Goal: Task Accomplishment & Management: Complete application form

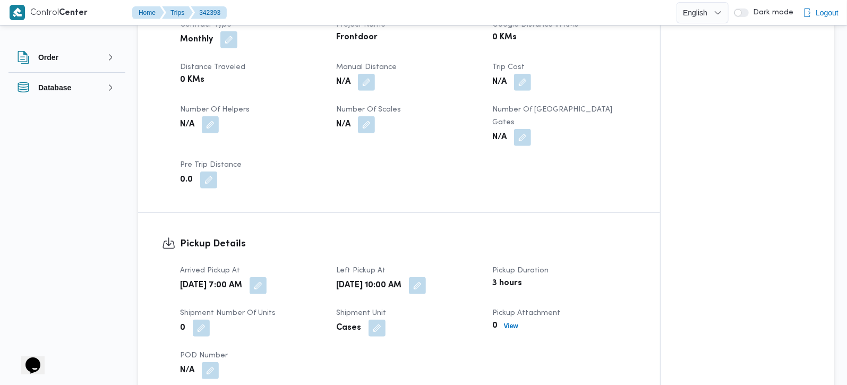
scroll to position [840, 0]
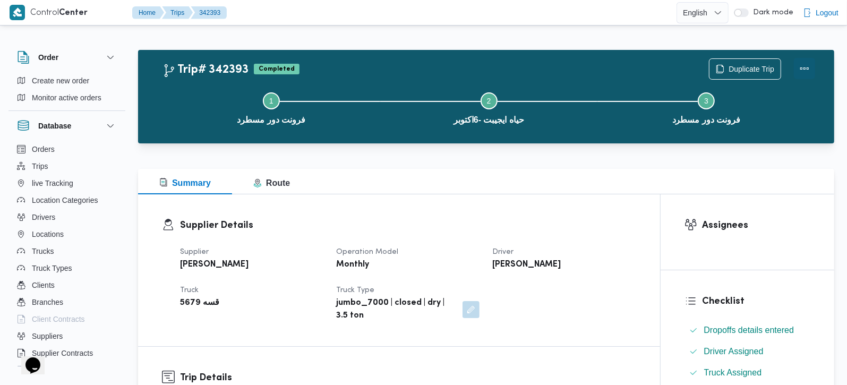
click at [806, 70] on button "Actions" at bounding box center [804, 68] width 21 height 21
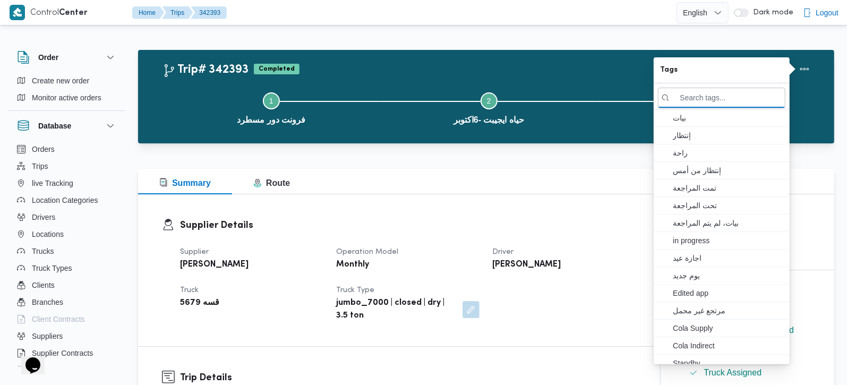
click at [560, 103] on button "Step 2 is incomplete 2 حياه ايجيبت -6اكتوبر" at bounding box center [489, 107] width 218 height 55
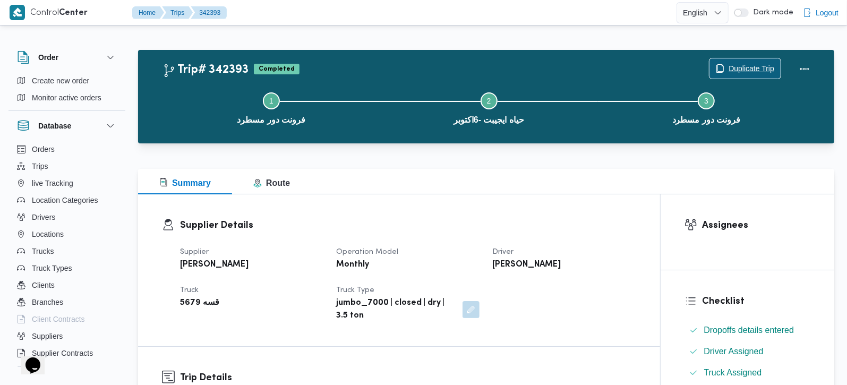
click at [740, 65] on span "Duplicate Trip" at bounding box center [751, 68] width 46 height 13
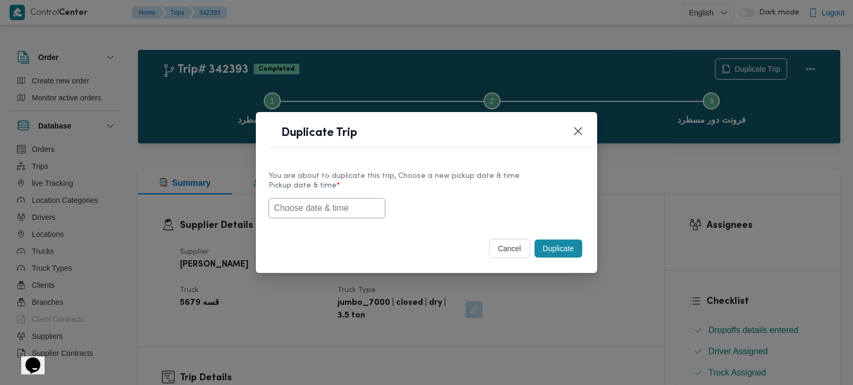
click at [346, 201] on input "text" at bounding box center [327, 208] width 117 height 20
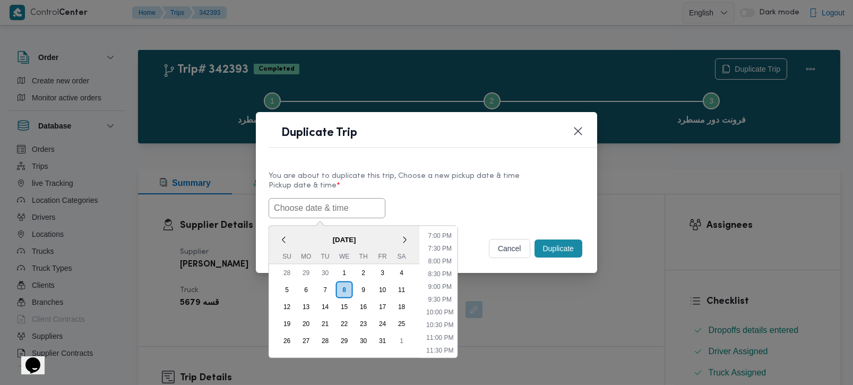
paste input "09/10/2025 7:00AM"
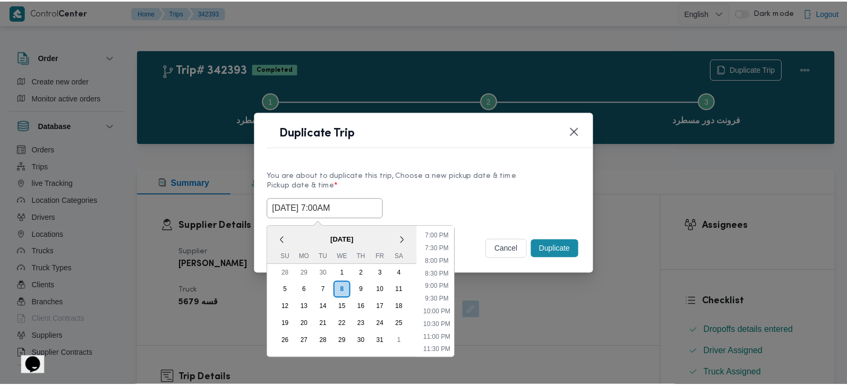
scroll to position [482, 0]
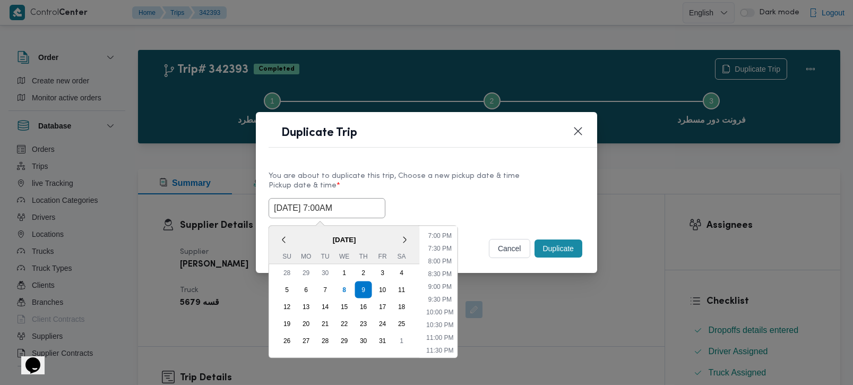
type input "09/10/2025 7:00AM"
click at [405, 188] on label "Pickup date & time *" at bounding box center [427, 190] width 316 height 16
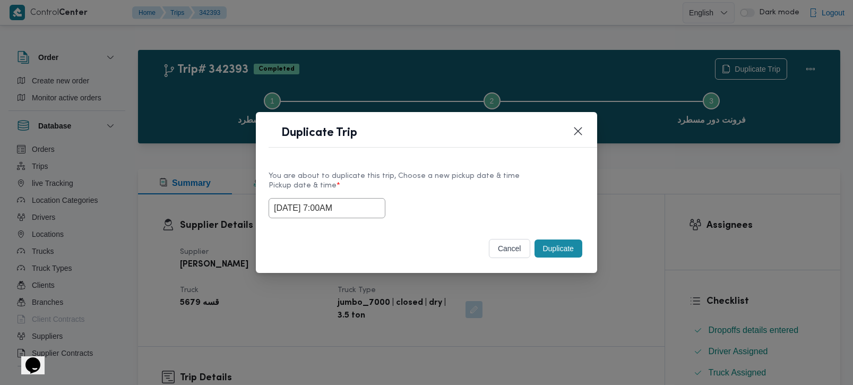
click at [559, 242] on button "Duplicate" at bounding box center [558, 248] width 48 height 18
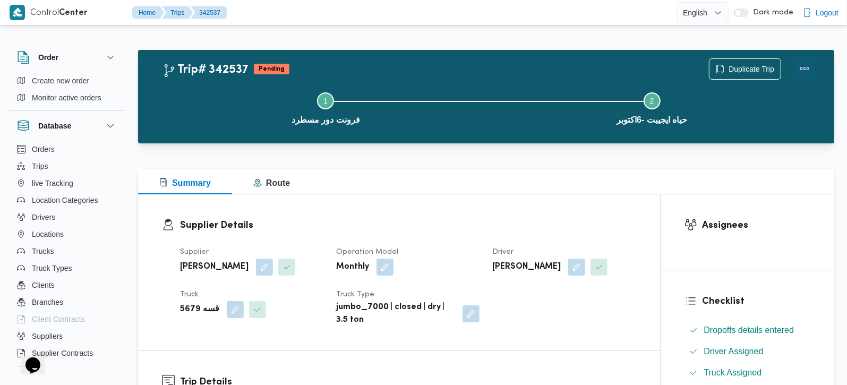
click at [803, 63] on button "Actions" at bounding box center [804, 68] width 21 height 21
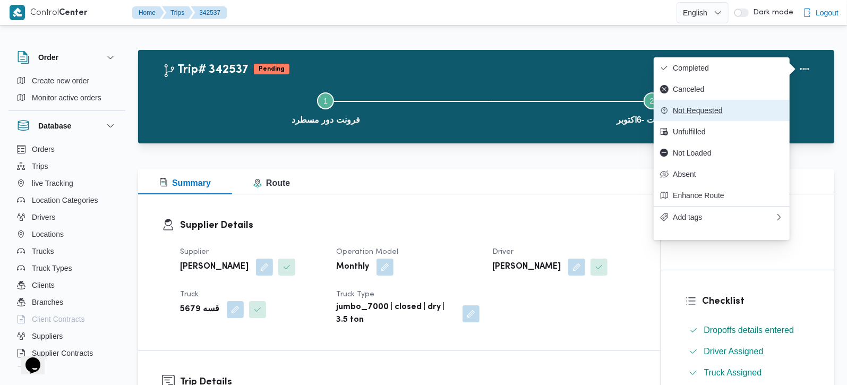
click at [698, 115] on span "Not Requested" at bounding box center [727, 110] width 110 height 8
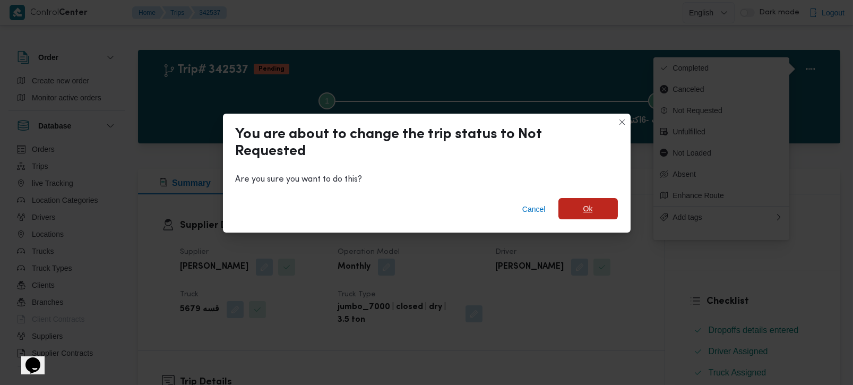
click at [591, 212] on span "Ok" at bounding box center [588, 208] width 10 height 13
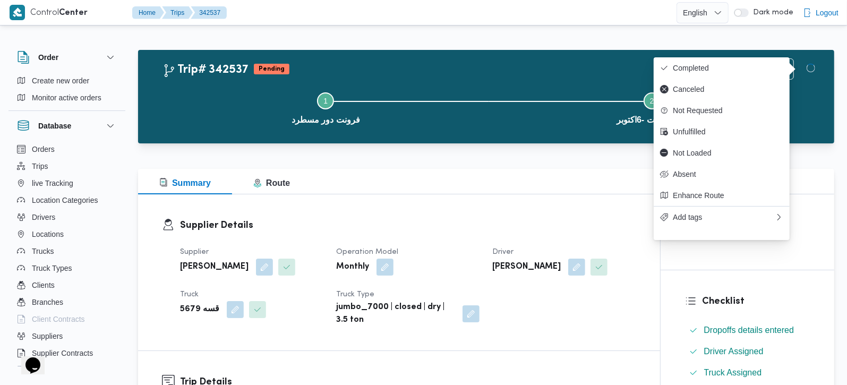
click at [534, 202] on div "Supplier Details Supplier محمد هاني محمد جوده محمود Operation Model Monthly Dri…" at bounding box center [399, 272] width 522 height 156
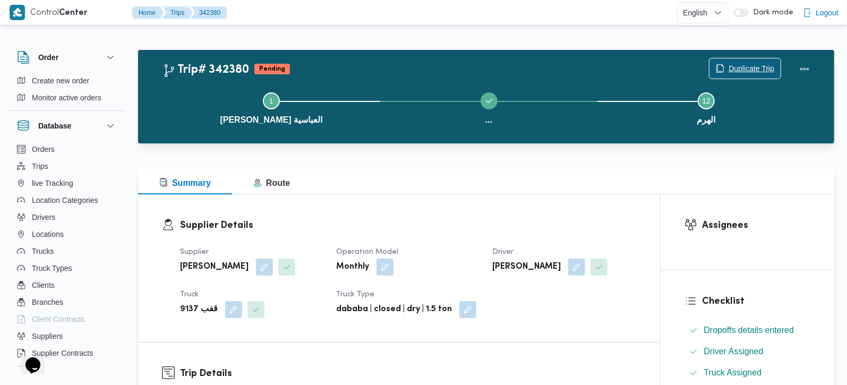
click at [738, 65] on span "Duplicate Trip" at bounding box center [751, 68] width 46 height 13
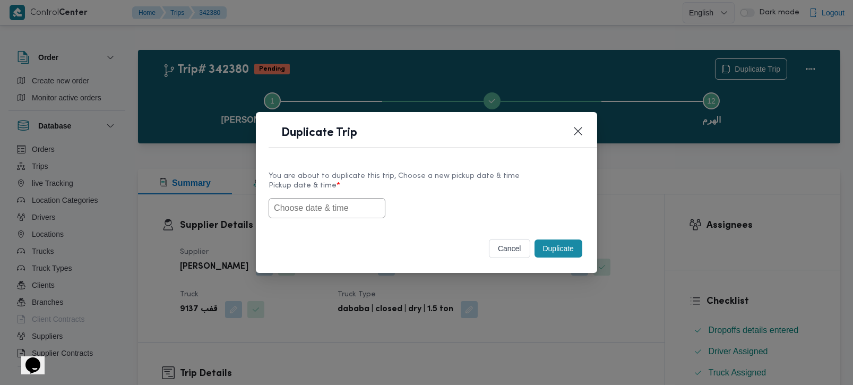
click at [493, 244] on button "cancel" at bounding box center [509, 248] width 41 height 19
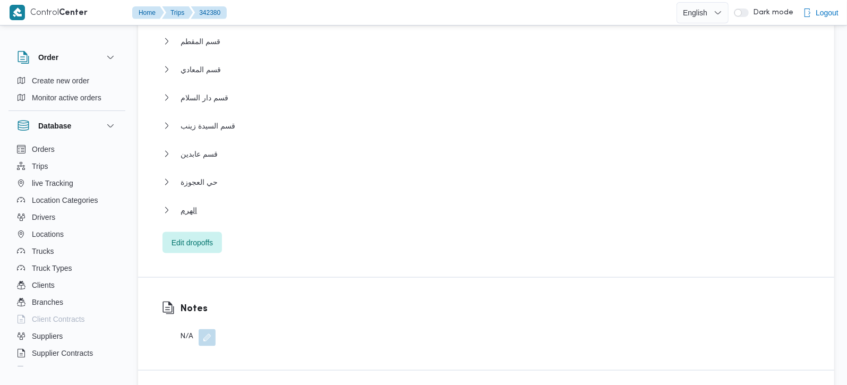
scroll to position [1124, 0]
drag, startPoint x: 188, startPoint y: 195, endPoint x: 525, endPoint y: 191, distance: 337.6
click at [187, 203] on span "الهرم" at bounding box center [188, 209] width 16 height 13
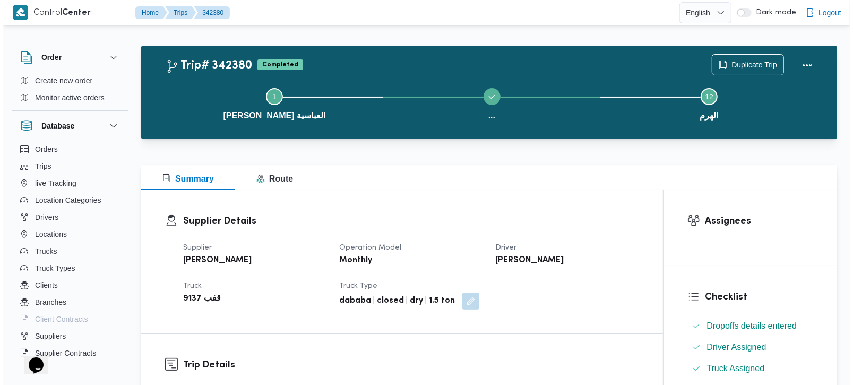
scroll to position [0, 0]
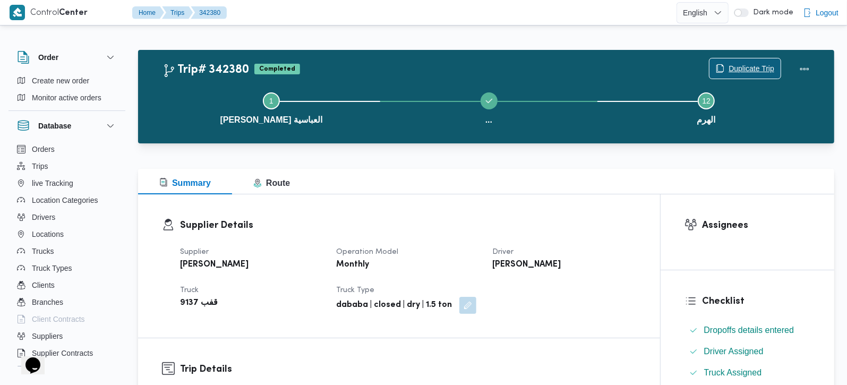
click at [734, 68] on span "Duplicate Trip" at bounding box center [751, 68] width 46 height 13
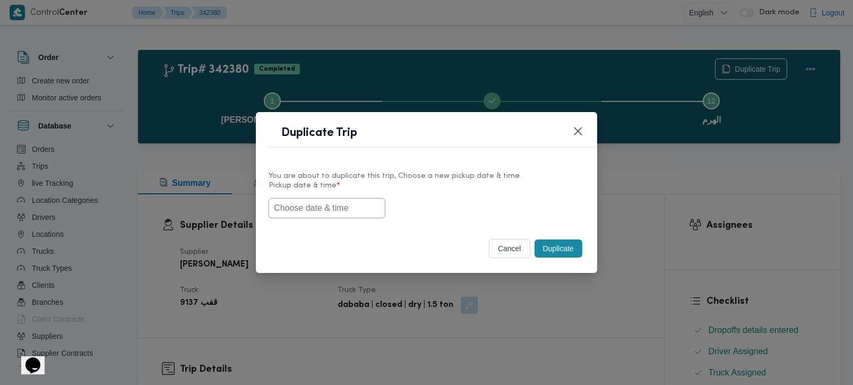
click at [323, 215] on input "text" at bounding box center [327, 208] width 117 height 20
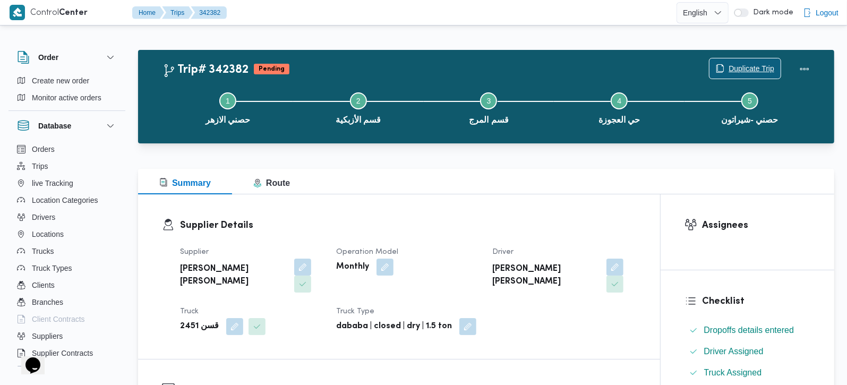
click at [745, 69] on span "Duplicate Trip" at bounding box center [751, 68] width 46 height 13
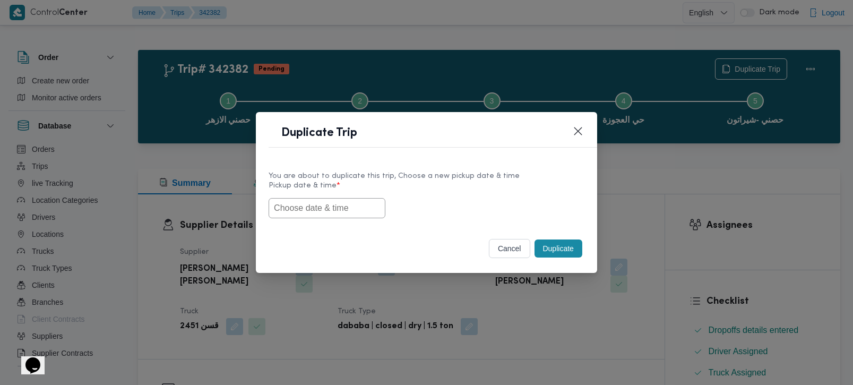
click at [356, 207] on input "text" at bounding box center [327, 208] width 117 height 20
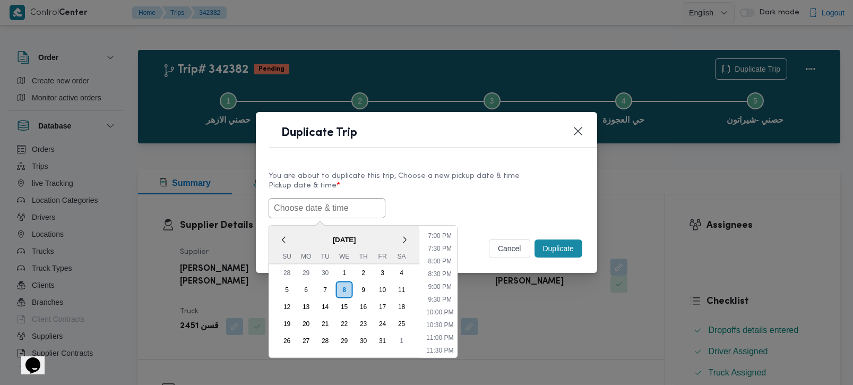
paste input "09/10/2025 9:00AM"
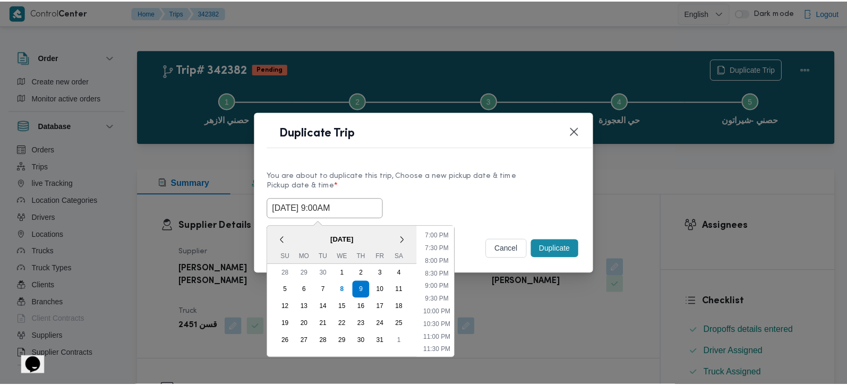
scroll to position [482, 0]
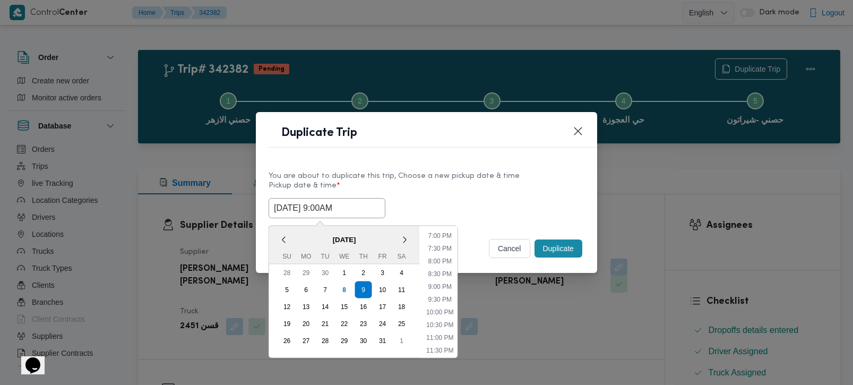
type input "09/10/2025 9:00AM"
drag, startPoint x: 462, startPoint y: 204, endPoint x: 471, endPoint y: 210, distance: 10.7
click at [462, 204] on div "09/10/2025 9:00AM < October 2025 > Su Mo Tu We Th Fr Sa 28 29 30 1 2 3 4 5 6 7 …" at bounding box center [427, 208] width 316 height 20
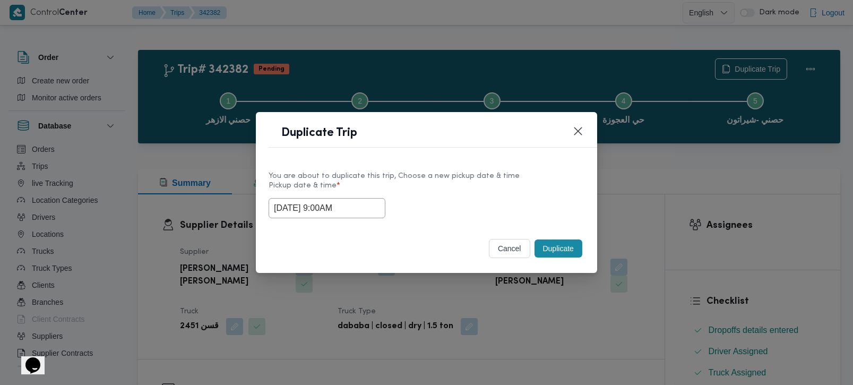
click at [562, 251] on button "Duplicate" at bounding box center [558, 248] width 48 height 18
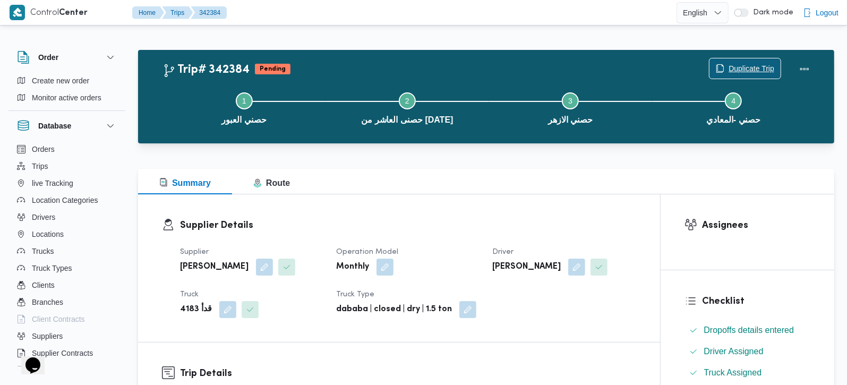
click at [752, 68] on span "Duplicate Trip" at bounding box center [751, 68] width 46 height 13
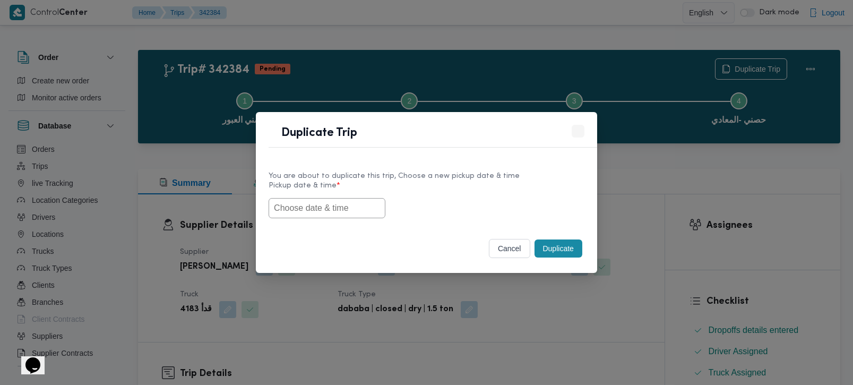
click at [345, 201] on input "text" at bounding box center [327, 208] width 117 height 20
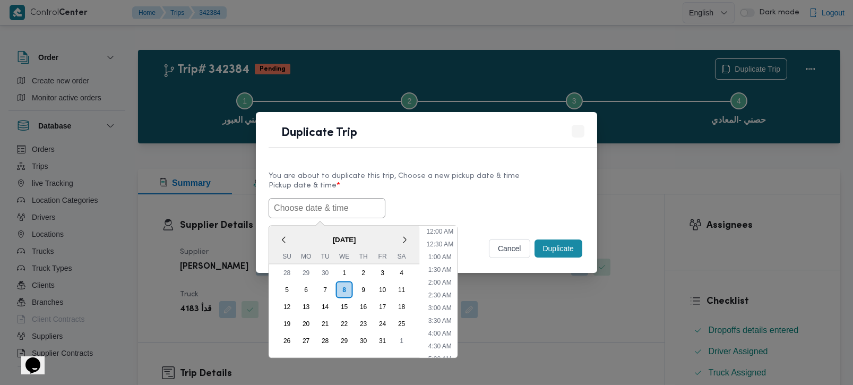
scroll to position [483, 0]
paste input "[DATE] 9:00AM"
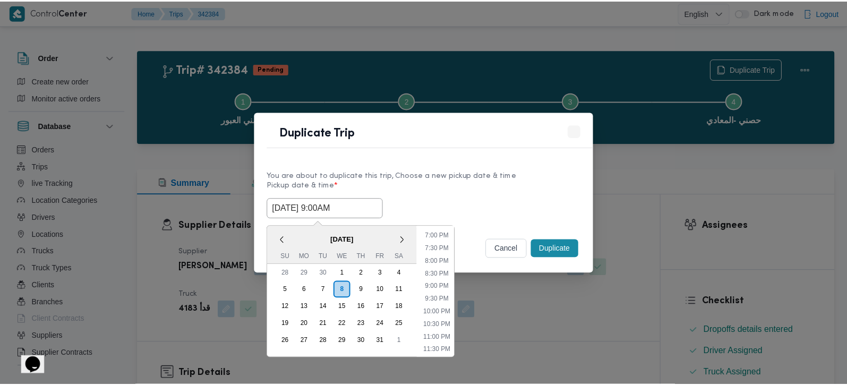
scroll to position [482, 0]
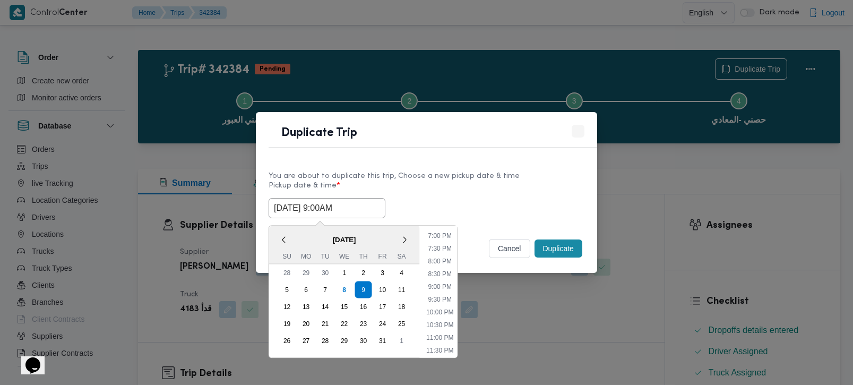
type input "[DATE] 9:00AM"
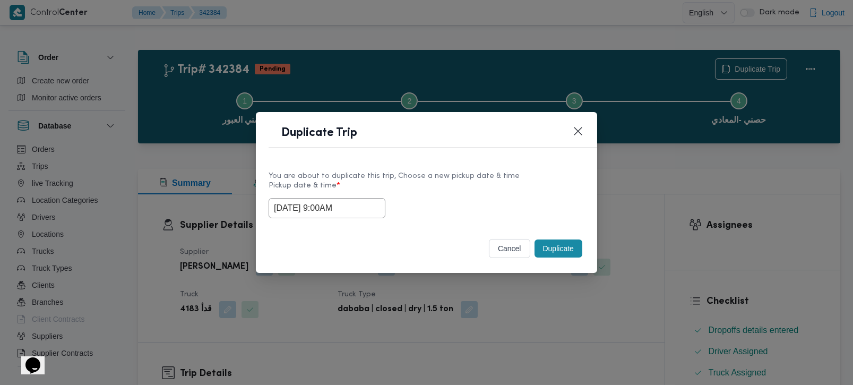
click at [522, 168] on div "You are about to duplicate this trip, Choose a new pickup date & time Pickup da…" at bounding box center [426, 194] width 341 height 68
click at [557, 249] on button "Duplicate" at bounding box center [558, 248] width 48 height 18
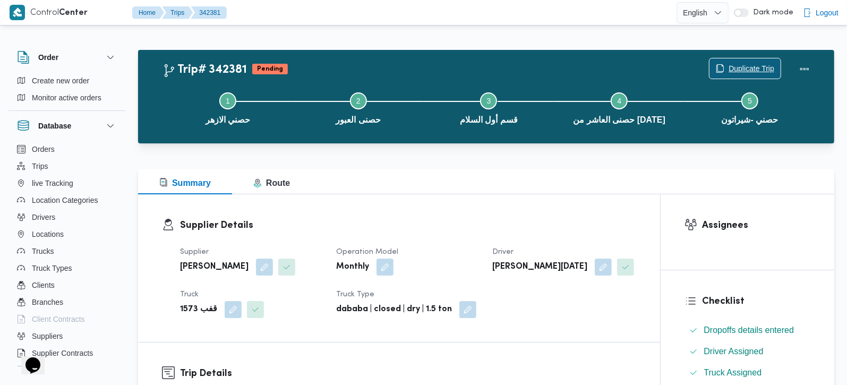
click at [759, 68] on span "Duplicate Trip" at bounding box center [751, 68] width 46 height 13
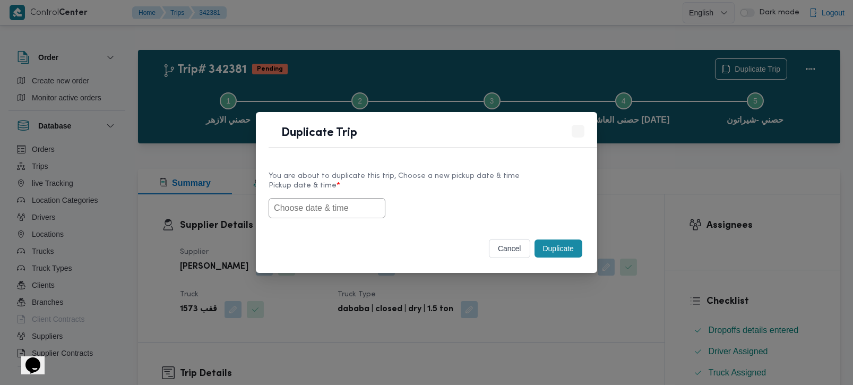
click at [321, 211] on input "text" at bounding box center [327, 208] width 117 height 20
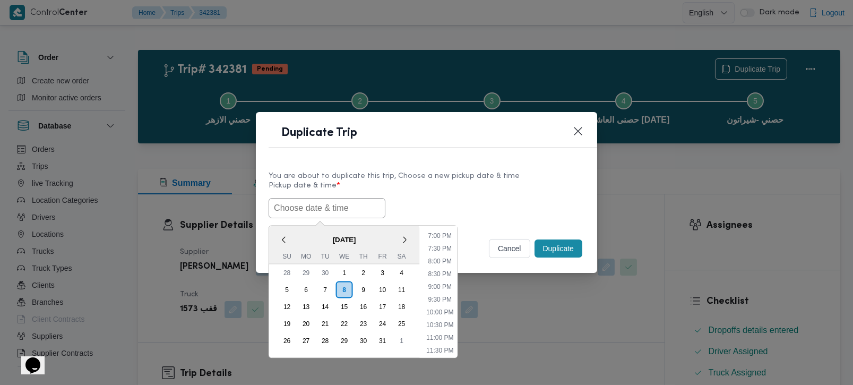
paste input "[DATE] 9:00AM"
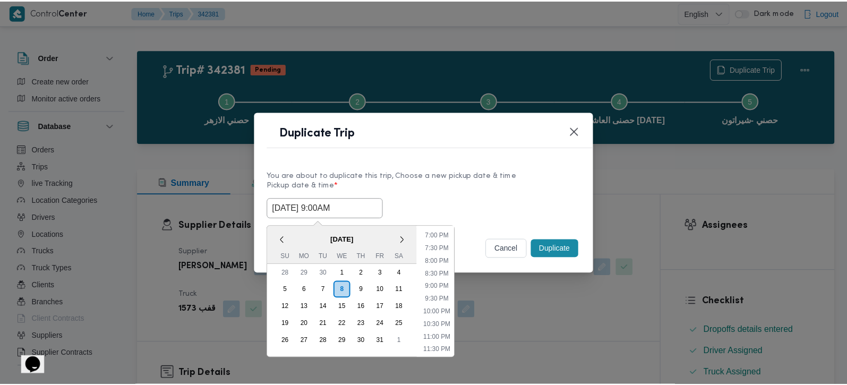
scroll to position [482, 0]
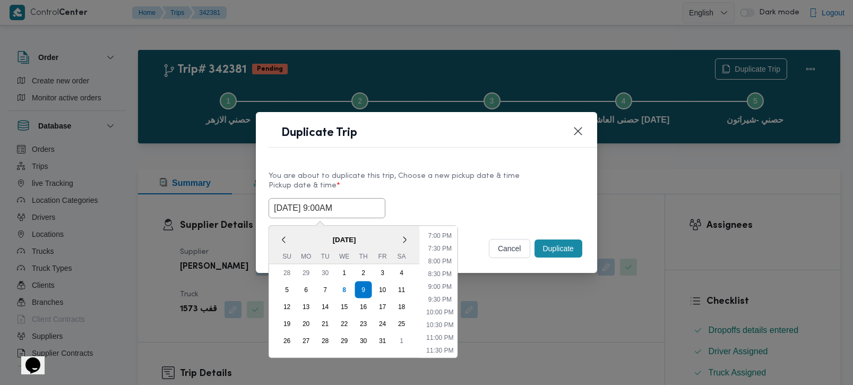
type input "[DATE] 9:00AM"
click at [419, 199] on div "[DATE] 9:00AM < [DATE] > Su Mo Tu We Th Fr Sa 28 29 30 1 2 3 4 5 6 7 8 9 10 11 …" at bounding box center [427, 208] width 316 height 20
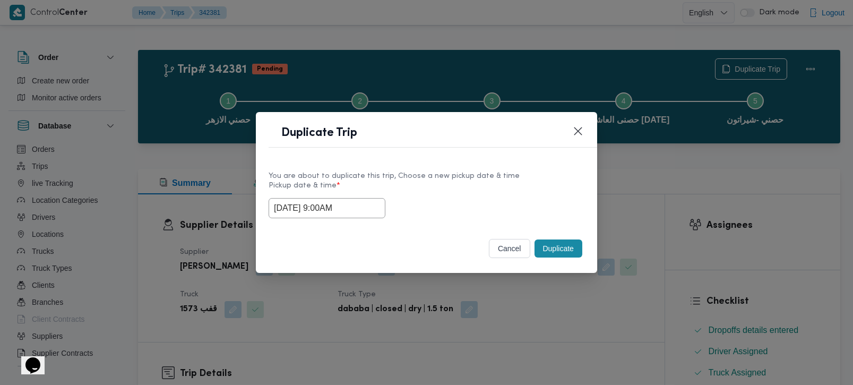
click at [562, 249] on button "Duplicate" at bounding box center [558, 248] width 48 height 18
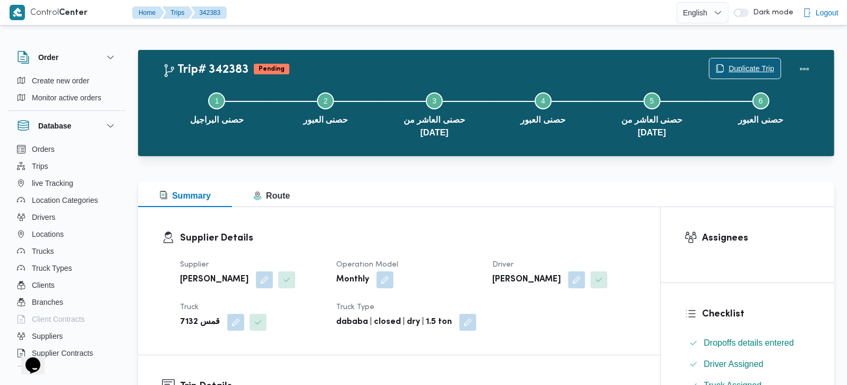
click at [740, 63] on span "Duplicate Trip" at bounding box center [751, 68] width 46 height 13
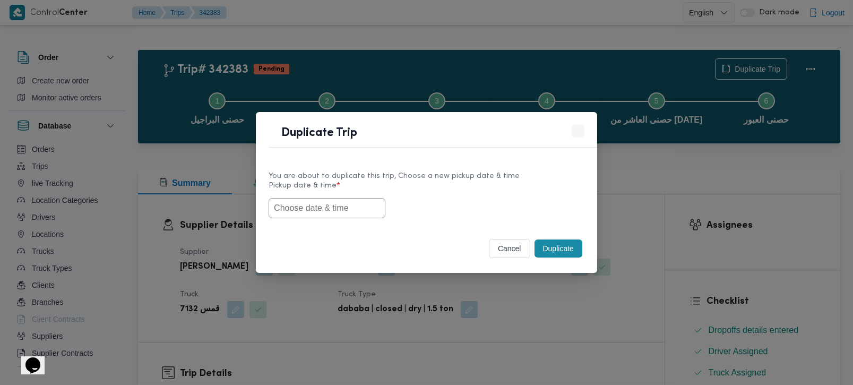
click at [343, 203] on input "text" at bounding box center [327, 208] width 117 height 20
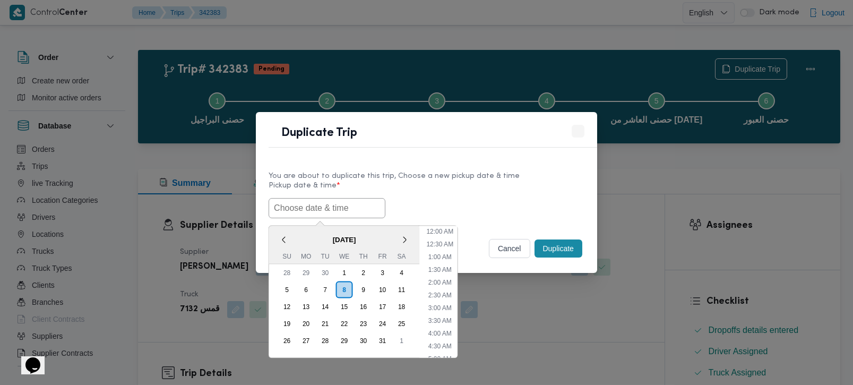
paste input "09/10/2025 9:00AM"
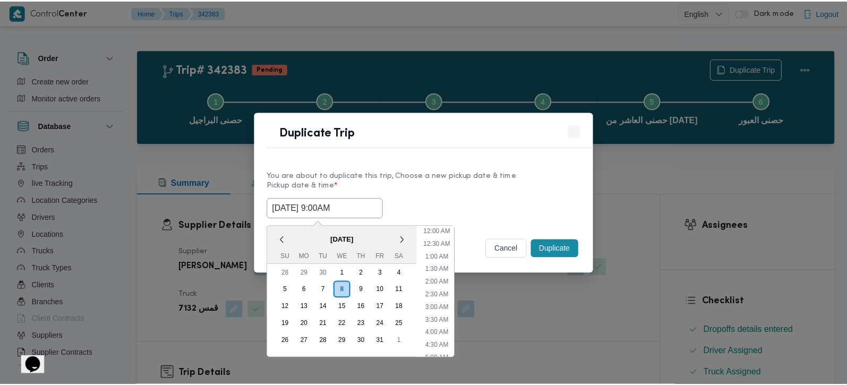
scroll to position [482, 0]
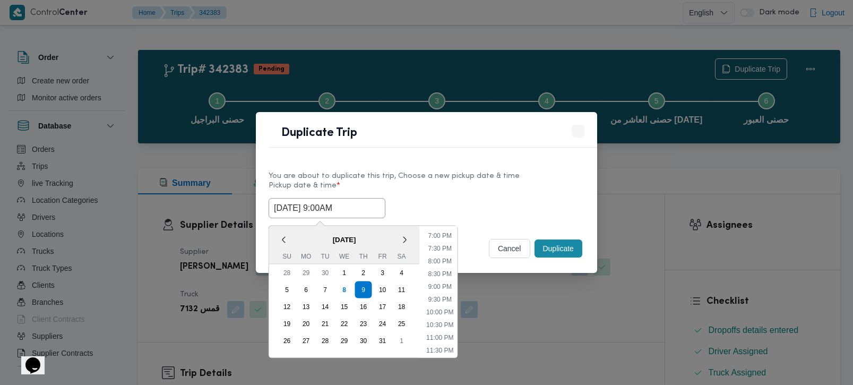
type input "09/10/2025 9:00AM"
click at [411, 192] on label "Pickup date & time *" at bounding box center [427, 190] width 316 height 16
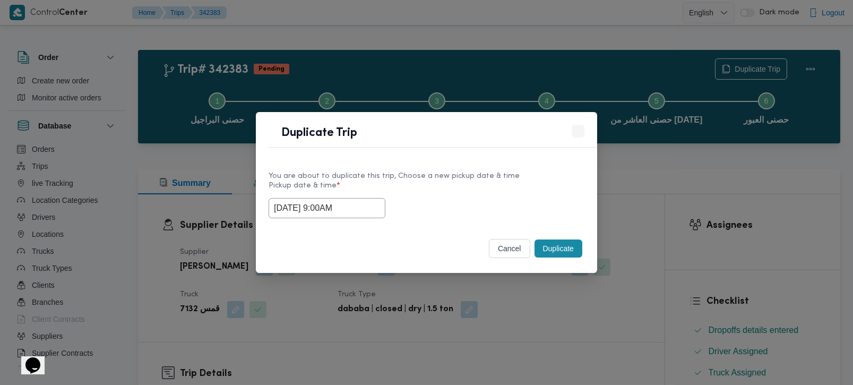
click at [547, 252] on button "Duplicate" at bounding box center [558, 248] width 48 height 18
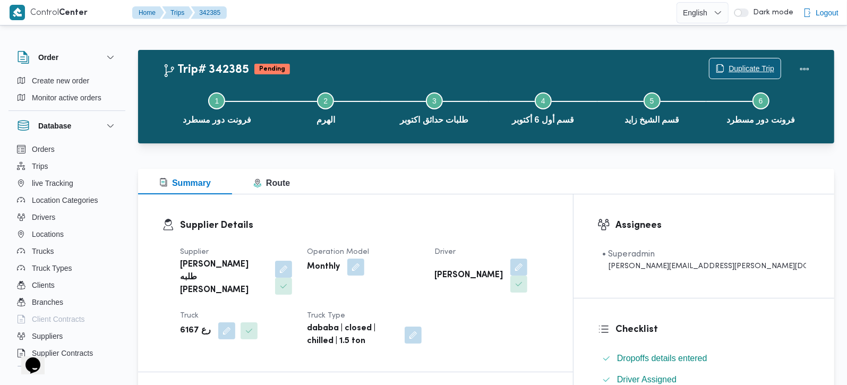
click at [744, 59] on span "Duplicate Trip" at bounding box center [744, 68] width 71 height 20
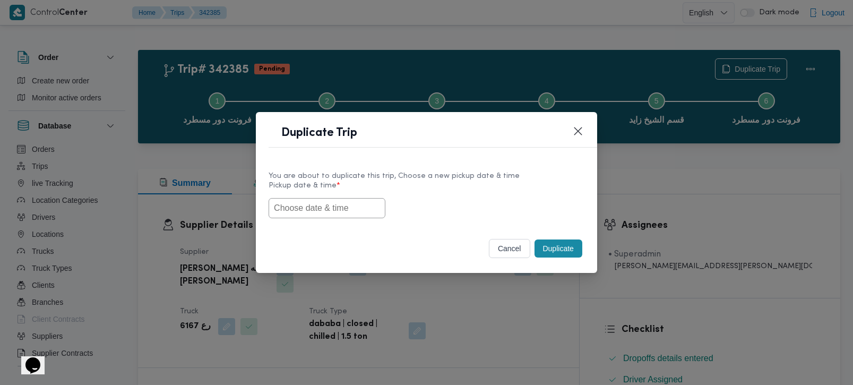
click at [356, 205] on input "text" at bounding box center [327, 208] width 117 height 20
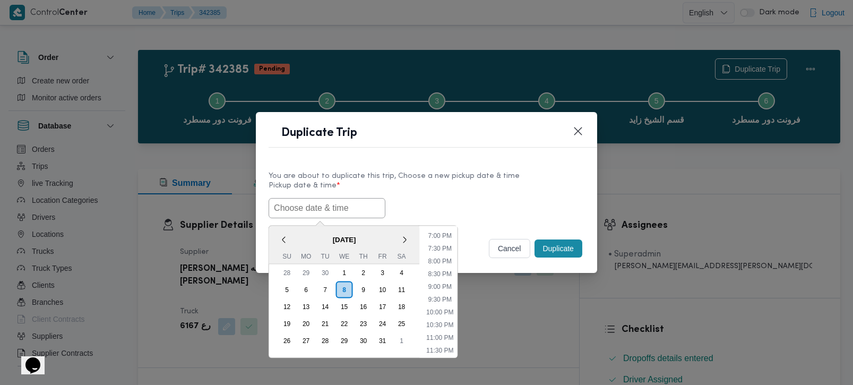
paste input "[DATE] 9:00AM"
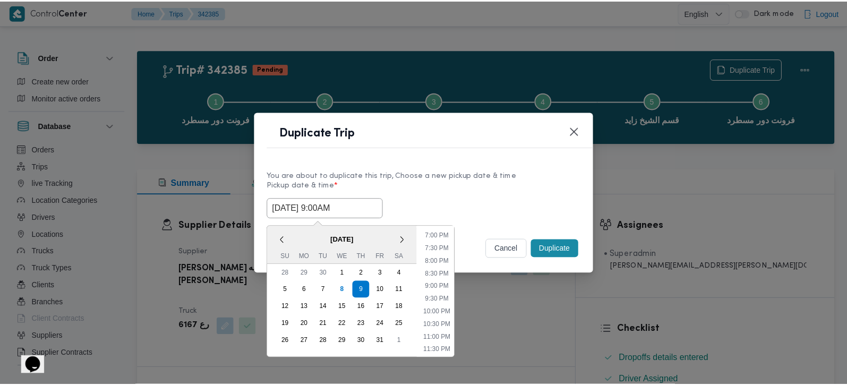
scroll to position [482, 0]
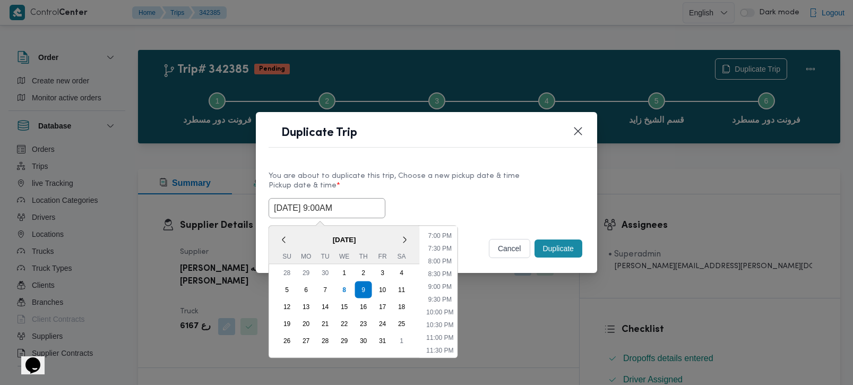
type input "[DATE] 9:00AM"
click at [437, 193] on label "Pickup date & time *" at bounding box center [427, 190] width 316 height 16
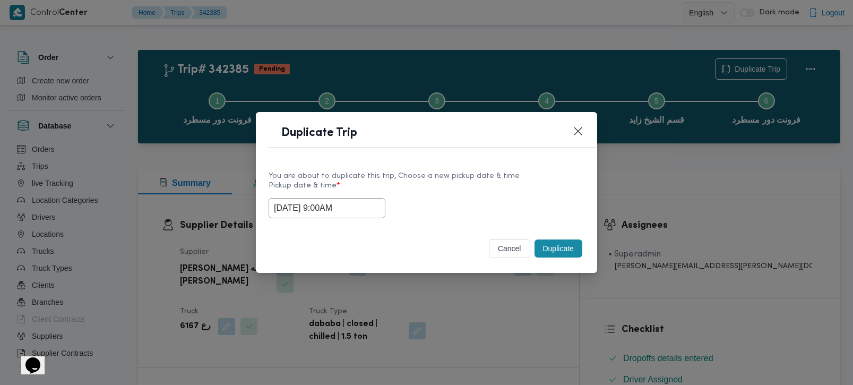
click at [567, 245] on button "Duplicate" at bounding box center [558, 248] width 48 height 18
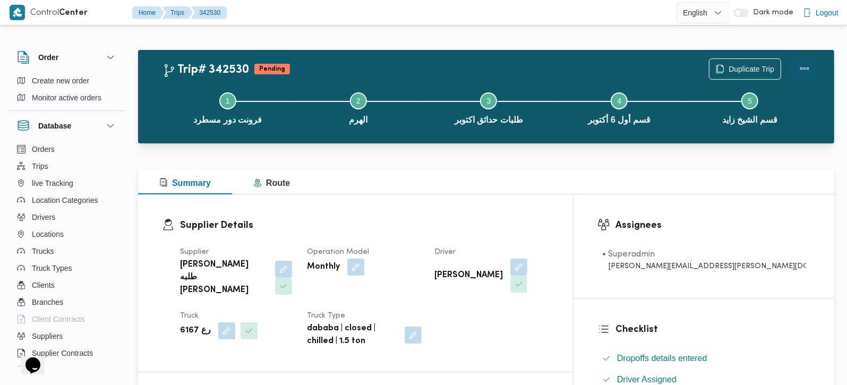
click at [805, 65] on button "Actions" at bounding box center [804, 68] width 21 height 21
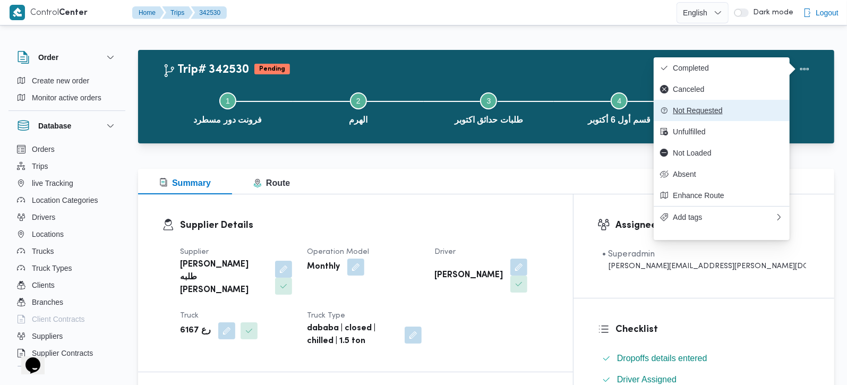
click at [694, 115] on span "Not Requested" at bounding box center [727, 110] width 110 height 8
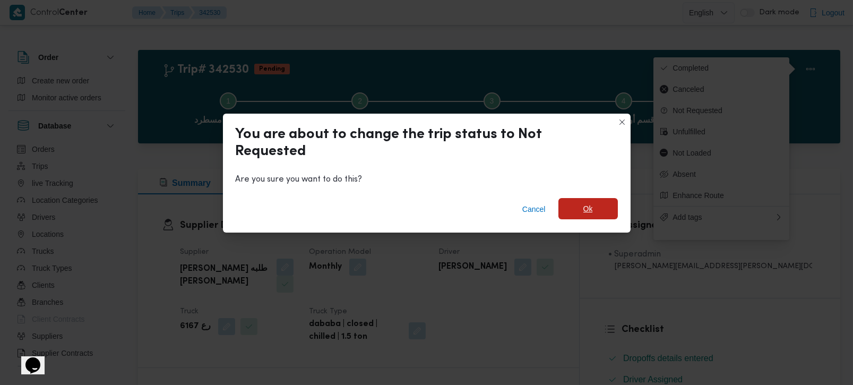
click at [596, 203] on span "Ok" at bounding box center [587, 208] width 59 height 21
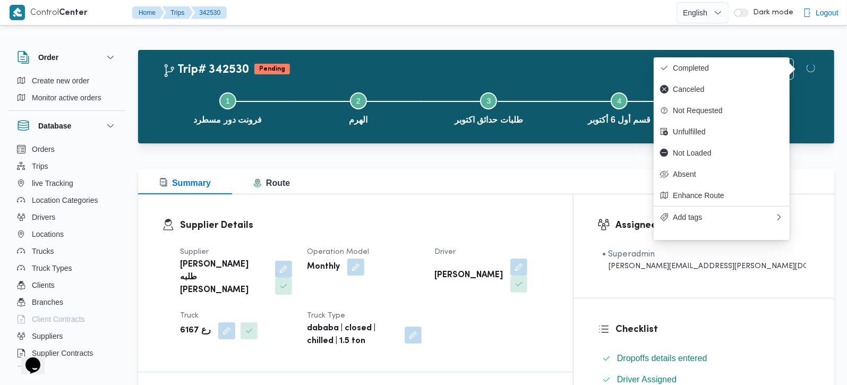
click at [487, 159] on div at bounding box center [486, 162] width 696 height 13
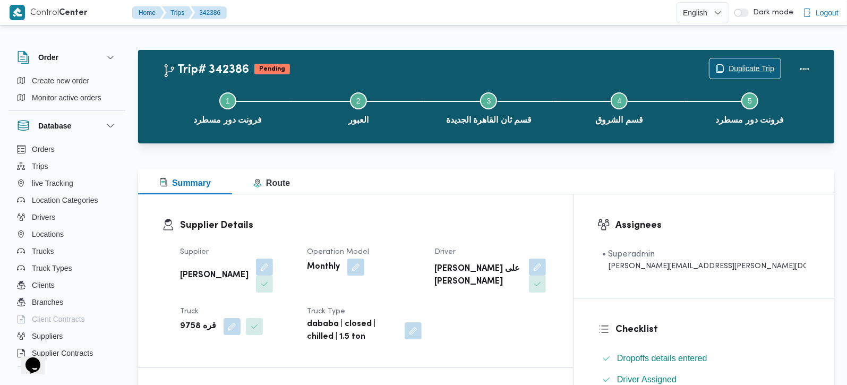
click at [741, 64] on span "Duplicate Trip" at bounding box center [751, 68] width 46 height 13
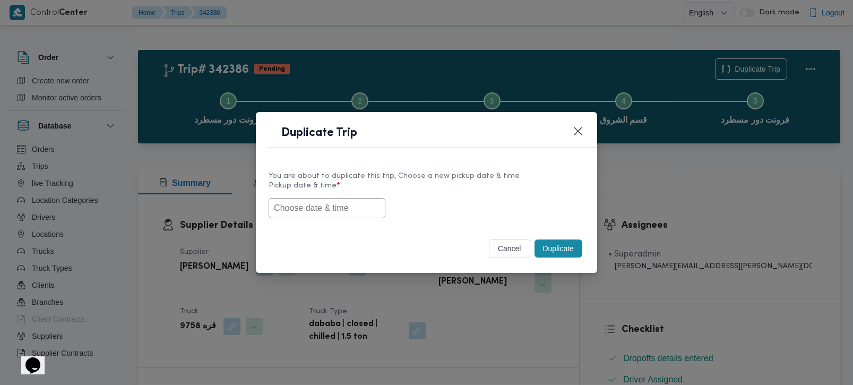
click at [348, 210] on input "text" at bounding box center [327, 208] width 117 height 20
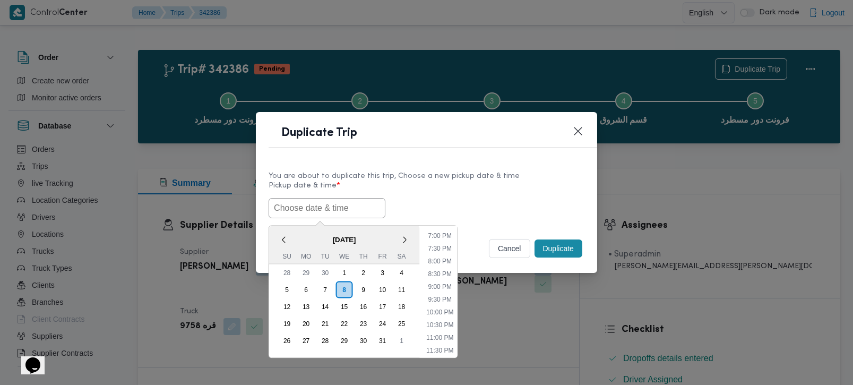
paste input "[DATE] 9:00AM"
click at [418, 168] on div "You are about to duplicate this trip, Choose a new pickup date & time Pickup da…" at bounding box center [426, 194] width 341 height 68
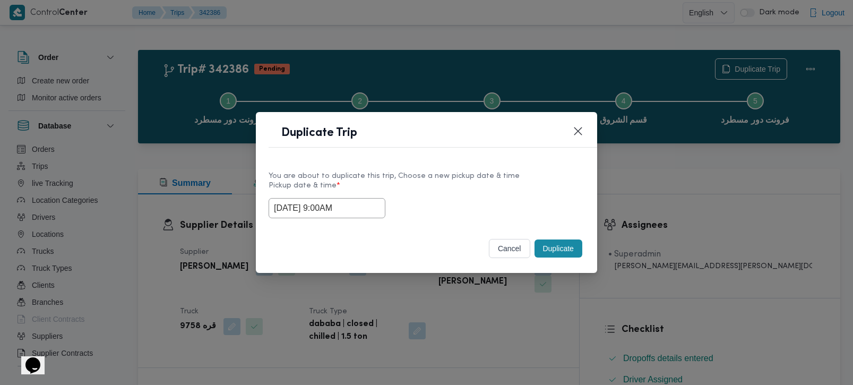
click at [335, 198] on input "[DATE] 9:00AM" at bounding box center [327, 208] width 117 height 20
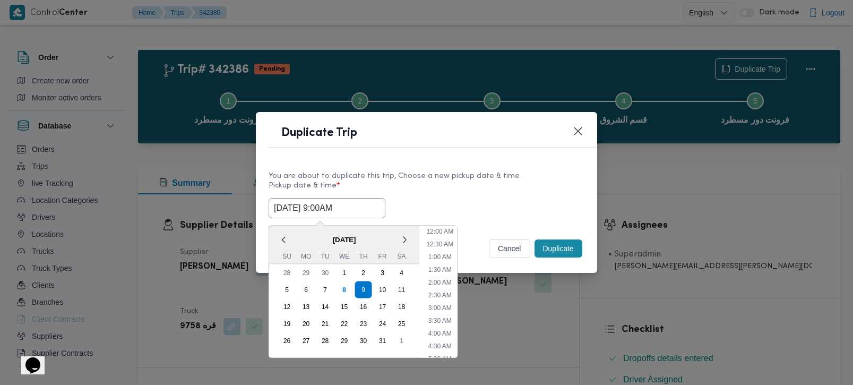
scroll to position [170, 0]
click at [439, 238] on li "7:00 AM" at bounding box center [440, 239] width 32 height 11
type input "[DATE] 7:00AM"
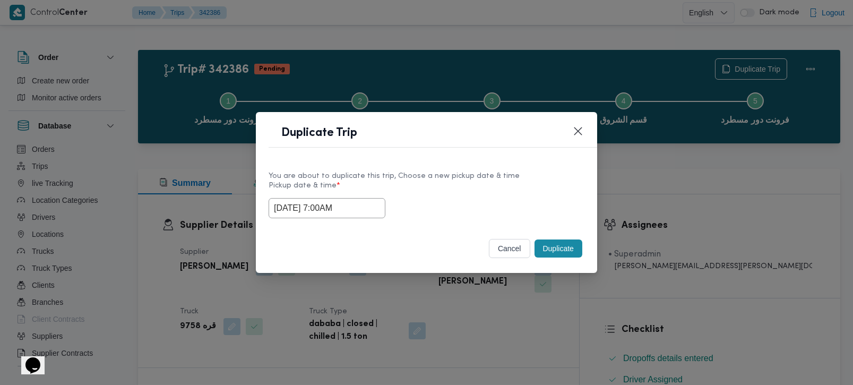
click at [426, 199] on div "Selected date: [DATE] 7:00 AM [DATE] 7:00AM" at bounding box center [427, 208] width 316 height 20
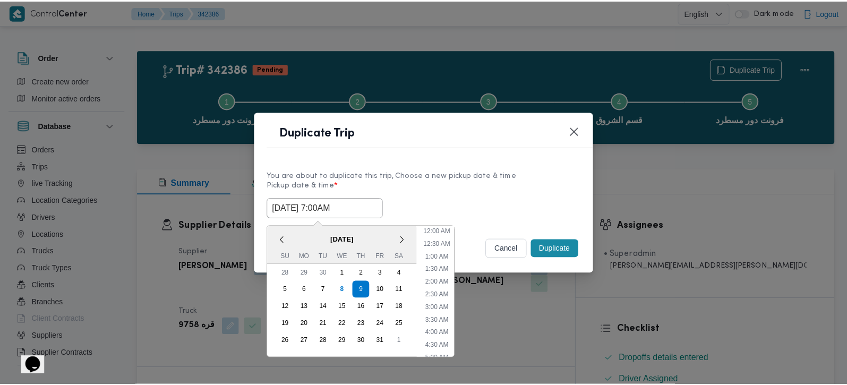
scroll to position [119, 0]
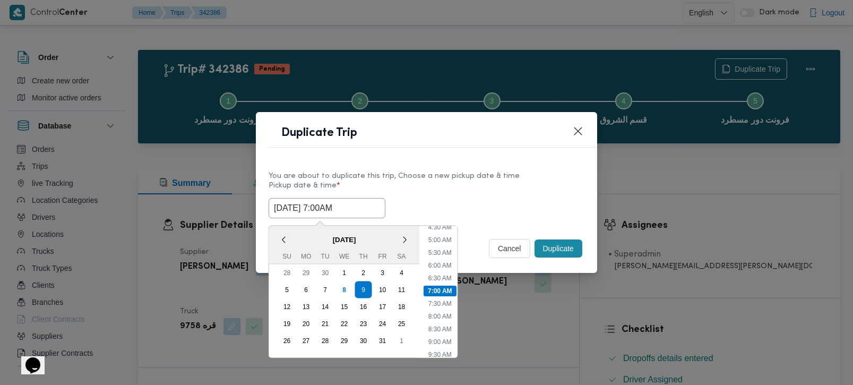
drag, startPoint x: 364, startPoint y: 208, endPoint x: 257, endPoint y: 210, distance: 106.2
click at [260, 210] on div "You are about to duplicate this trip, Choose a new pickup date & time Pickup da…" at bounding box center [426, 194] width 341 height 68
click at [445, 186] on label "Pickup date & time *" at bounding box center [427, 190] width 316 height 16
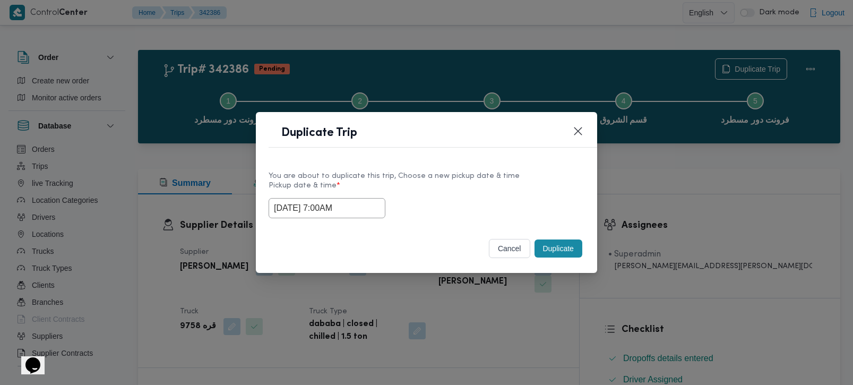
click at [569, 245] on button "Duplicate" at bounding box center [558, 248] width 48 height 18
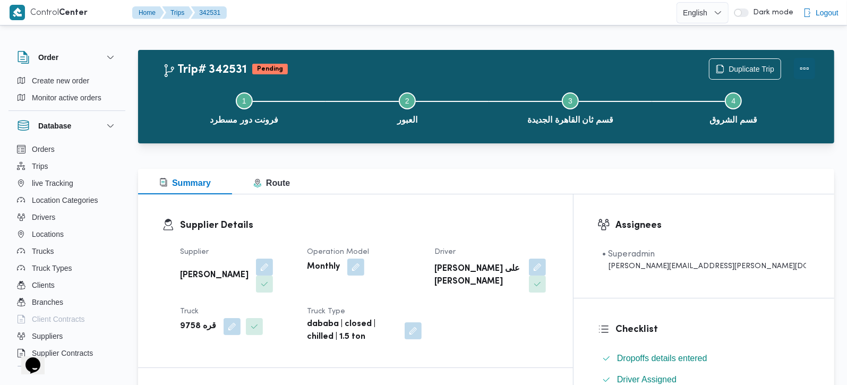
click at [801, 73] on button "Actions" at bounding box center [804, 68] width 21 height 21
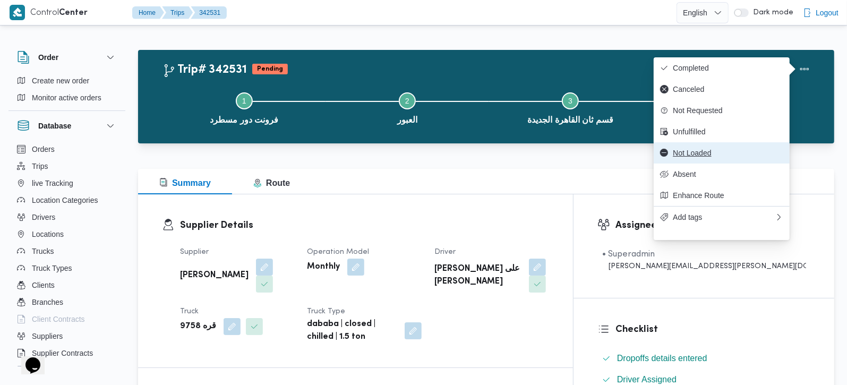
click at [700, 157] on span "Not Loaded" at bounding box center [727, 153] width 110 height 8
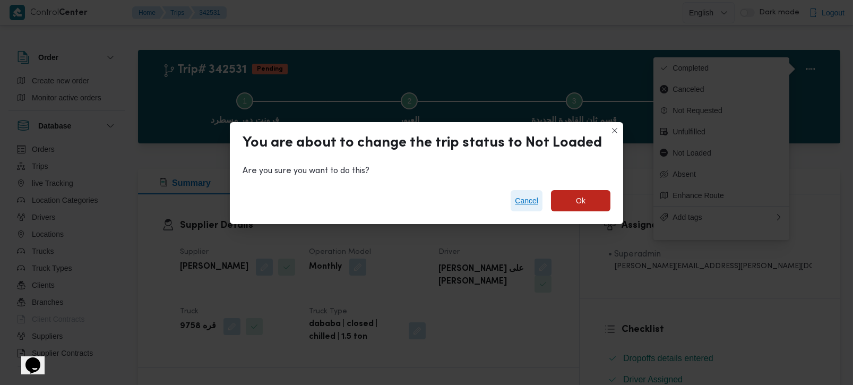
click at [520, 201] on span "Cancel" at bounding box center [526, 200] width 23 height 13
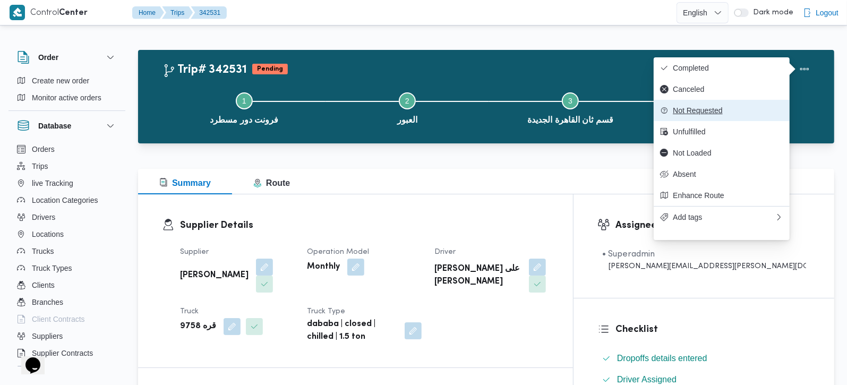
click at [685, 115] on span "Not Requested" at bounding box center [727, 110] width 110 height 8
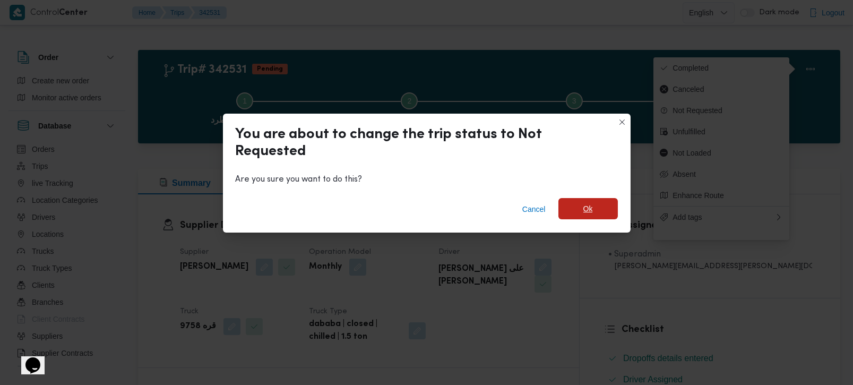
click at [576, 206] on span "Ok" at bounding box center [587, 208] width 59 height 21
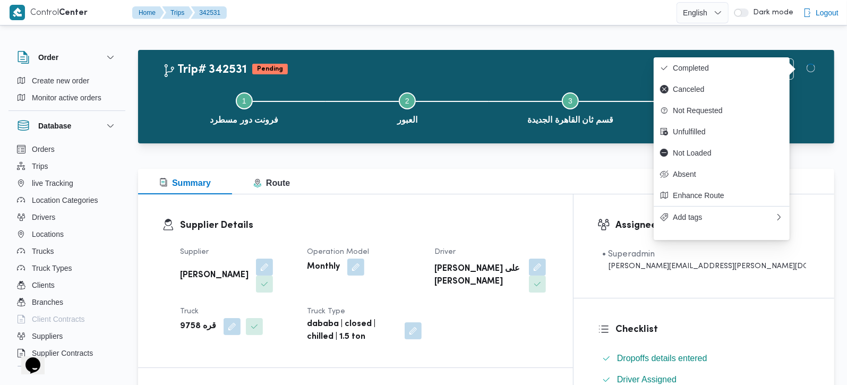
click at [488, 188] on div "Summary Route" at bounding box center [486, 181] width 696 height 25
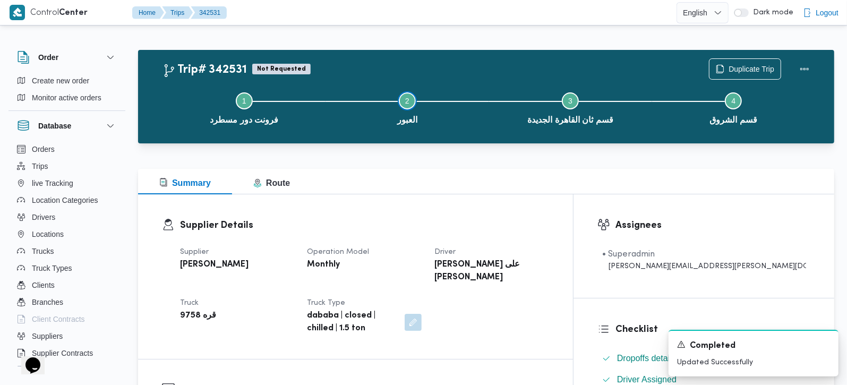
click at [430, 118] on button "Step 2 is incomplete 2 العبور" at bounding box center [406, 107] width 163 height 55
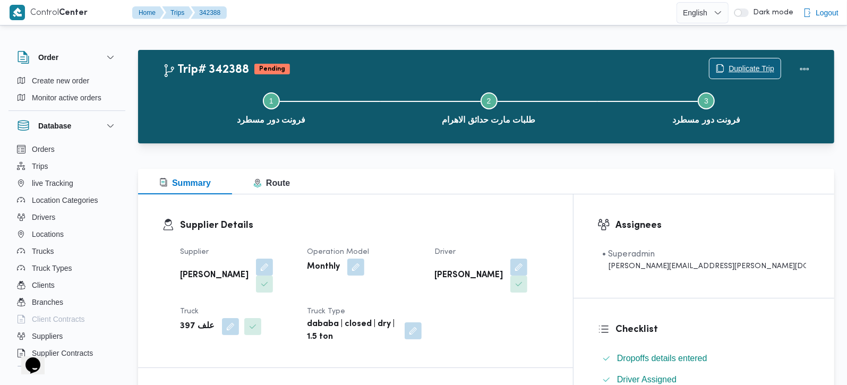
click at [725, 62] on span "Duplicate Trip" at bounding box center [744, 68] width 71 height 20
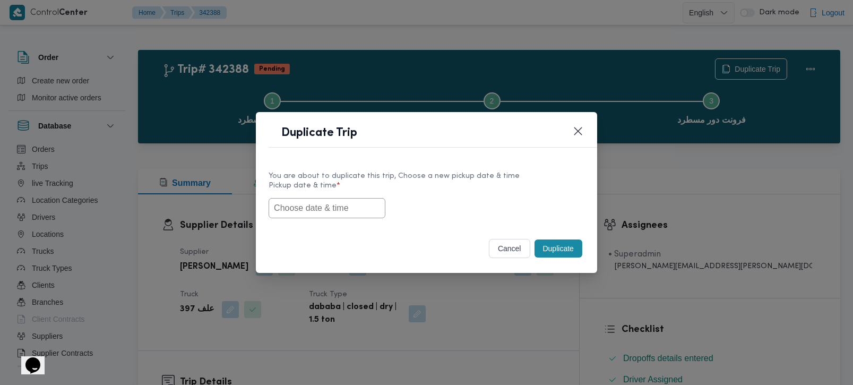
click at [360, 218] on div at bounding box center [427, 208] width 316 height 20
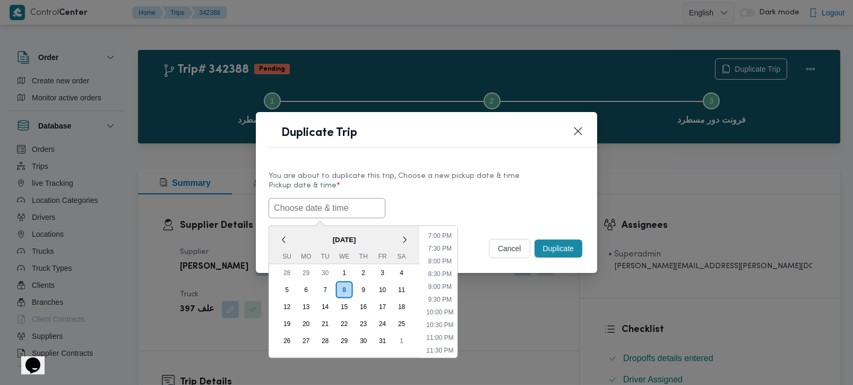
paste input "[DATE] 7:00AM"
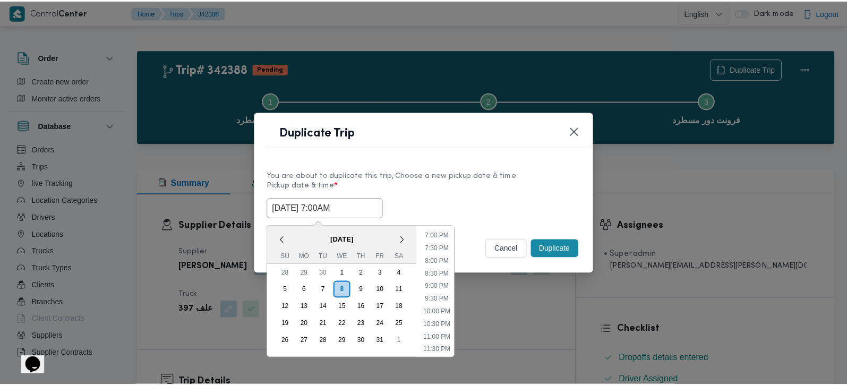
scroll to position [482, 0]
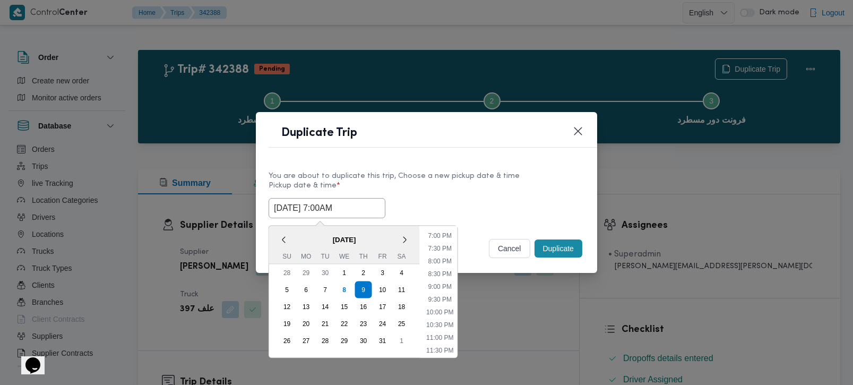
type input "[DATE] 7:00AM"
click at [488, 188] on label "Pickup date & time *" at bounding box center [427, 190] width 316 height 16
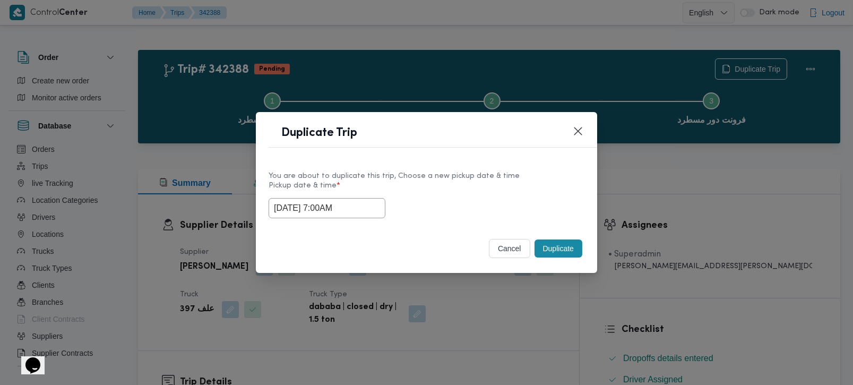
click at [554, 249] on button "Duplicate" at bounding box center [558, 248] width 48 height 18
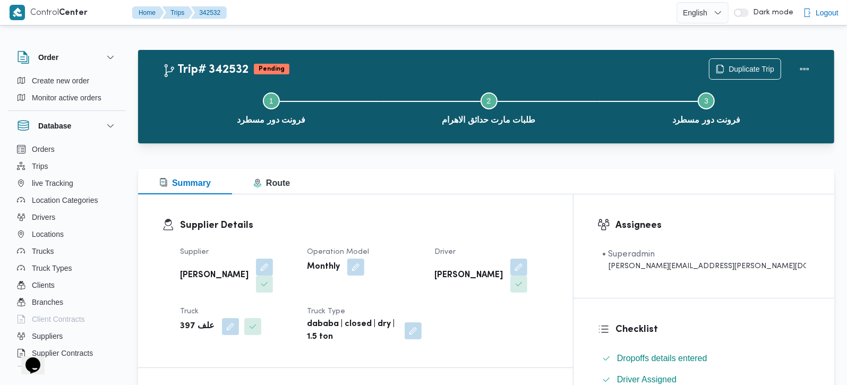
click at [791, 68] on div "Duplicate Trip" at bounding box center [761, 69] width 119 height 34
click at [801, 68] on button "Actions" at bounding box center [804, 68] width 21 height 21
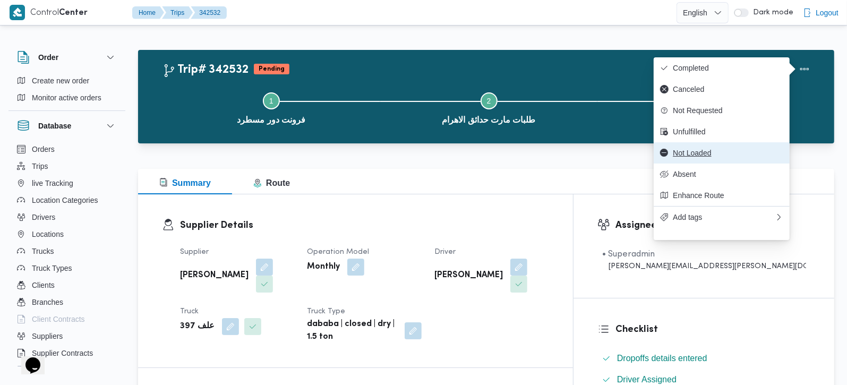
click at [697, 163] on button "Not Loaded" at bounding box center [721, 152] width 136 height 21
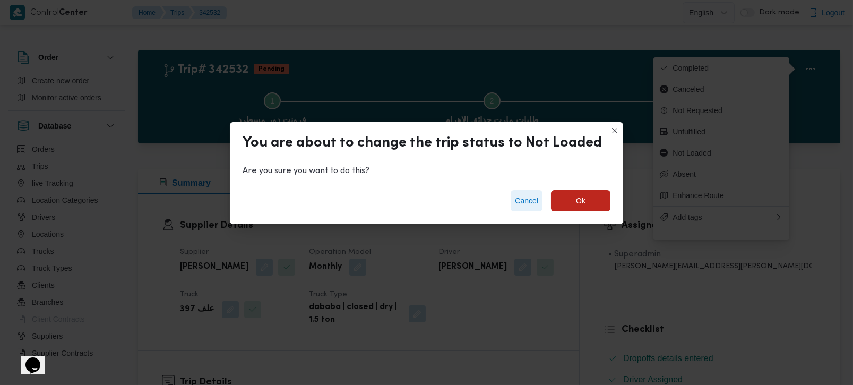
click at [521, 203] on span "Cancel" at bounding box center [526, 200] width 23 height 13
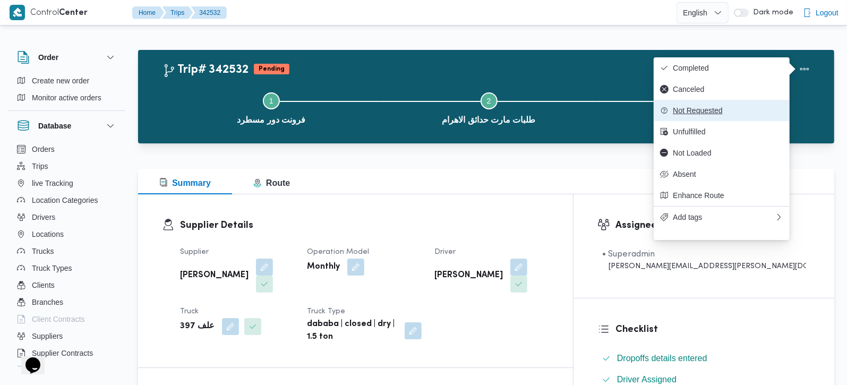
click at [684, 115] on span "Not Requested" at bounding box center [727, 110] width 110 height 8
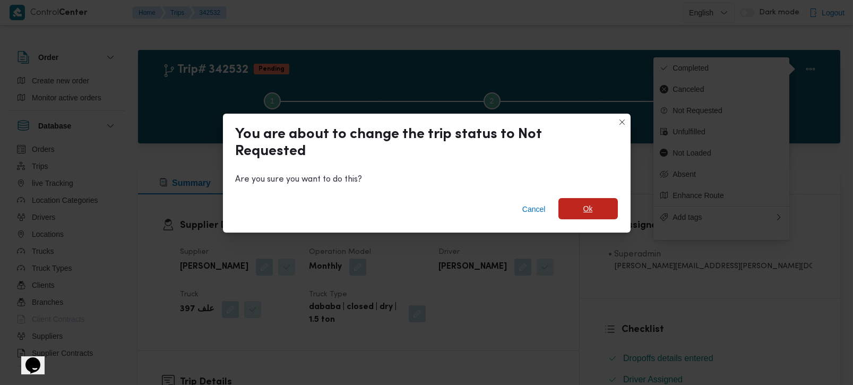
click at [589, 207] on span "Ok" at bounding box center [588, 208] width 10 height 13
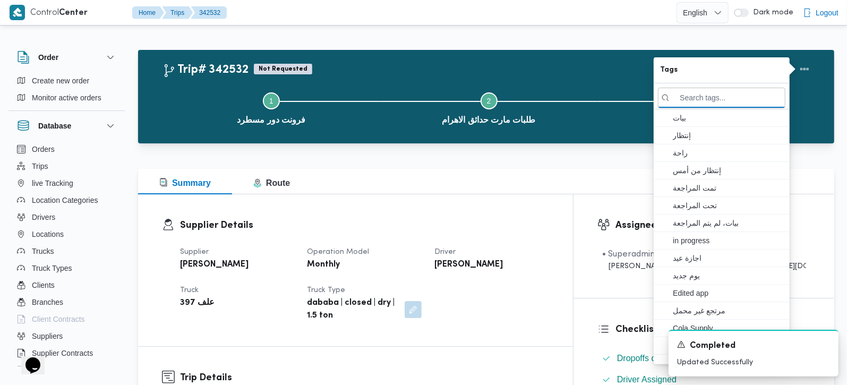
click at [505, 166] on div at bounding box center [486, 162] width 696 height 13
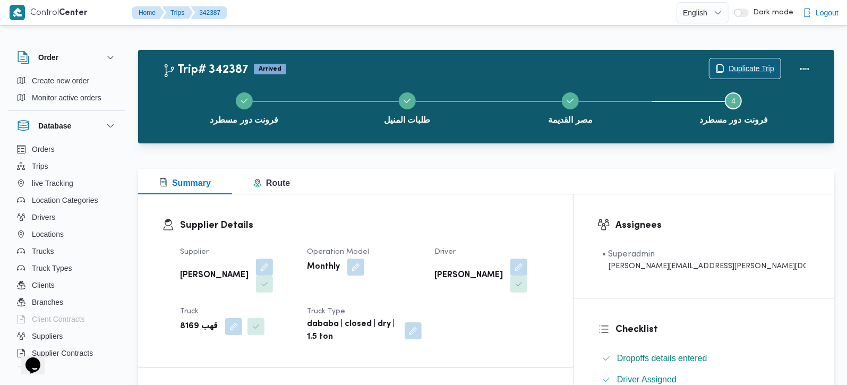
click at [747, 68] on span "Duplicate Trip" at bounding box center [751, 68] width 46 height 13
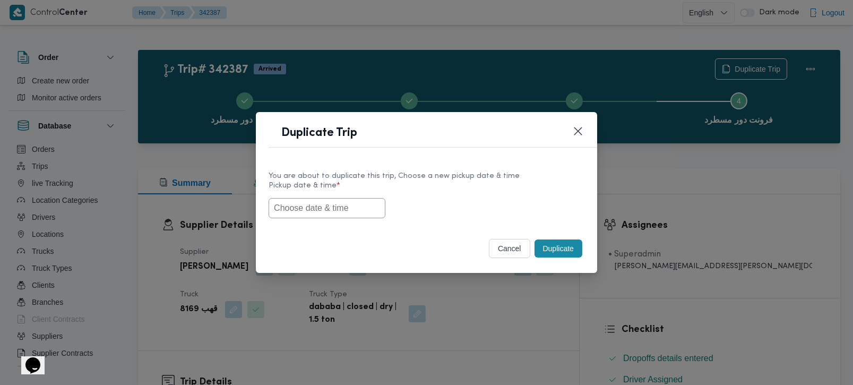
click at [310, 210] on input "text" at bounding box center [327, 208] width 117 height 20
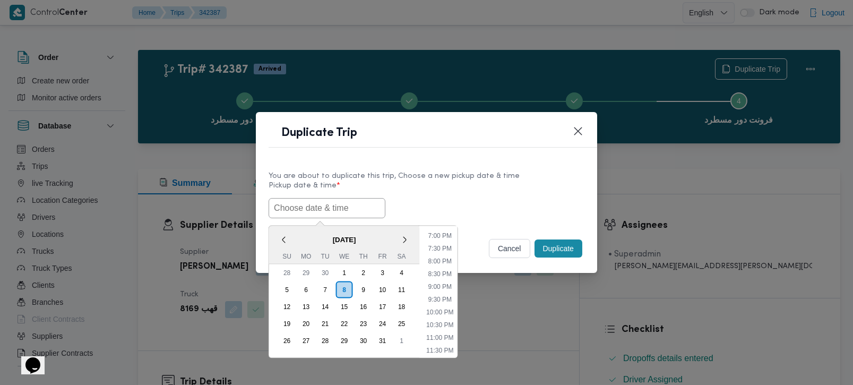
paste input "[DATE] 7:00AM"
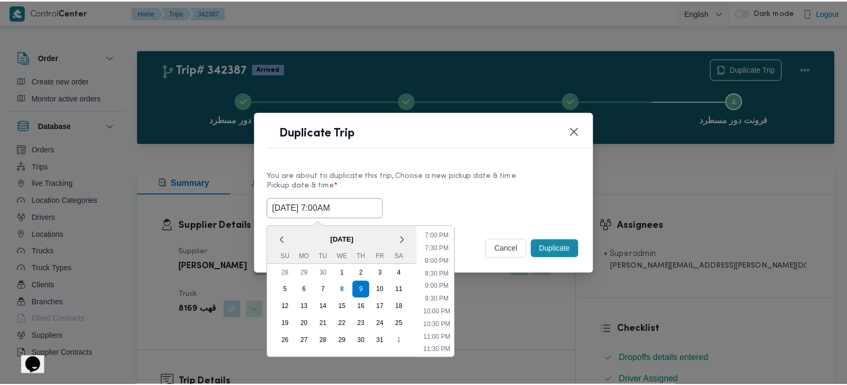
scroll to position [482, 0]
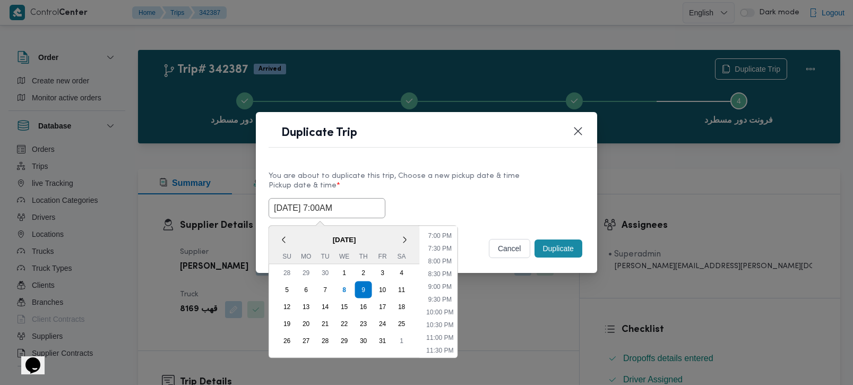
type input "[DATE] 7:00AM"
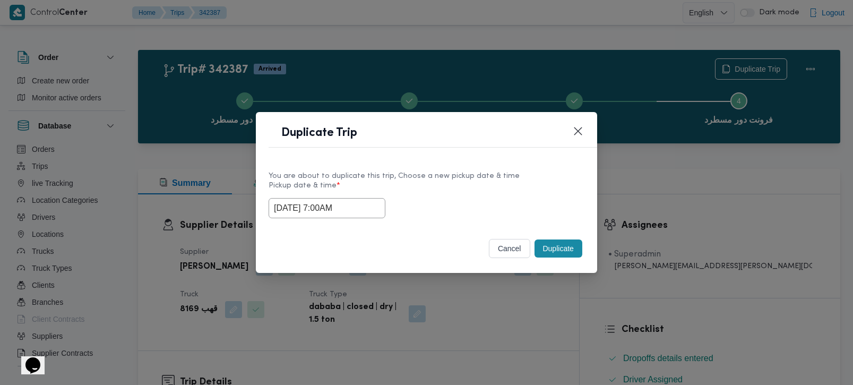
click at [475, 199] on div "[DATE] 7:00AM" at bounding box center [427, 208] width 316 height 20
click at [560, 246] on button "Duplicate" at bounding box center [558, 248] width 48 height 18
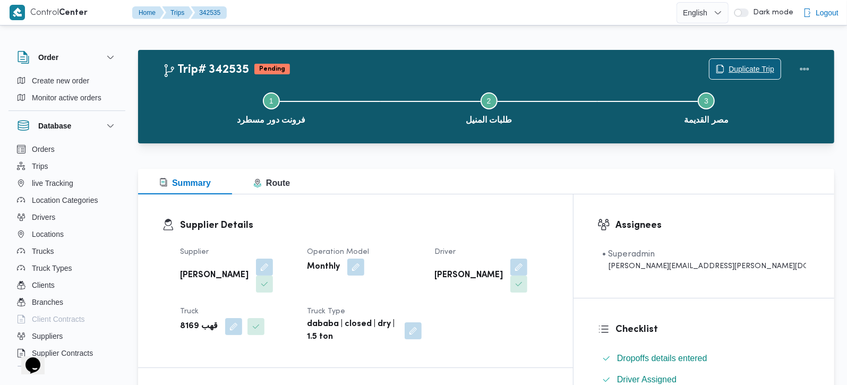
scroll to position [187, 0]
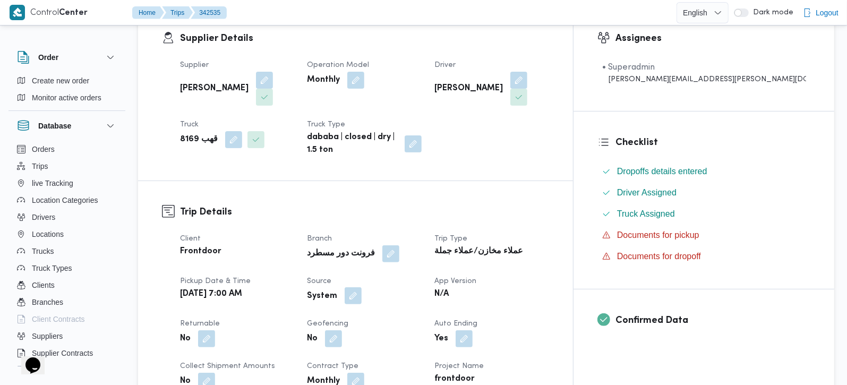
click at [361, 287] on button "button" at bounding box center [352, 295] width 17 height 17
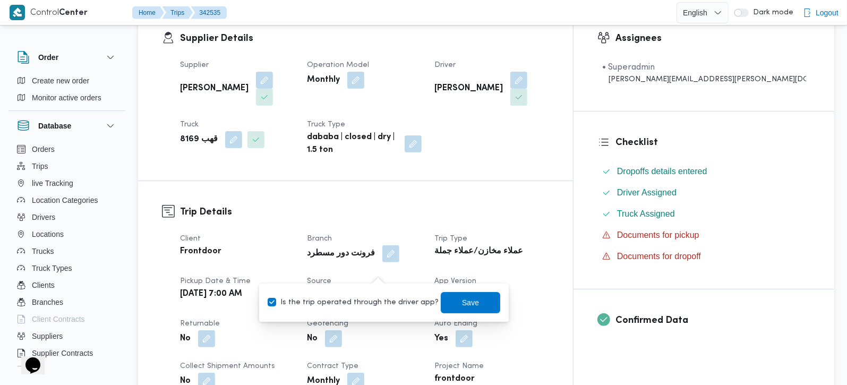
click at [373, 298] on label "Is the trip operated through the driver app?" at bounding box center [353, 302] width 171 height 13
checkbox input "false"
click at [462, 298] on span "Save" at bounding box center [470, 302] width 17 height 13
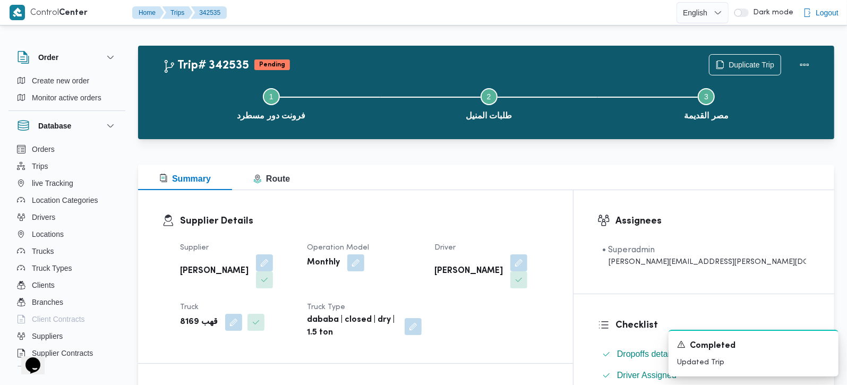
scroll to position [0, 0]
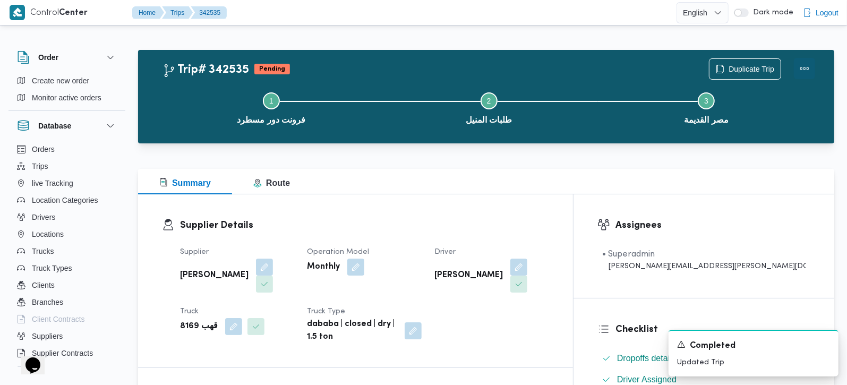
click at [803, 72] on button "Actions" at bounding box center [804, 68] width 21 height 21
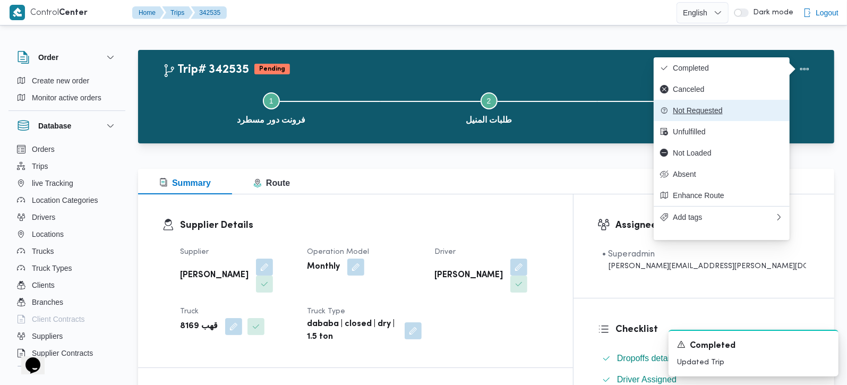
click at [711, 115] on span "Not Requested" at bounding box center [727, 110] width 110 height 8
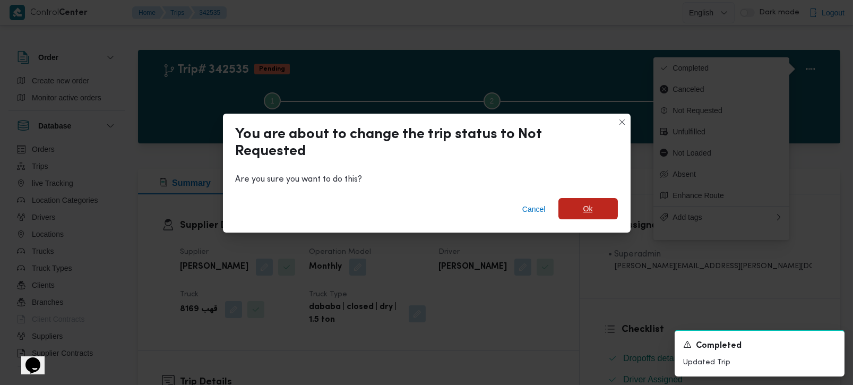
click at [590, 202] on span "Ok" at bounding box center [587, 208] width 59 height 21
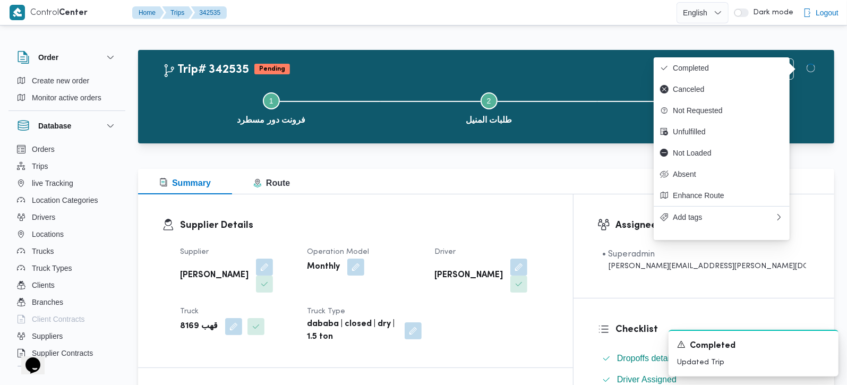
click at [507, 182] on div "Summary Route" at bounding box center [486, 181] width 696 height 25
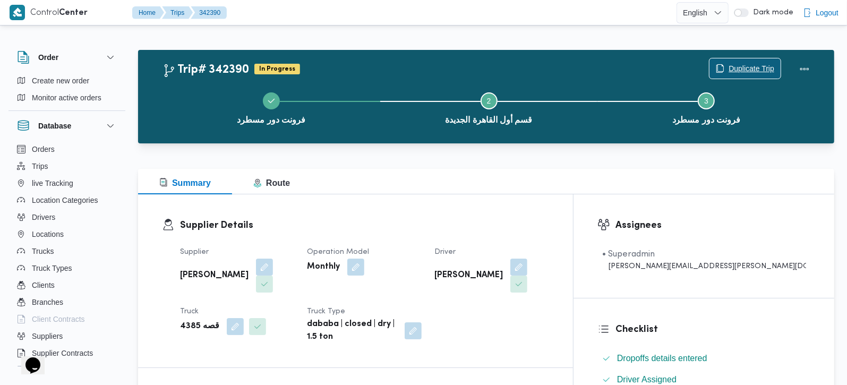
click at [763, 59] on span "Duplicate Trip" at bounding box center [744, 68] width 71 height 20
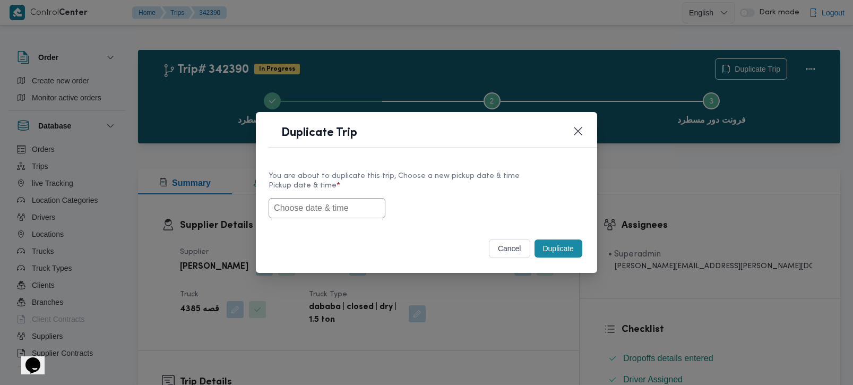
click at [334, 204] on input "text" at bounding box center [327, 208] width 117 height 20
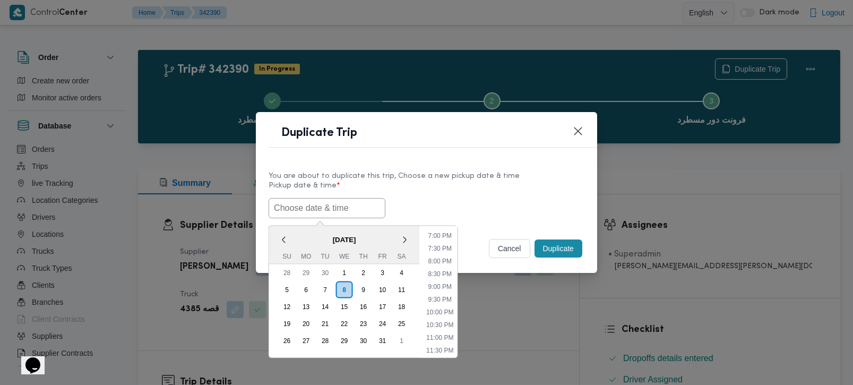
paste input "[DATE] 7:00AM"
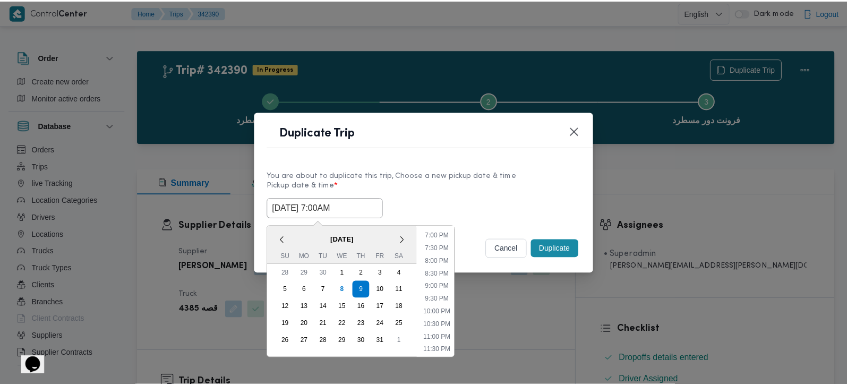
scroll to position [482, 0]
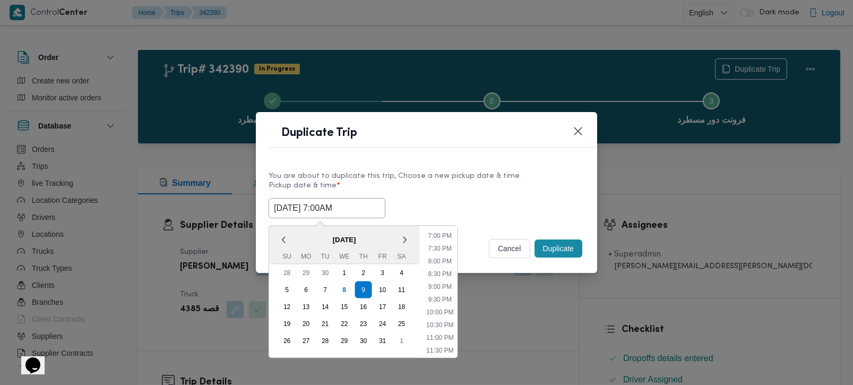
type input "[DATE] 7:00AM"
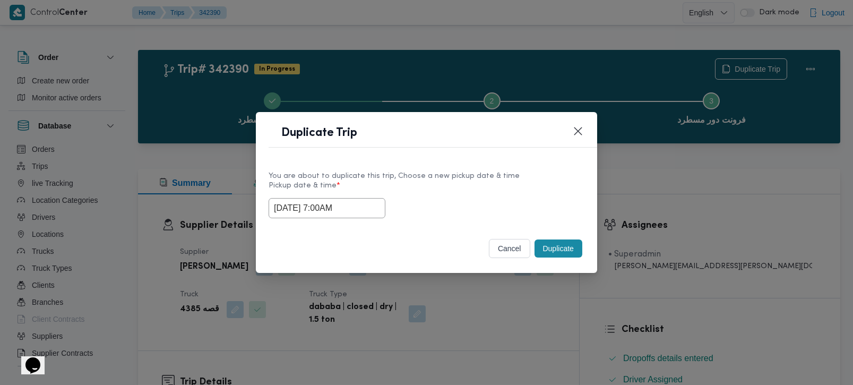
click at [423, 185] on label "Pickup date & time *" at bounding box center [427, 190] width 316 height 16
click at [553, 252] on button "Duplicate" at bounding box center [558, 248] width 48 height 18
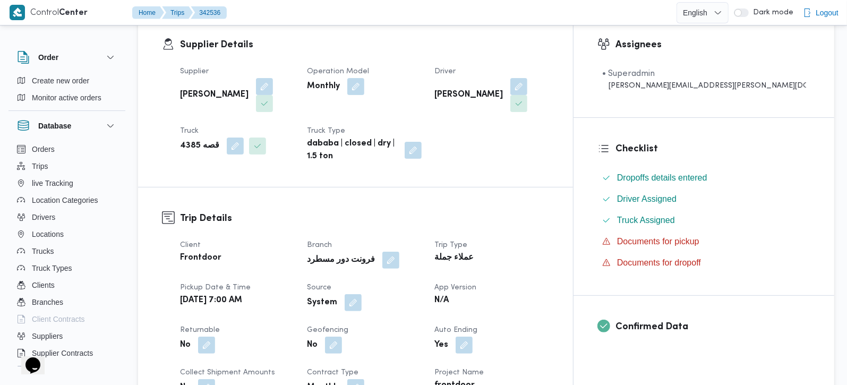
scroll to position [187, 0]
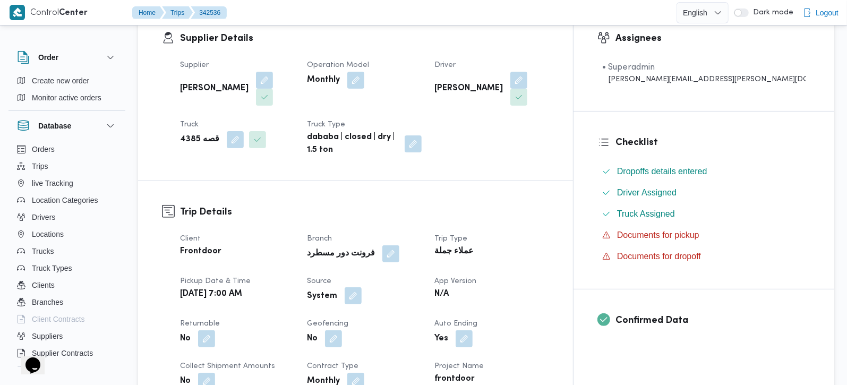
click at [361, 287] on button "button" at bounding box center [352, 295] width 17 height 17
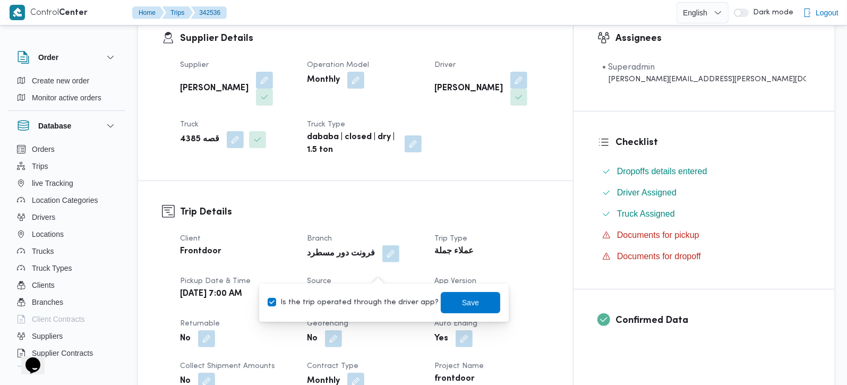
click at [374, 301] on label "Is the trip operated through the driver app?" at bounding box center [353, 302] width 171 height 13
checkbox input "false"
click at [446, 304] on span "Save" at bounding box center [470, 301] width 59 height 21
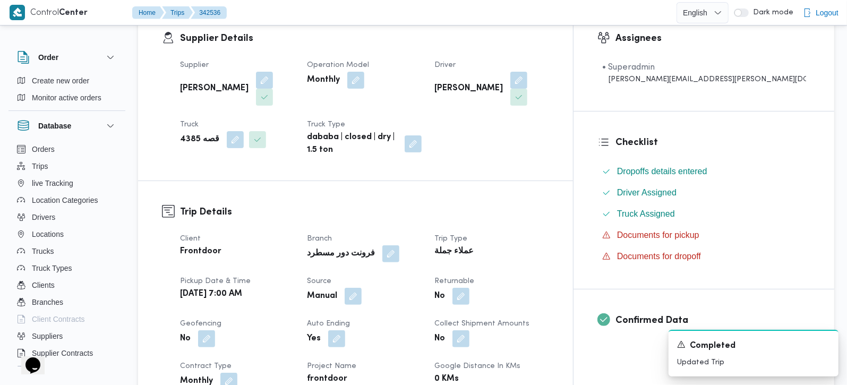
scroll to position [0, 0]
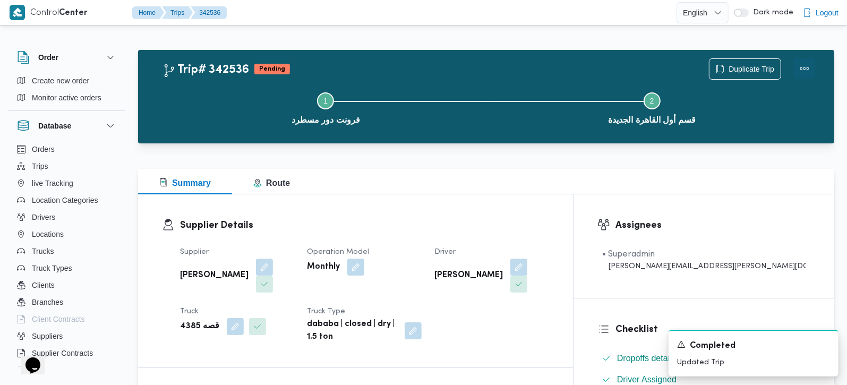
click at [803, 73] on button "Actions" at bounding box center [804, 68] width 21 height 21
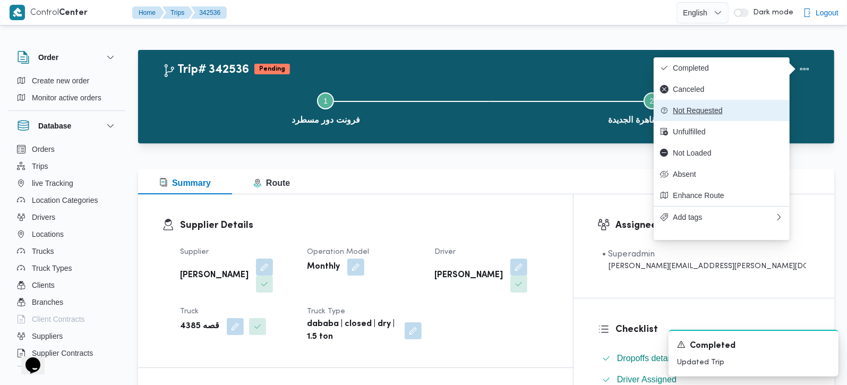
click at [714, 115] on span "Not Requested" at bounding box center [727, 110] width 110 height 8
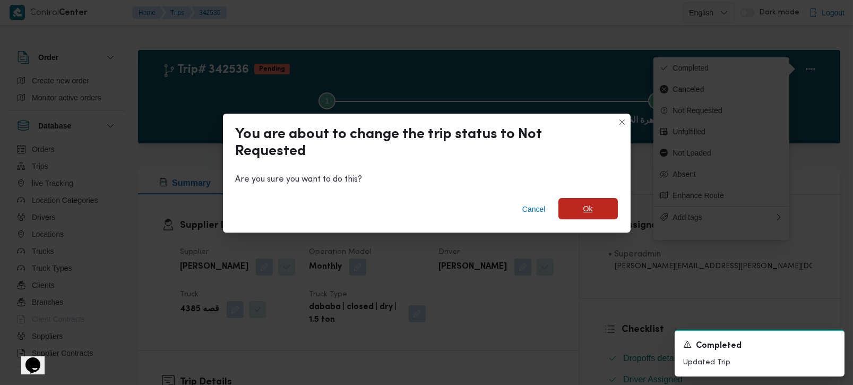
click at [579, 204] on span "Ok" at bounding box center [587, 208] width 59 height 21
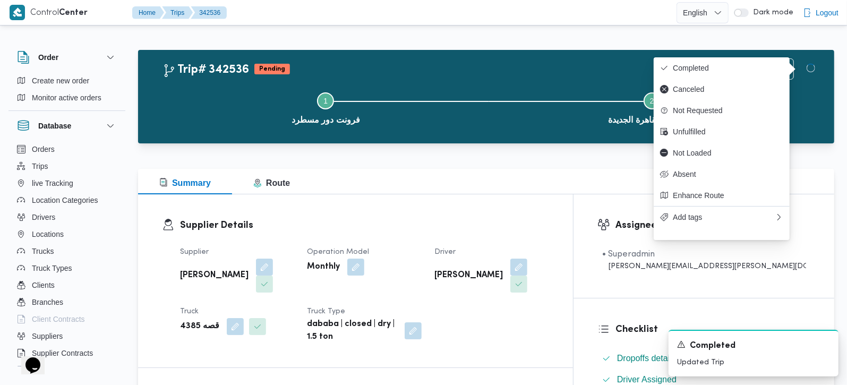
click at [491, 175] on div "Summary Route" at bounding box center [486, 181] width 696 height 25
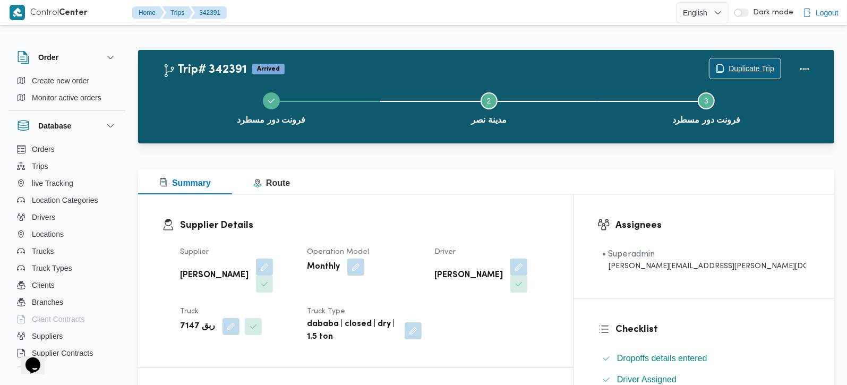
click at [736, 62] on span "Duplicate Trip" at bounding box center [744, 68] width 71 height 20
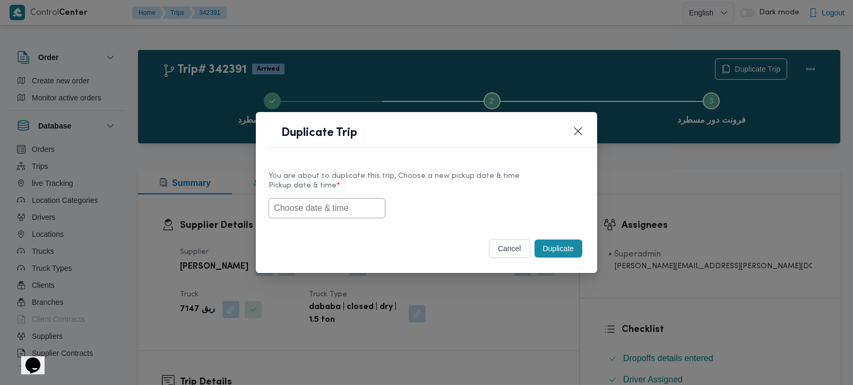
click at [351, 210] on input "text" at bounding box center [327, 208] width 117 height 20
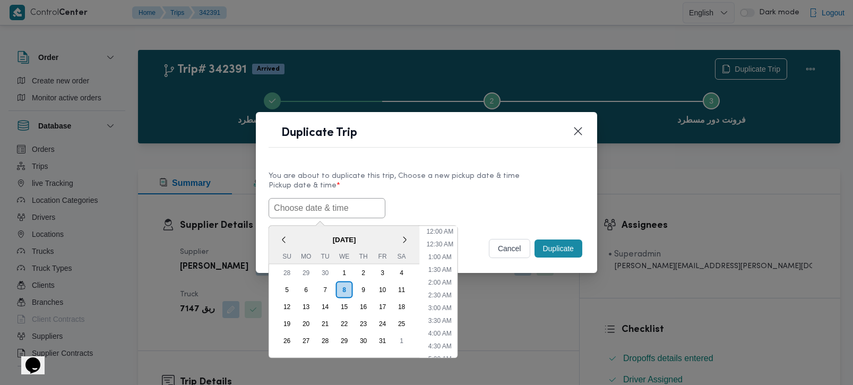
paste input "[DATE] 7:00AM"
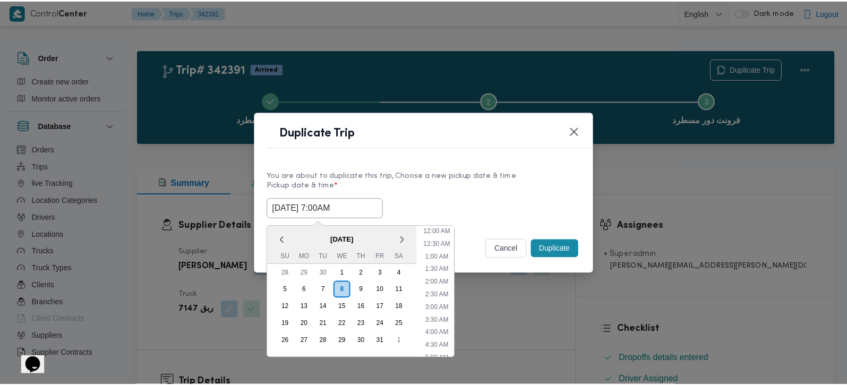
scroll to position [482, 0]
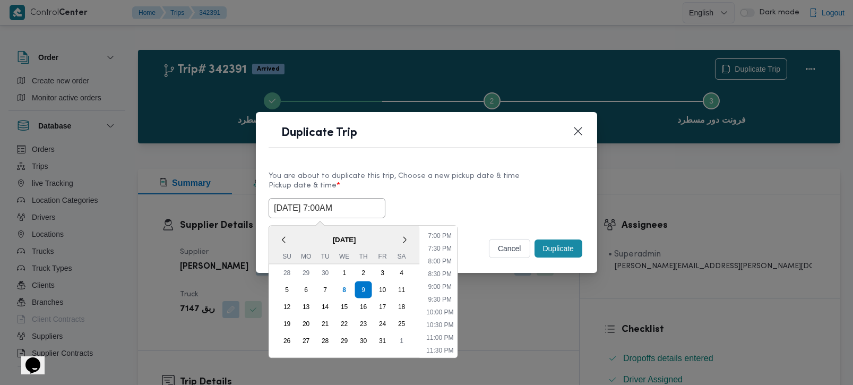
type input "[DATE] 7:00AM"
drag, startPoint x: 429, startPoint y: 186, endPoint x: 493, endPoint y: 213, distance: 68.7
click at [429, 186] on label "Pickup date & time *" at bounding box center [427, 190] width 316 height 16
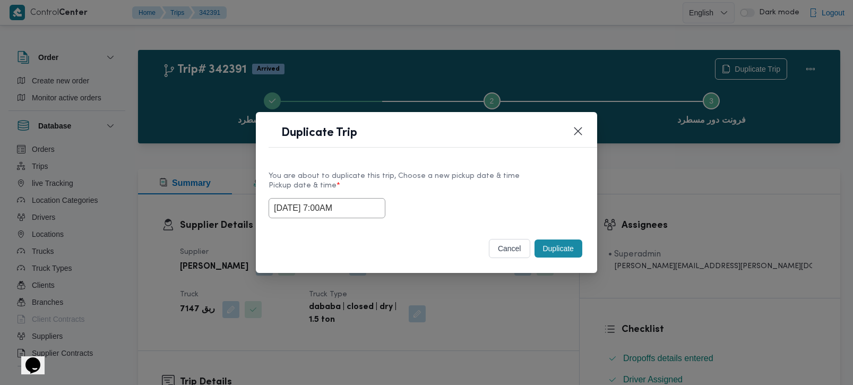
click at [553, 254] on button "Duplicate" at bounding box center [558, 248] width 48 height 18
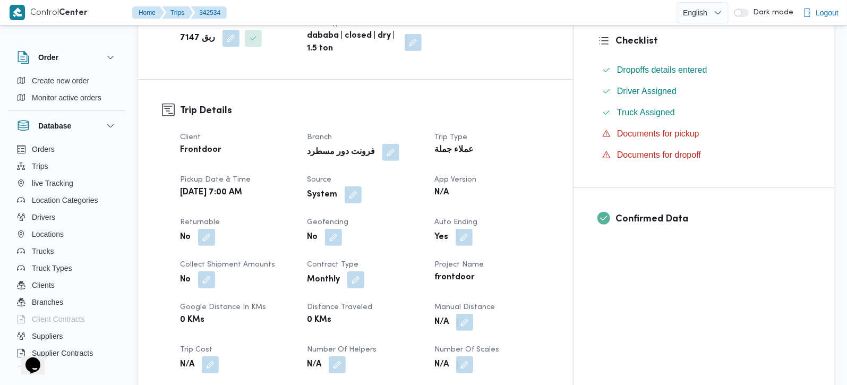
scroll to position [312, 0]
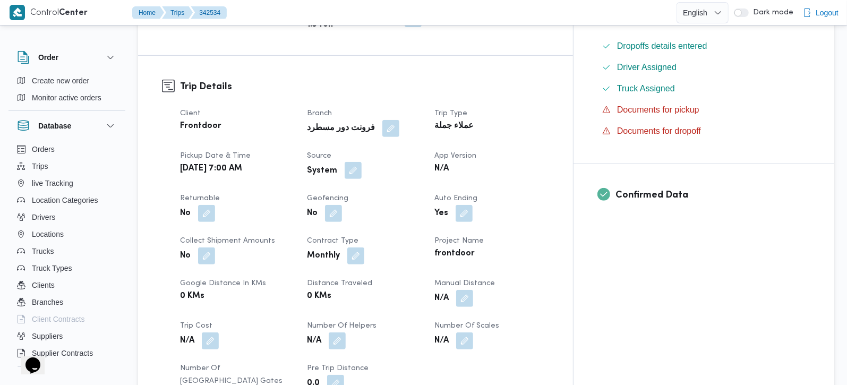
click at [361, 162] on button "button" at bounding box center [352, 170] width 17 height 17
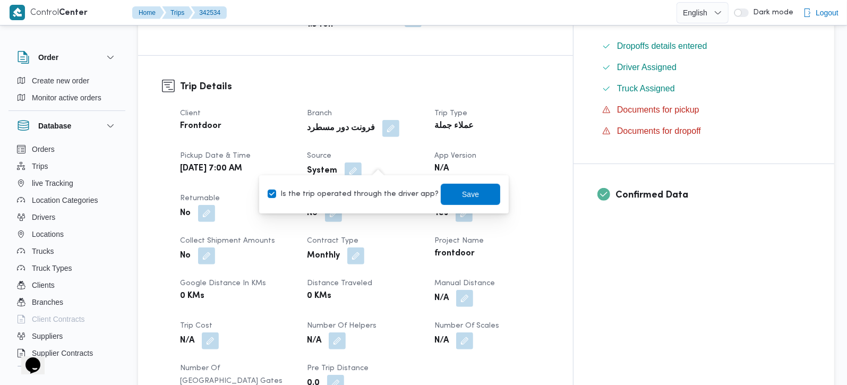
click at [365, 197] on label "Is the trip operated through the driver app?" at bounding box center [353, 194] width 171 height 13
checkbox input "false"
click at [462, 189] on span "Save" at bounding box center [470, 193] width 17 height 13
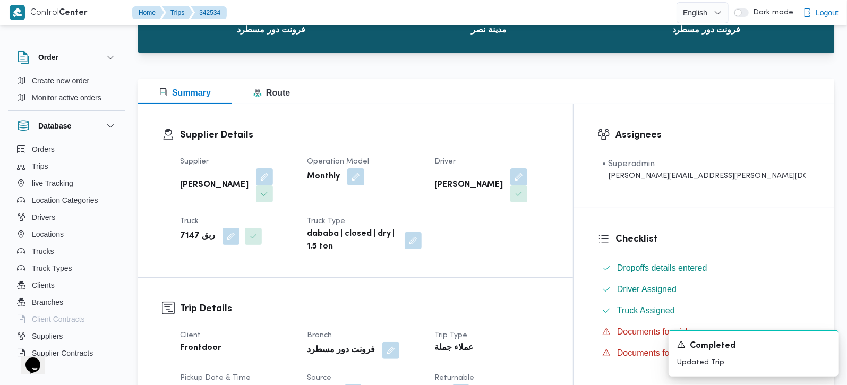
scroll to position [0, 0]
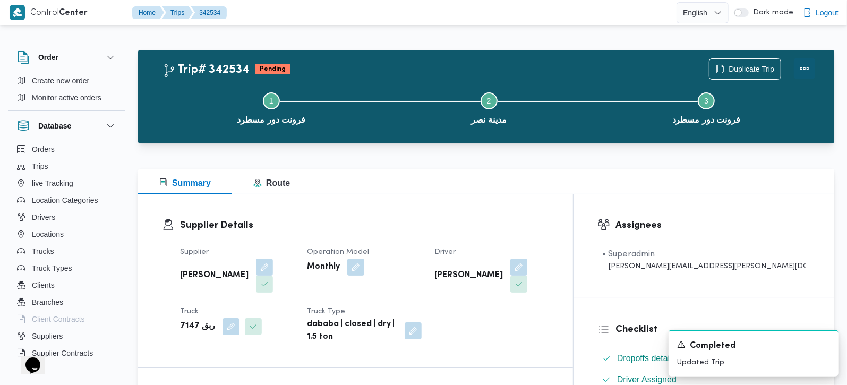
click at [808, 74] on button "Actions" at bounding box center [804, 68] width 21 height 21
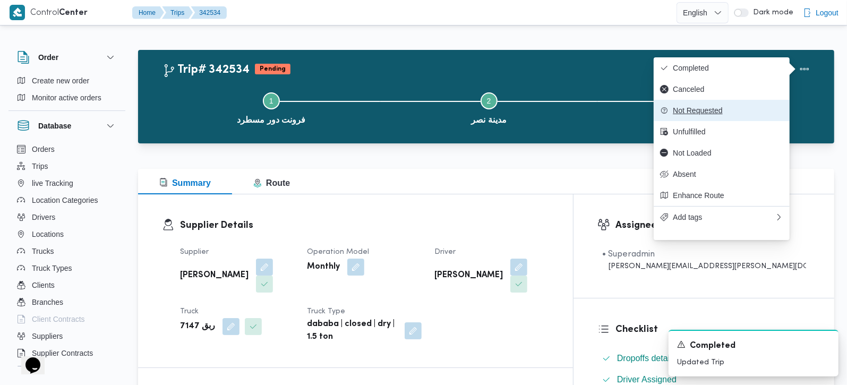
click at [705, 110] on span "Not Requested" at bounding box center [727, 110] width 110 height 8
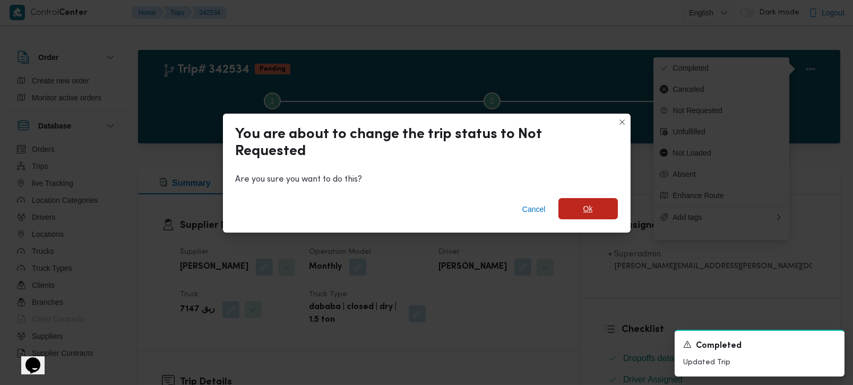
click at [589, 210] on span "Ok" at bounding box center [588, 208] width 10 height 13
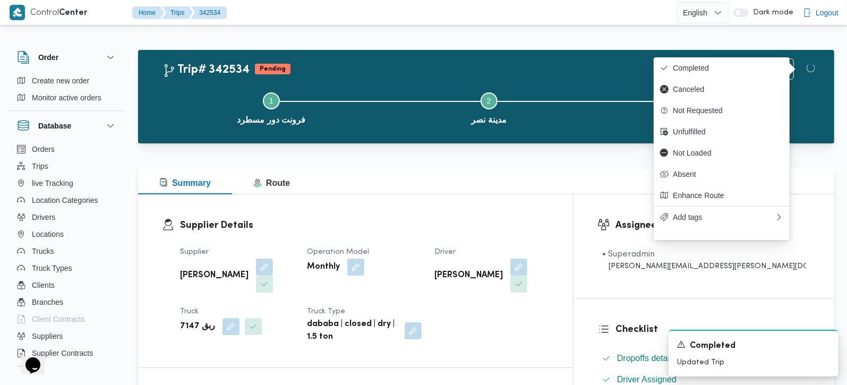
click at [519, 182] on div "Summary Route" at bounding box center [486, 181] width 696 height 25
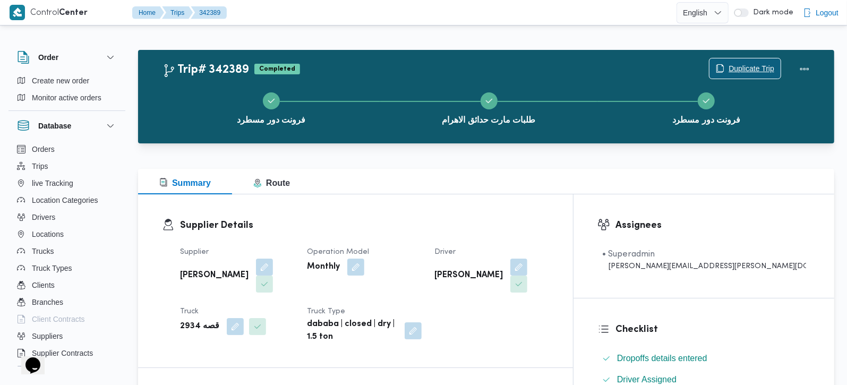
click at [742, 70] on span "Duplicate Trip" at bounding box center [751, 68] width 46 height 13
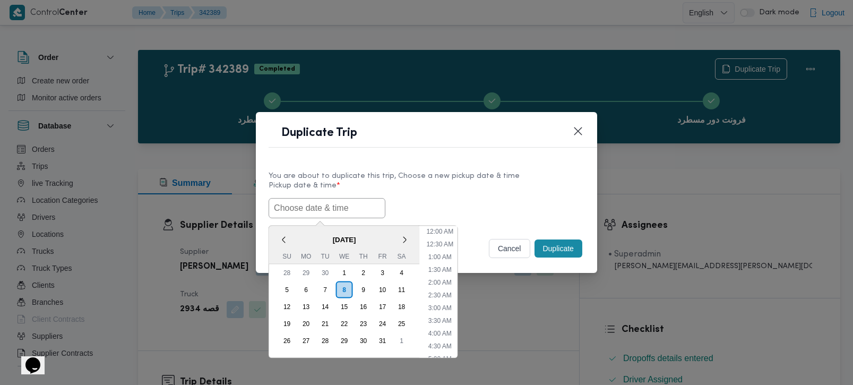
click at [358, 208] on input "text" at bounding box center [327, 208] width 117 height 20
paste input "09/10/2025 7:00AM"
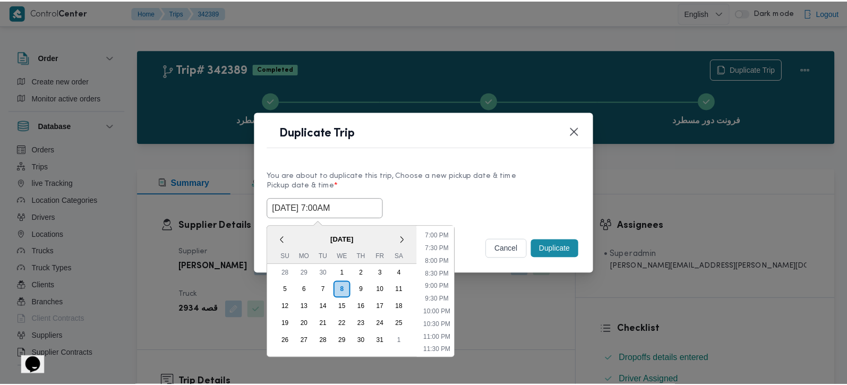
scroll to position [482, 0]
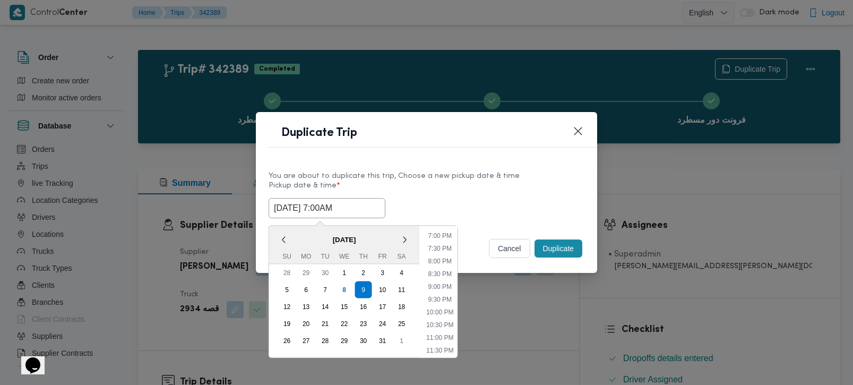
type input "[DATE] 7:00AM"
click at [416, 188] on label "Pickup date & time *" at bounding box center [427, 190] width 316 height 16
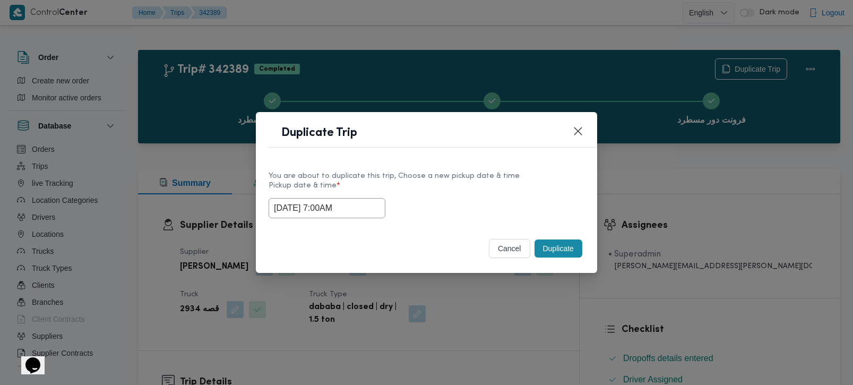
click at [566, 243] on button "Duplicate" at bounding box center [558, 248] width 48 height 18
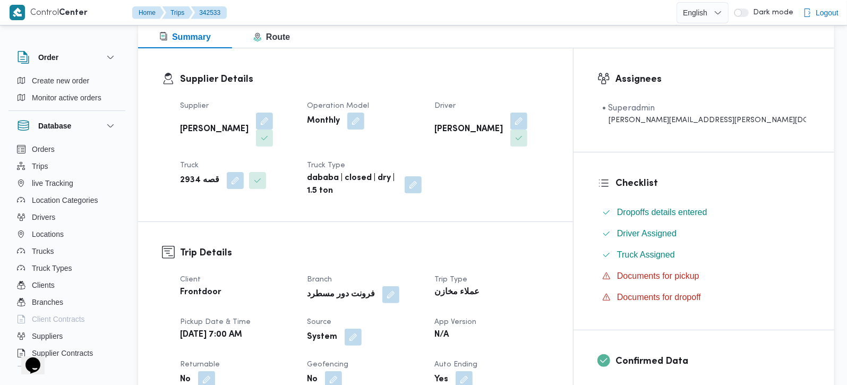
scroll to position [187, 0]
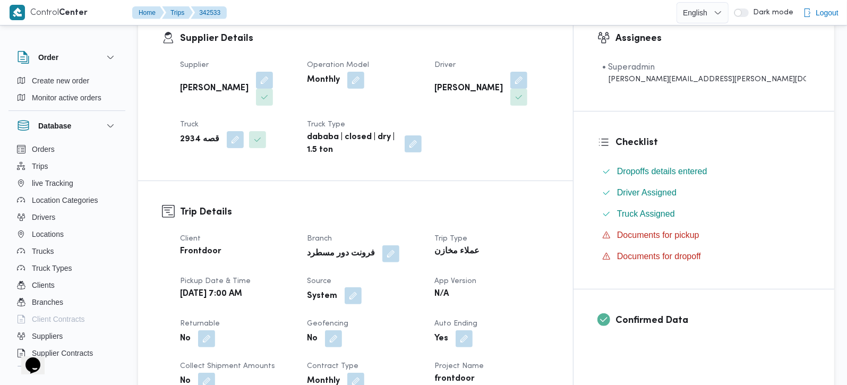
click at [361, 287] on button "button" at bounding box center [352, 295] width 17 height 17
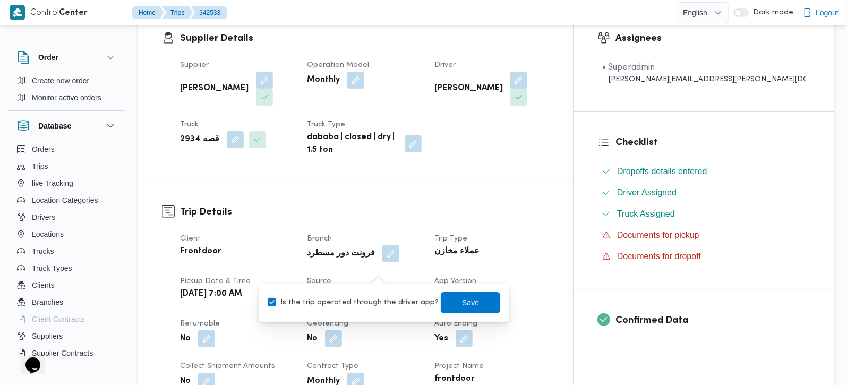
click at [370, 300] on label "Is the trip operated through the driver app?" at bounding box center [353, 302] width 171 height 13
checkbox input "false"
click at [447, 303] on span "Save" at bounding box center [470, 301] width 59 height 21
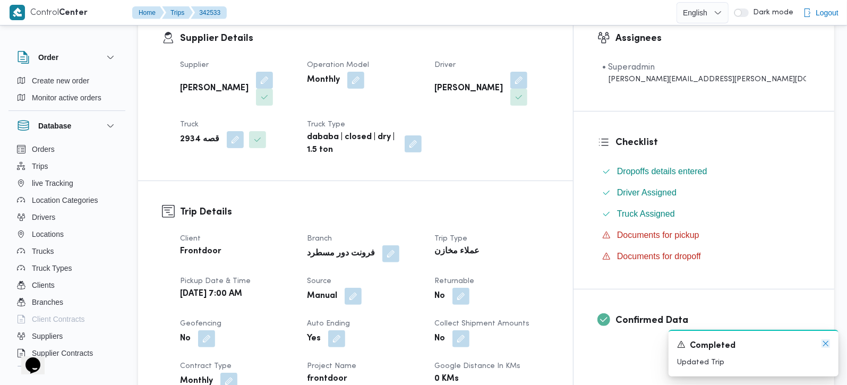
click at [825, 344] on icon "Dismiss toast" at bounding box center [825, 343] width 5 height 5
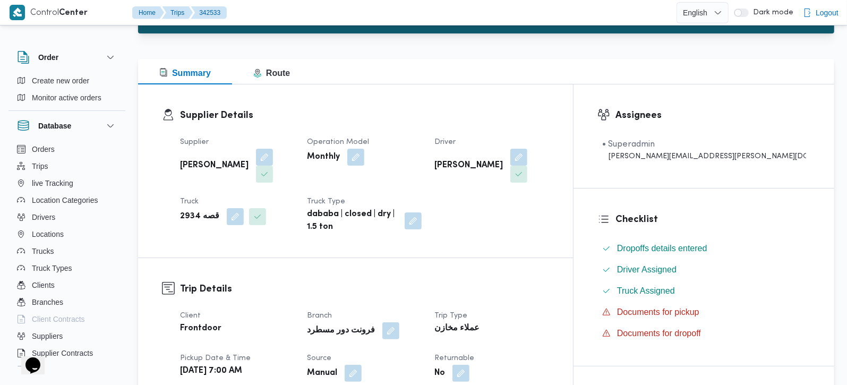
scroll to position [0, 0]
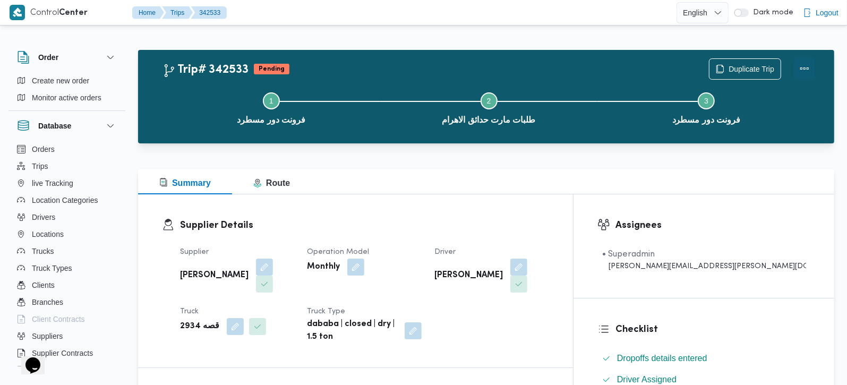
click at [801, 62] on button "Actions" at bounding box center [804, 68] width 21 height 21
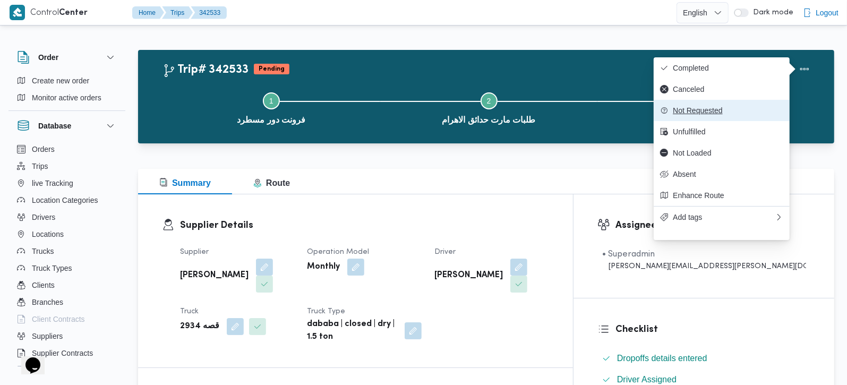
click at [691, 115] on span "Not Requested" at bounding box center [727, 110] width 110 height 8
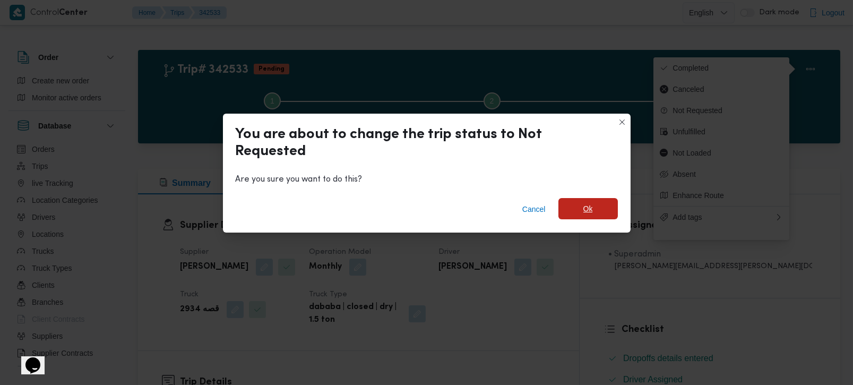
click at [595, 200] on span "Ok" at bounding box center [587, 208] width 59 height 21
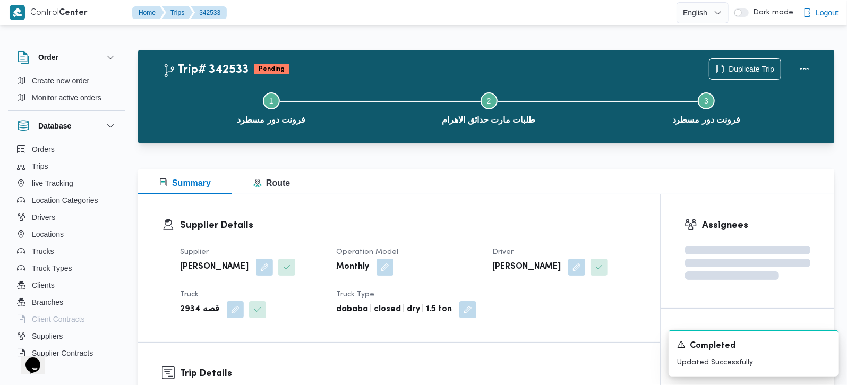
click at [511, 183] on div "Summary Route" at bounding box center [486, 181] width 696 height 25
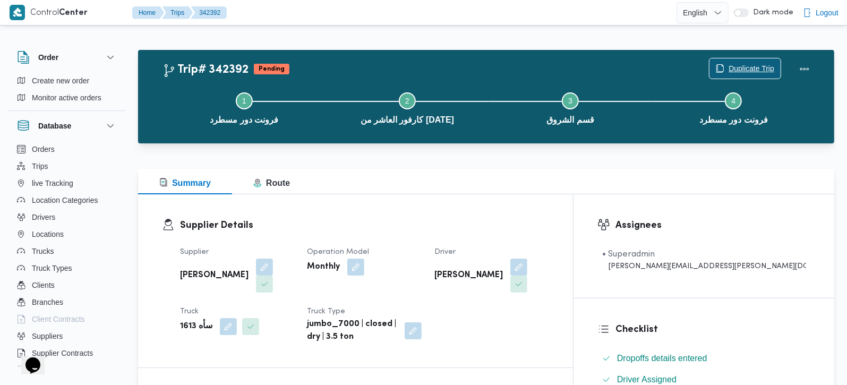
click at [762, 65] on span "Duplicate Trip" at bounding box center [751, 68] width 46 height 13
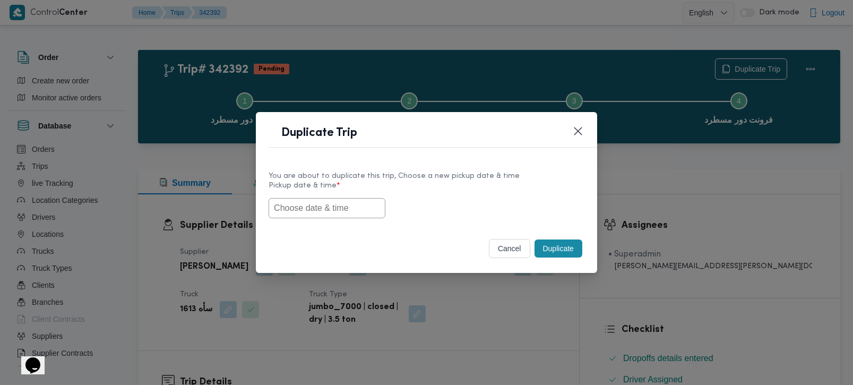
click at [347, 210] on input "text" at bounding box center [327, 208] width 117 height 20
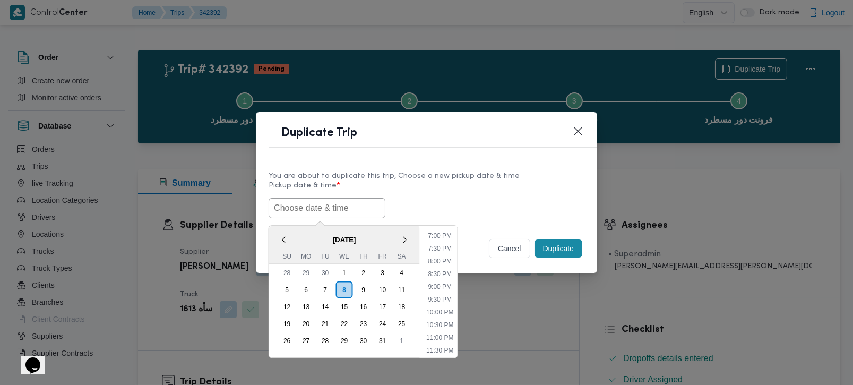
paste input "[DATE] 7:00AM"
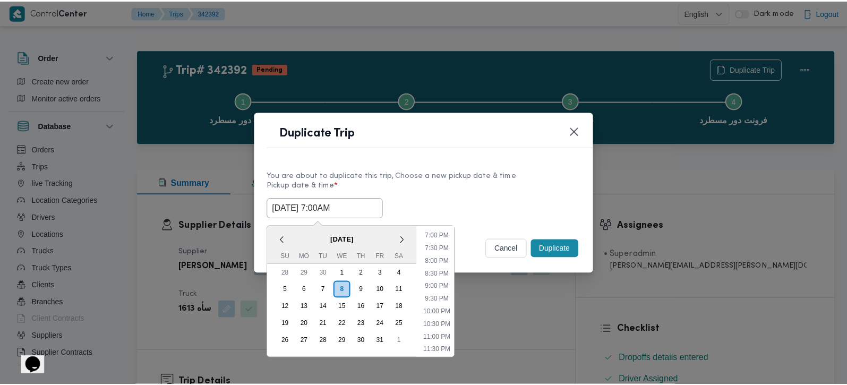
scroll to position [482, 0]
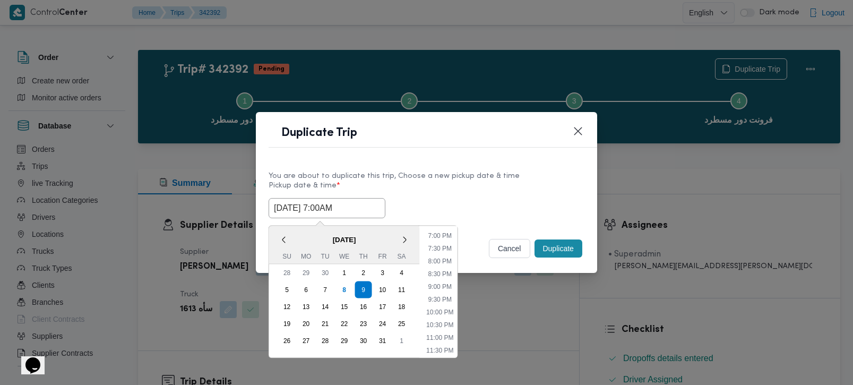
type input "[DATE] 7:00AM"
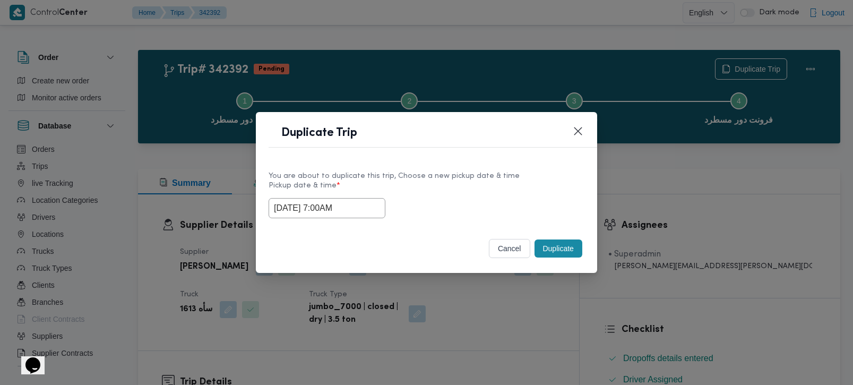
click at [493, 175] on div "You are about to duplicate this trip, Choose a new pickup date & time" at bounding box center [427, 175] width 316 height 11
click at [563, 248] on button "Duplicate" at bounding box center [558, 248] width 48 height 18
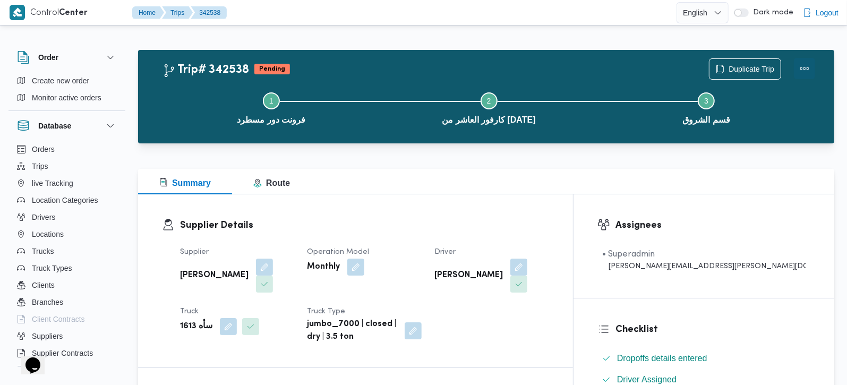
click at [807, 73] on button "Actions" at bounding box center [804, 68] width 21 height 21
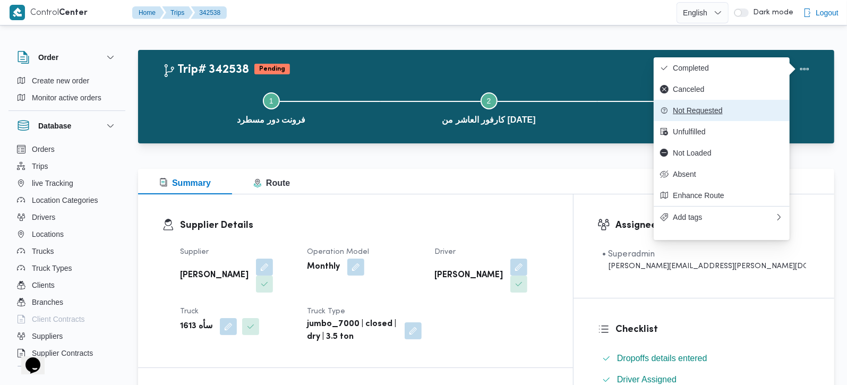
click at [708, 114] on span "Not Requested" at bounding box center [727, 110] width 110 height 8
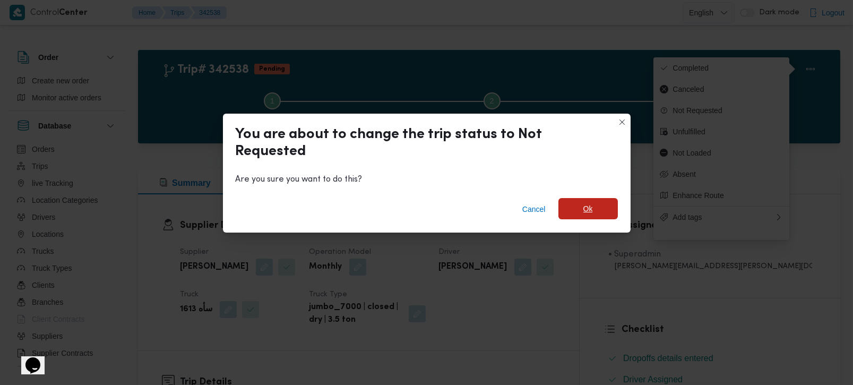
click at [594, 206] on span "Ok" at bounding box center [587, 208] width 59 height 21
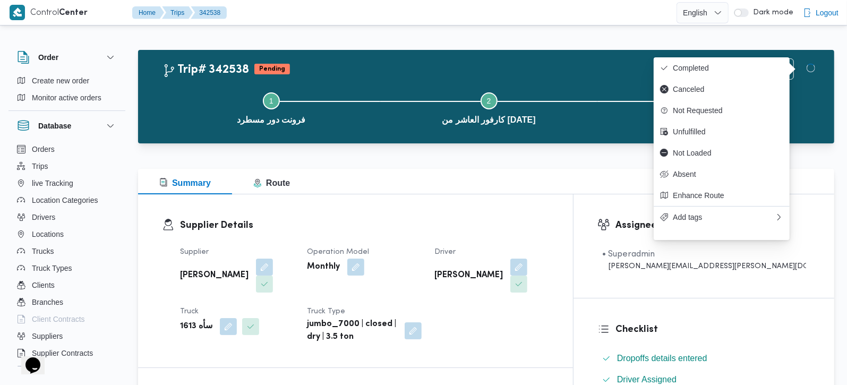
click at [549, 193] on div "Summary Route" at bounding box center [486, 181] width 696 height 25
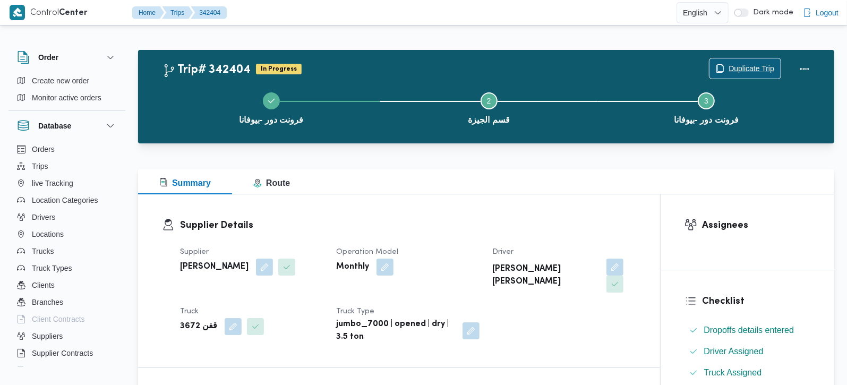
click at [718, 61] on span "Duplicate Trip" at bounding box center [744, 68] width 71 height 20
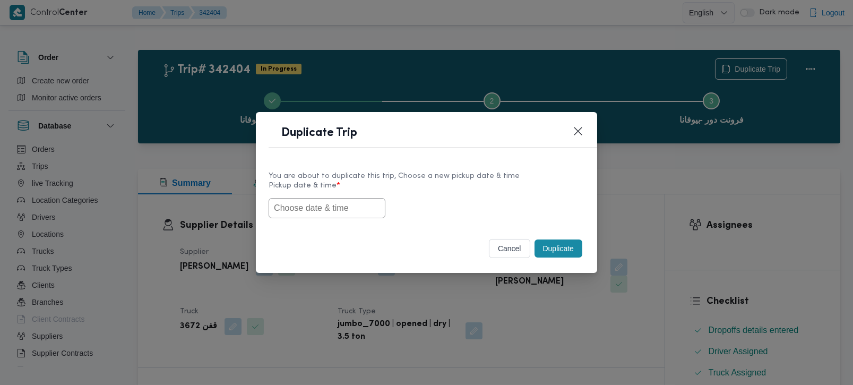
click at [345, 204] on input "text" at bounding box center [327, 208] width 117 height 20
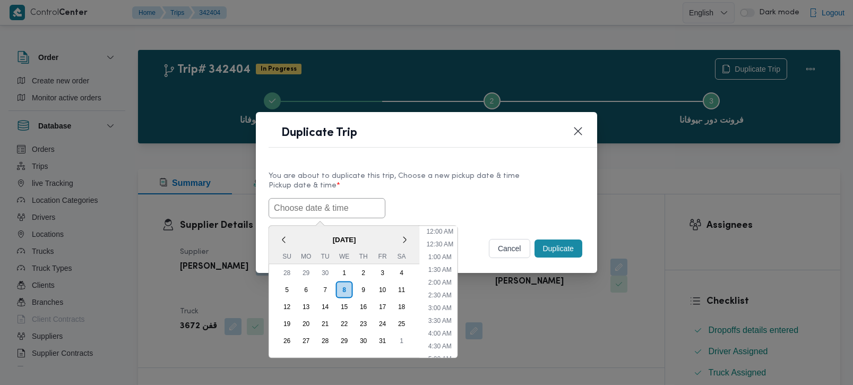
paste input "[DATE] 7:00AM"
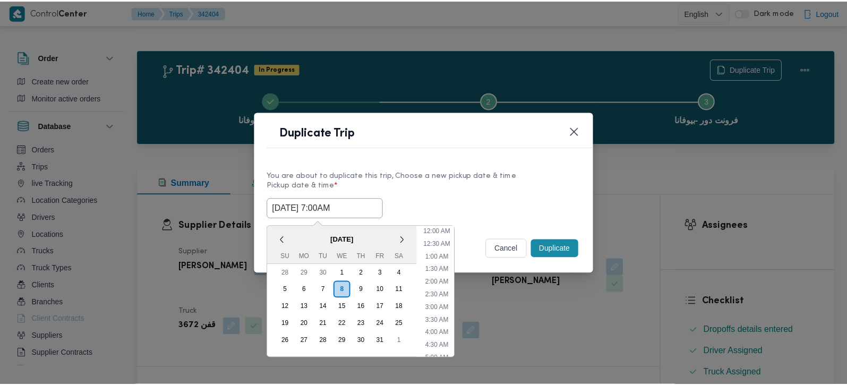
scroll to position [482, 0]
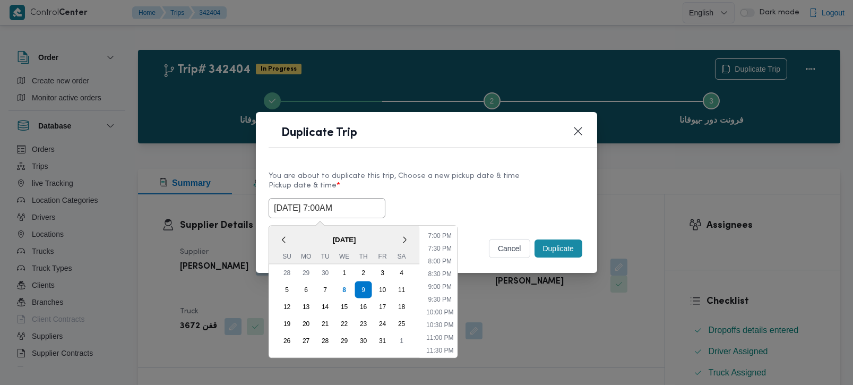
type input "[DATE] 7:00AM"
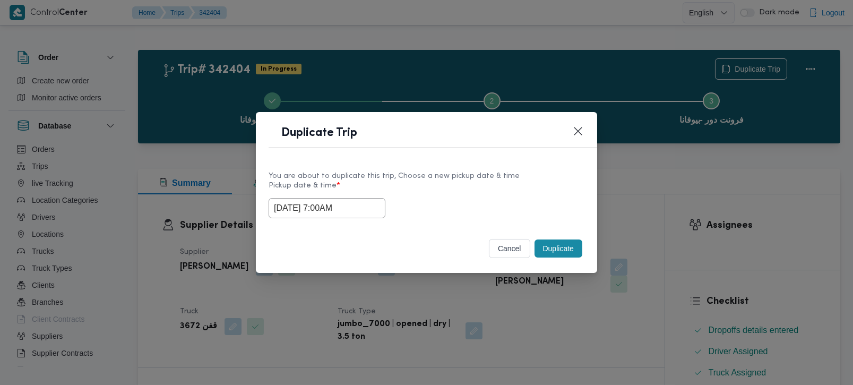
click at [573, 192] on label "Pickup date & time *" at bounding box center [427, 190] width 316 height 16
click at [567, 254] on button "Duplicate" at bounding box center [558, 248] width 48 height 18
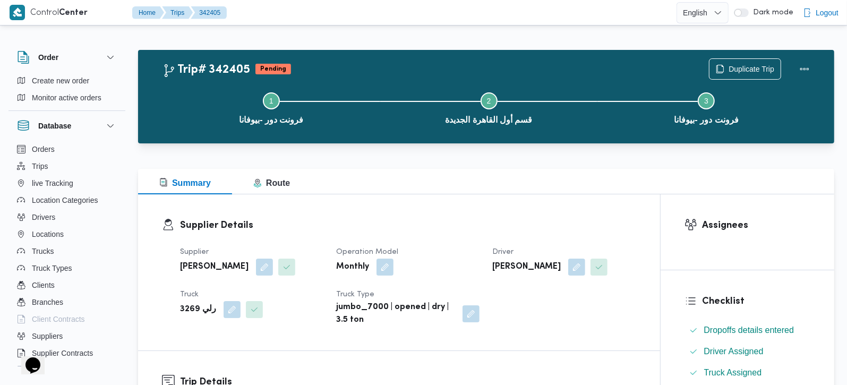
click at [752, 55] on div "Duplicate Trip" at bounding box center [761, 69] width 119 height 34
click at [745, 67] on span "Duplicate Trip" at bounding box center [751, 68] width 46 height 13
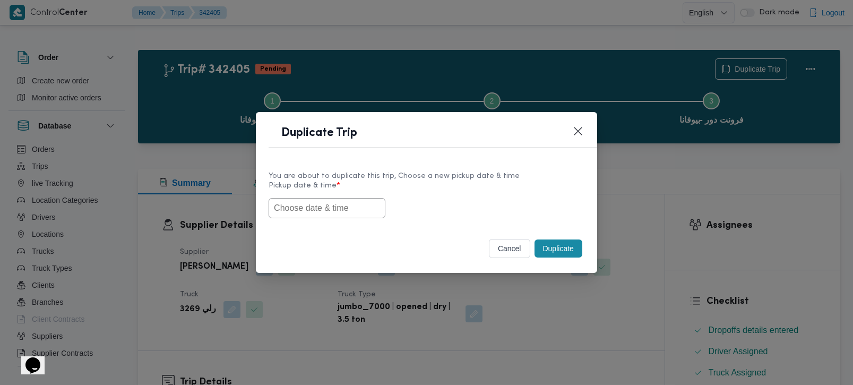
click at [333, 208] on input "text" at bounding box center [327, 208] width 117 height 20
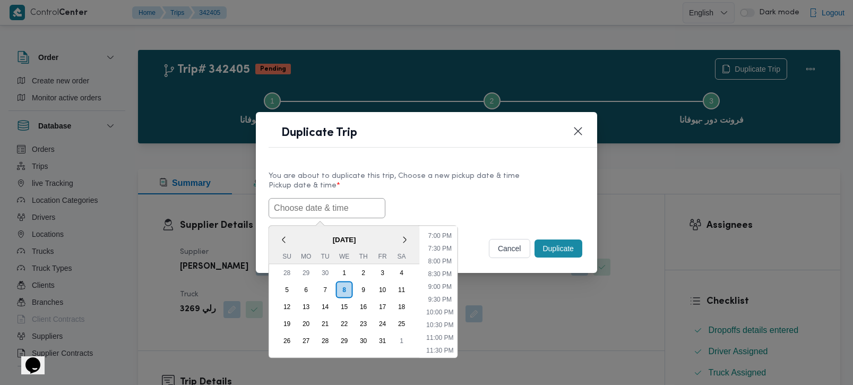
paste input "[DATE] 7:00AM"
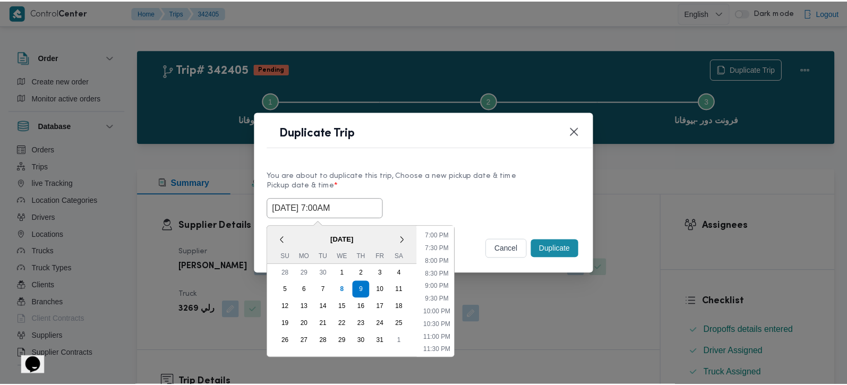
scroll to position [482, 0]
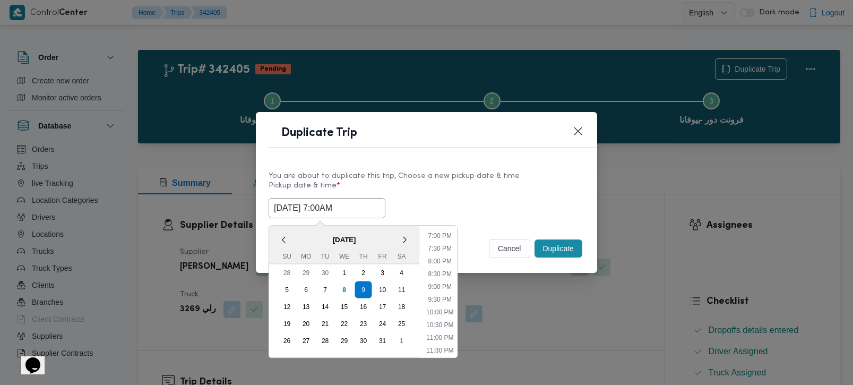
type input "[DATE] 7:00AM"
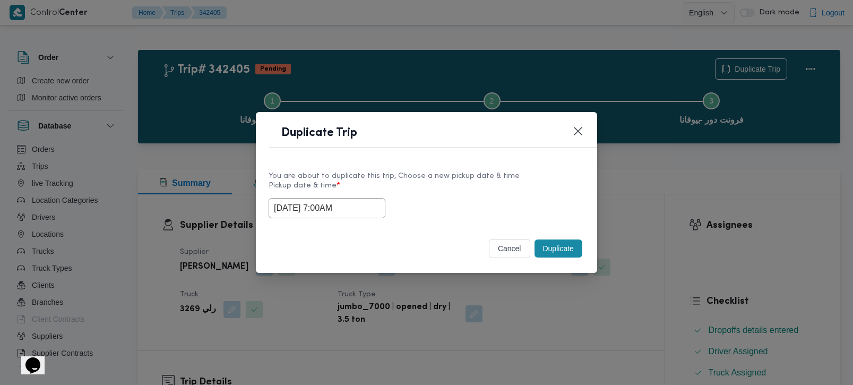
click at [443, 176] on div "You are about to duplicate this trip, Choose a new pickup date & time" at bounding box center [427, 175] width 316 height 11
click at [560, 246] on button "Duplicate" at bounding box center [558, 248] width 48 height 18
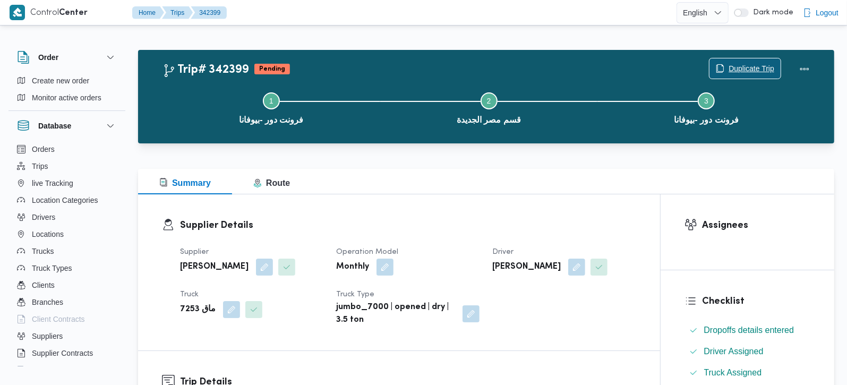
click at [745, 66] on span "Duplicate Trip" at bounding box center [751, 68] width 46 height 13
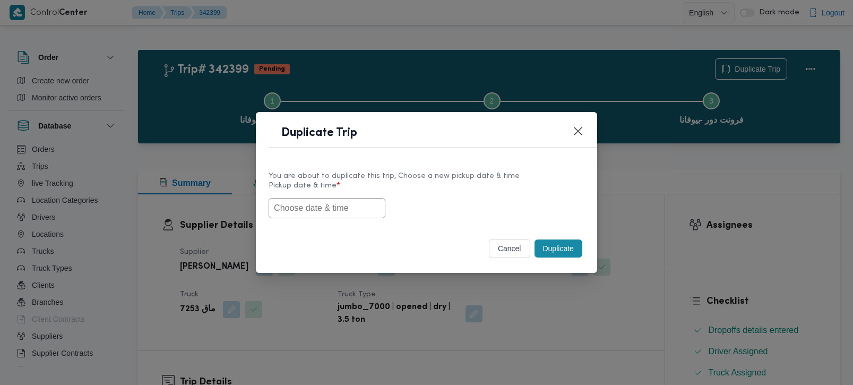
click at [296, 211] on input "text" at bounding box center [327, 208] width 117 height 20
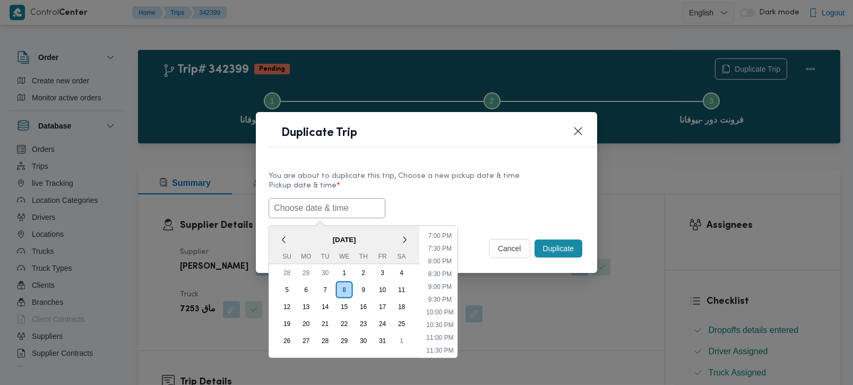
paste input "[DATE] 7:00AM"
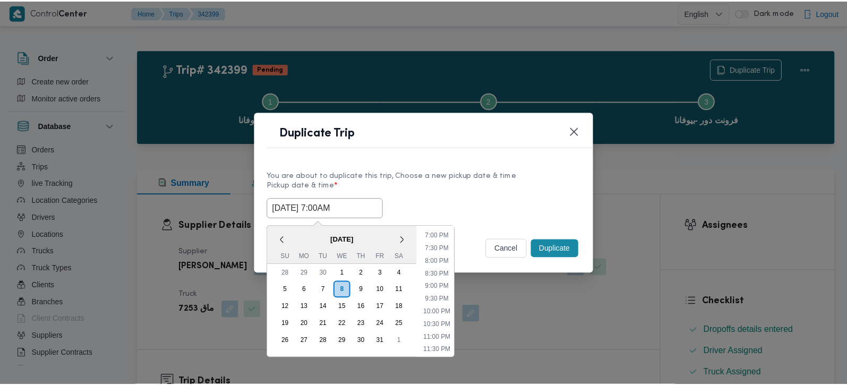
scroll to position [482, 0]
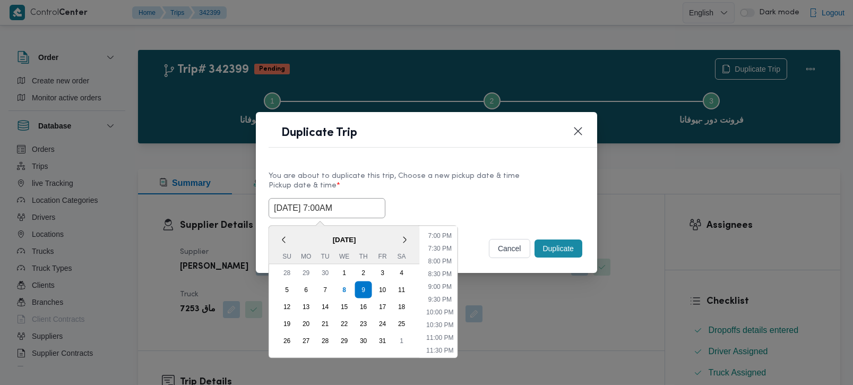
type input "[DATE] 7:00AM"
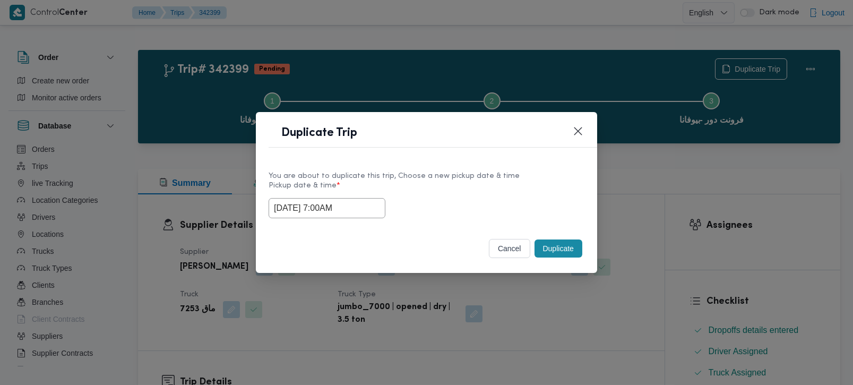
click at [462, 186] on label "Pickup date & time *" at bounding box center [427, 190] width 316 height 16
click at [545, 247] on button "Duplicate" at bounding box center [558, 248] width 48 height 18
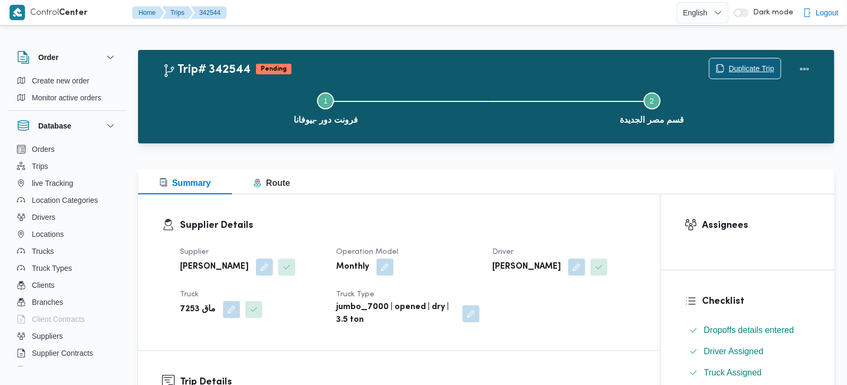
click at [764, 65] on span "Duplicate Trip" at bounding box center [751, 68] width 46 height 13
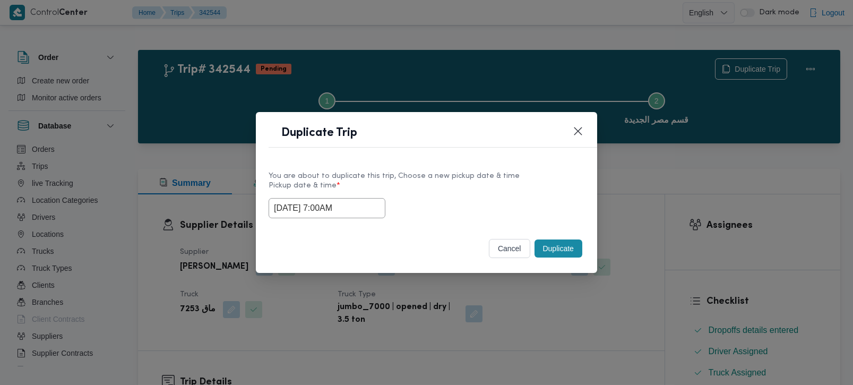
click at [304, 206] on input "[DATE] 7:00AM" at bounding box center [327, 208] width 117 height 20
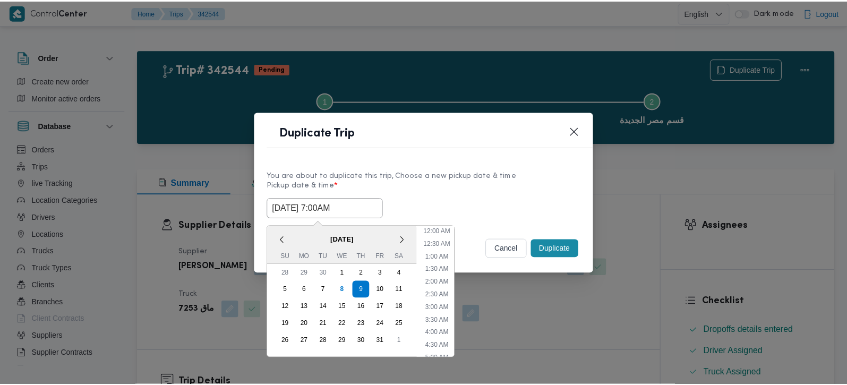
scroll to position [119, 0]
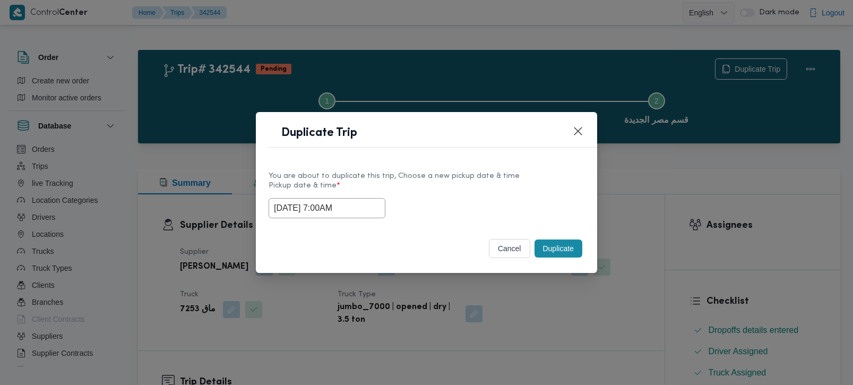
click at [453, 167] on div "You are about to duplicate this trip, Choose a new pickup date & time Pickup da…" at bounding box center [426, 194] width 341 height 68
click at [512, 246] on button "cancel" at bounding box center [509, 248] width 41 height 19
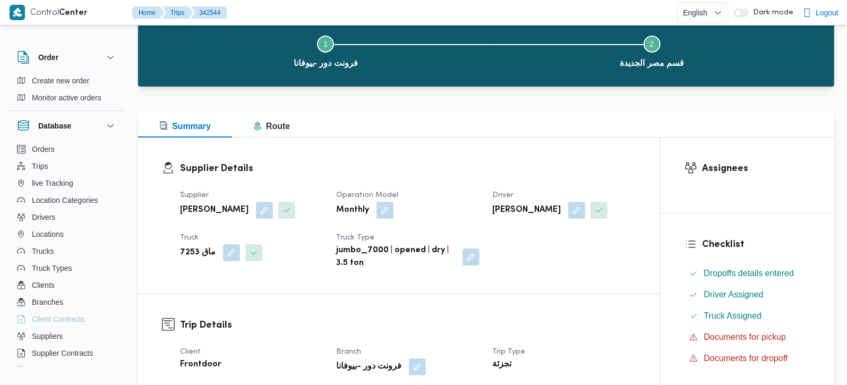
scroll to position [0, 0]
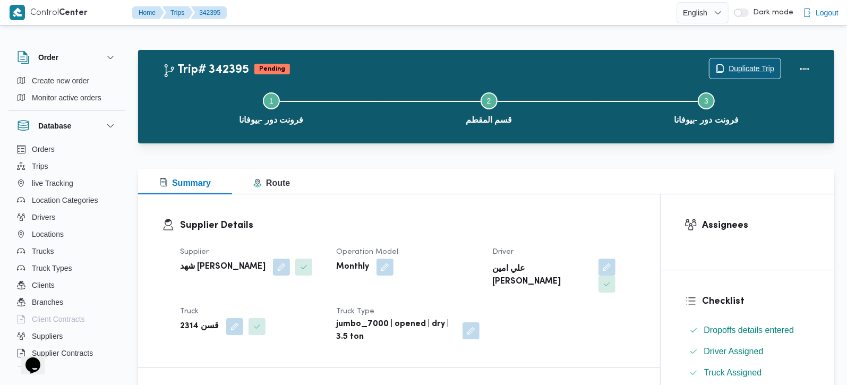
click at [735, 70] on span "Duplicate Trip" at bounding box center [751, 68] width 46 height 13
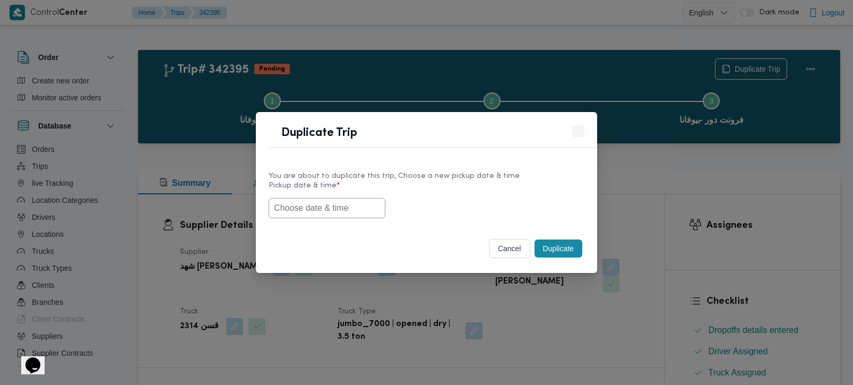
click at [307, 208] on input "text" at bounding box center [327, 208] width 117 height 20
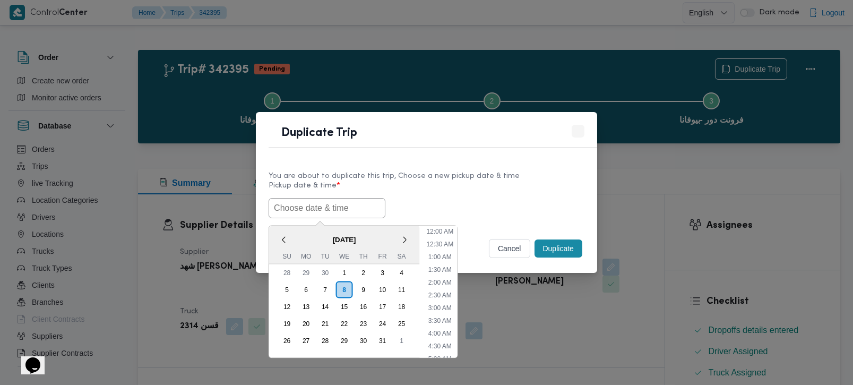
paste input "[DATE] 7:00AM"
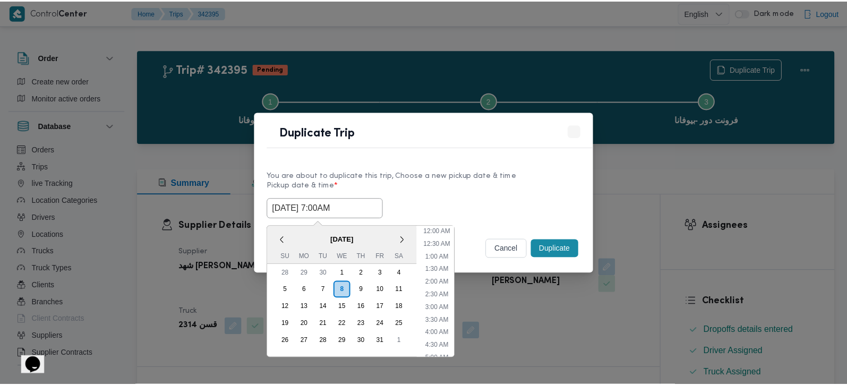
scroll to position [482, 0]
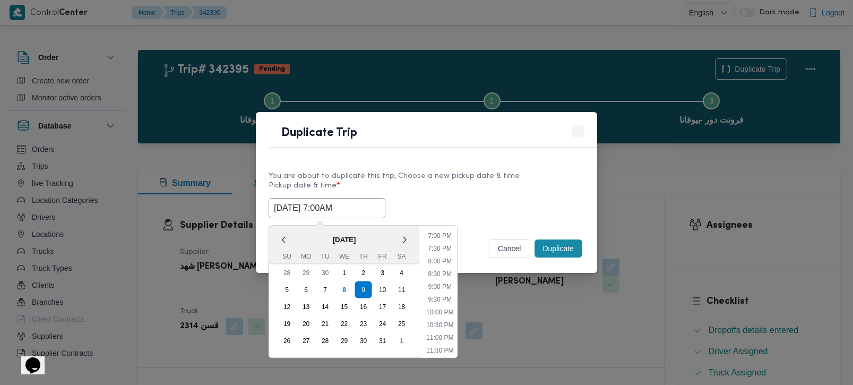
type input "[DATE] 7:00AM"
click at [443, 191] on label "Pickup date & time *" at bounding box center [427, 190] width 316 height 16
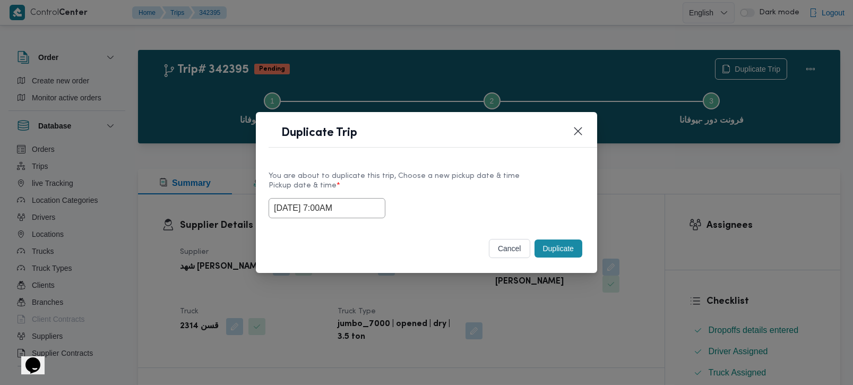
click at [546, 251] on button "Duplicate" at bounding box center [558, 248] width 48 height 18
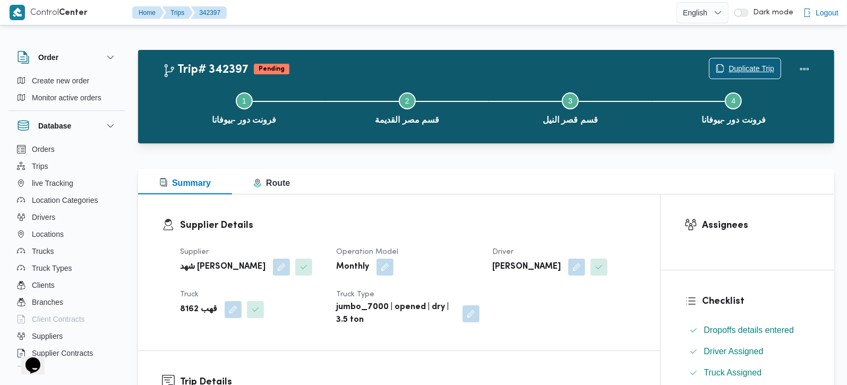
click at [770, 58] on button "Duplicate Trip" at bounding box center [745, 68] width 72 height 21
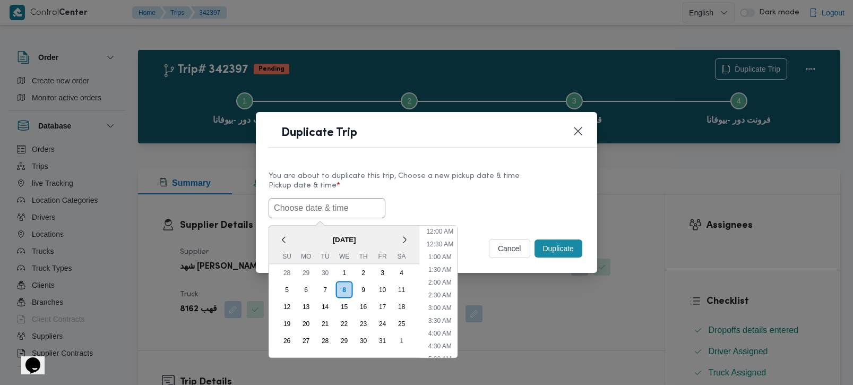
click at [312, 212] on input "text" at bounding box center [327, 208] width 117 height 20
paste input "[DATE] 7:00AM"
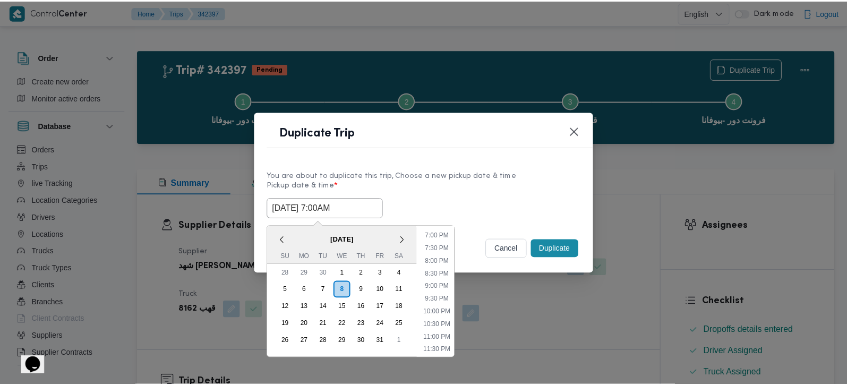
scroll to position [482, 0]
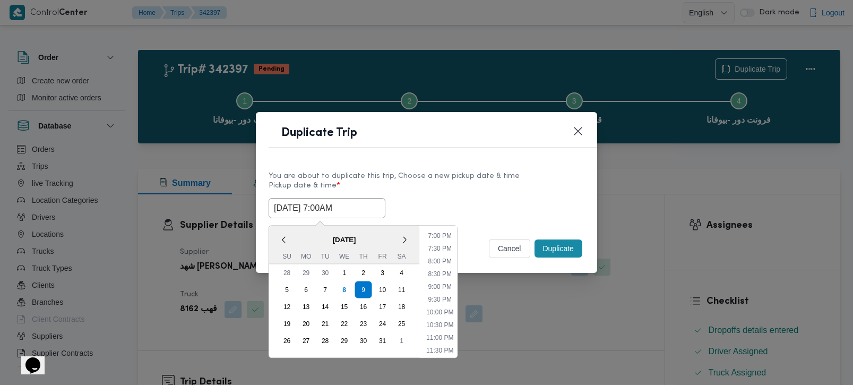
type input "[DATE] 7:00AM"
click at [460, 190] on label "Pickup date & time *" at bounding box center [427, 190] width 316 height 16
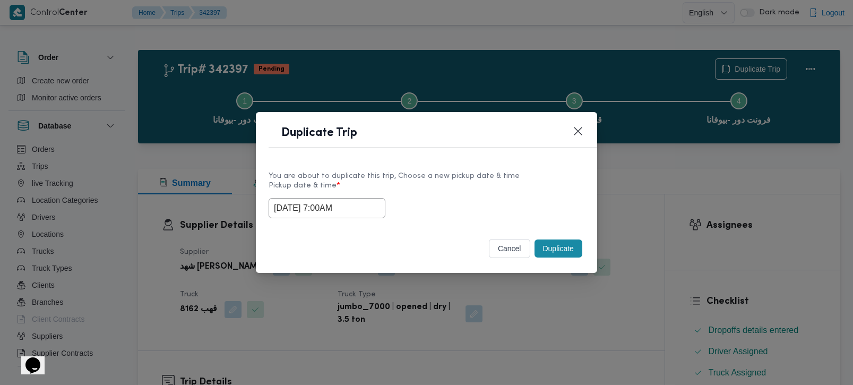
click at [557, 251] on button "Duplicate" at bounding box center [558, 248] width 48 height 18
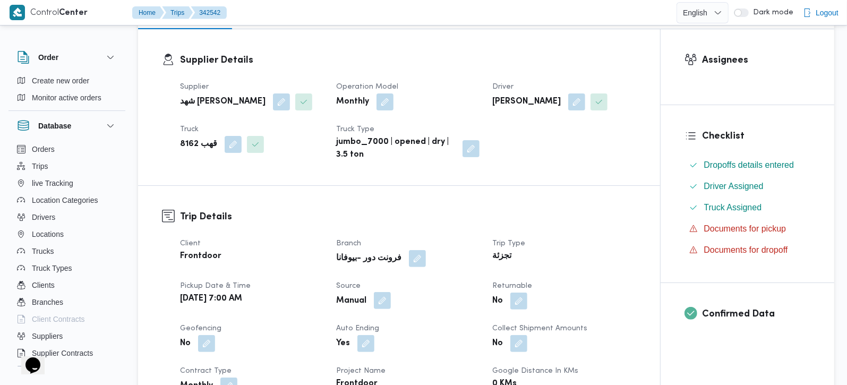
scroll to position [187, 0]
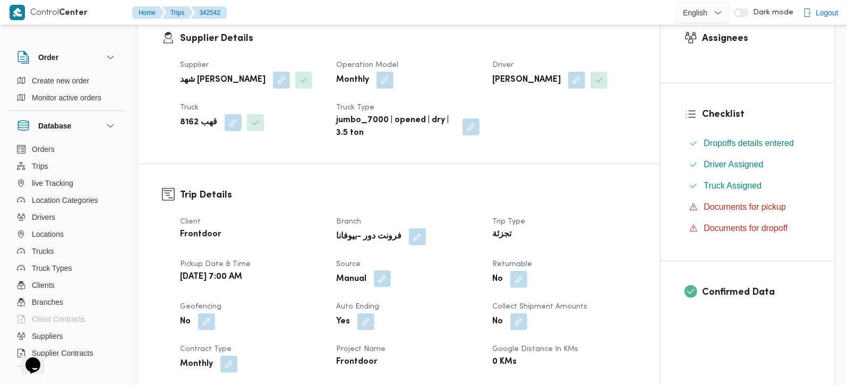
click at [377, 287] on button "button" at bounding box center [382, 278] width 17 height 17
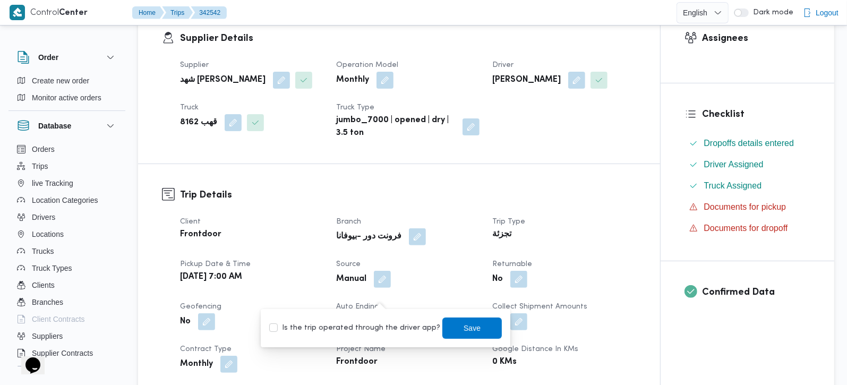
click at [380, 331] on label "Is the trip operated through the driver app?" at bounding box center [354, 328] width 171 height 13
checkbox input "true"
click at [449, 327] on span "Save" at bounding box center [471, 327] width 59 height 21
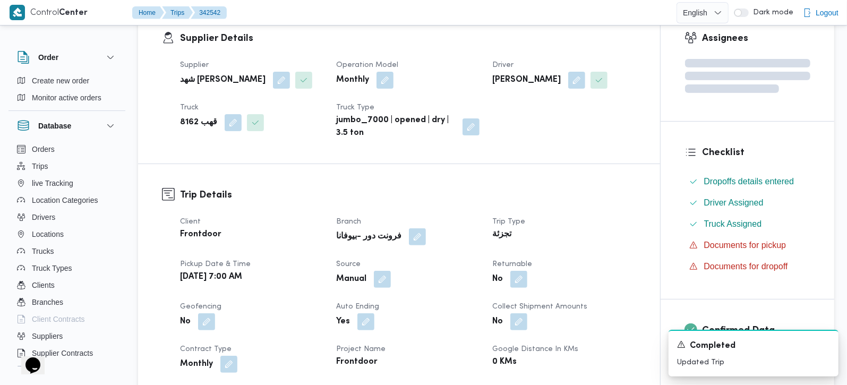
scroll to position [0, 0]
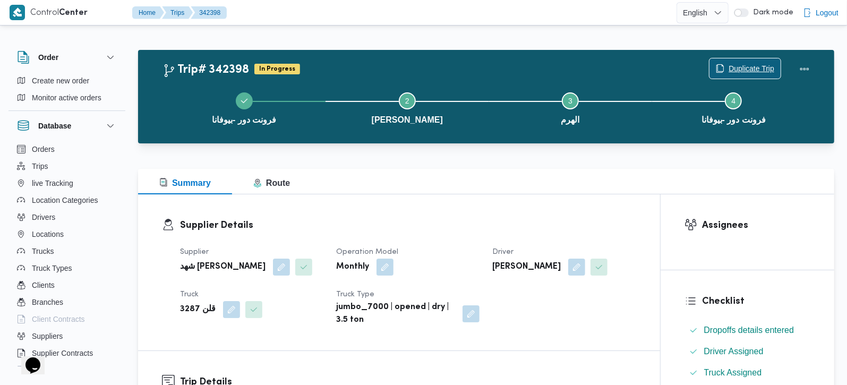
click at [760, 65] on span "Duplicate Trip" at bounding box center [751, 68] width 46 height 13
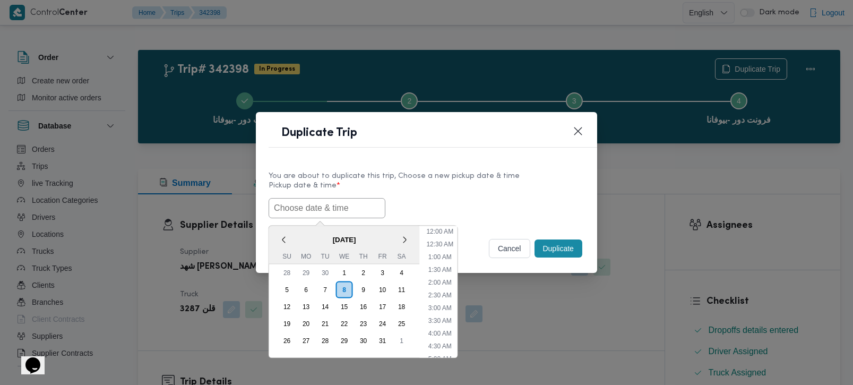
click at [347, 208] on input "text" at bounding box center [327, 208] width 117 height 20
paste input "[DATE] 7:00AM"
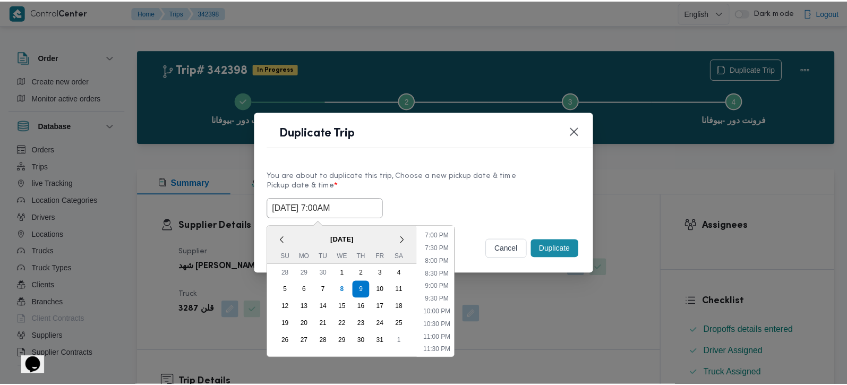
scroll to position [482, 0]
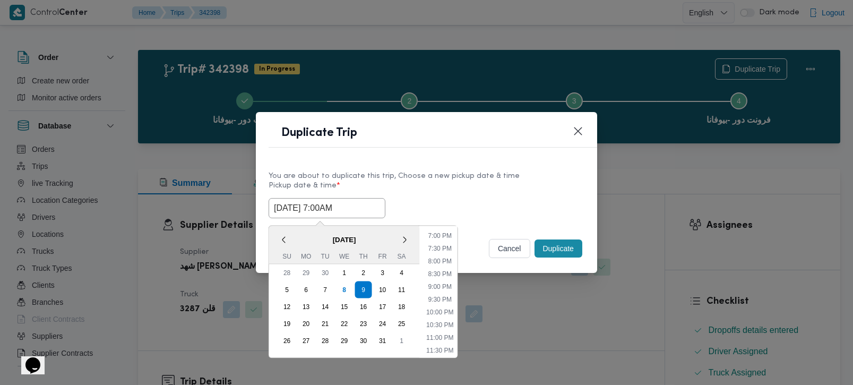
type input "[DATE] 7:00AM"
drag, startPoint x: 504, startPoint y: 193, endPoint x: 520, endPoint y: 210, distance: 22.9
click at [504, 193] on label "Pickup date & time *" at bounding box center [427, 190] width 316 height 16
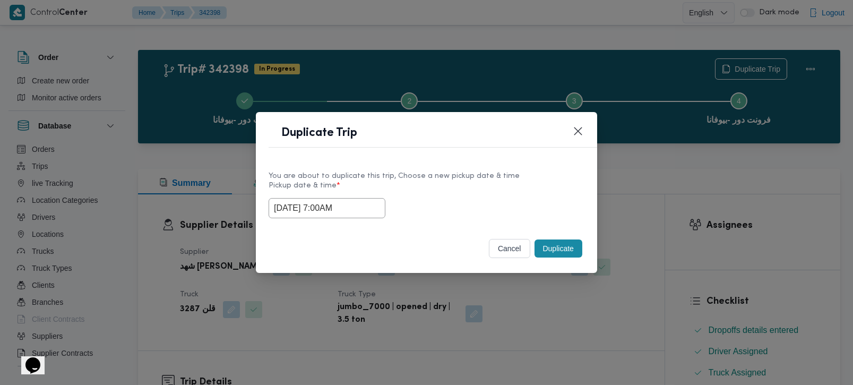
click at [557, 256] on button "Duplicate" at bounding box center [558, 248] width 48 height 18
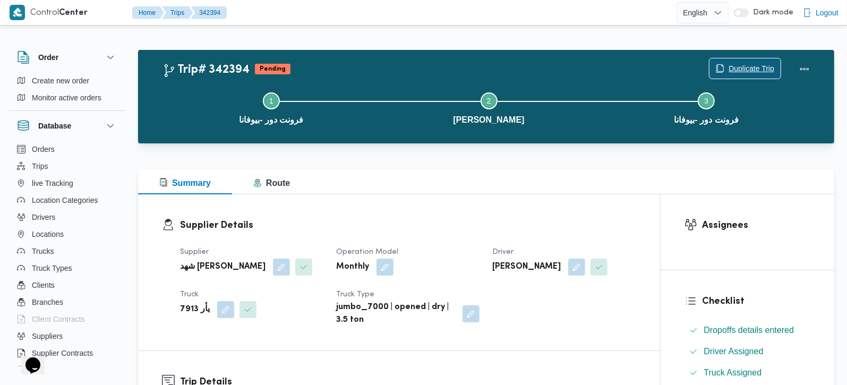
click at [747, 67] on span "Duplicate Trip" at bounding box center [751, 68] width 46 height 13
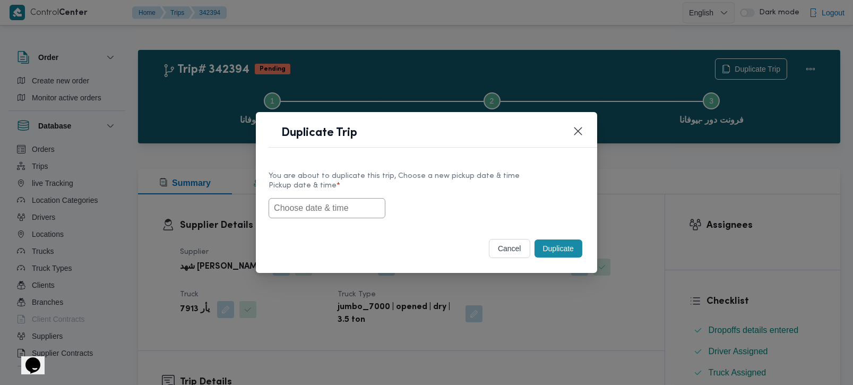
click at [299, 206] on input "text" at bounding box center [327, 208] width 117 height 20
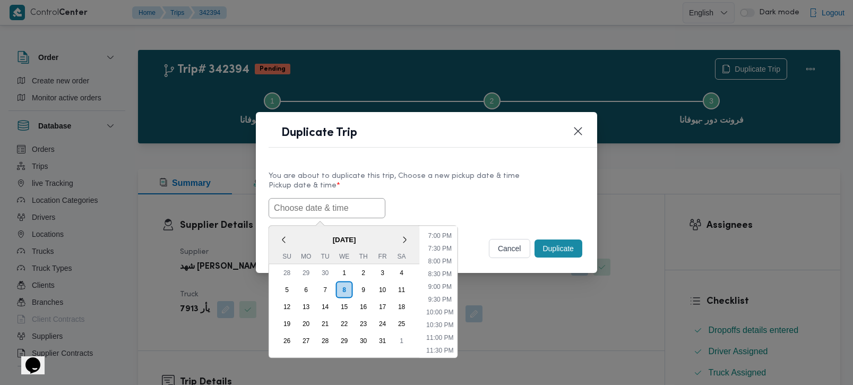
paste input "[DATE] 7:00AM"
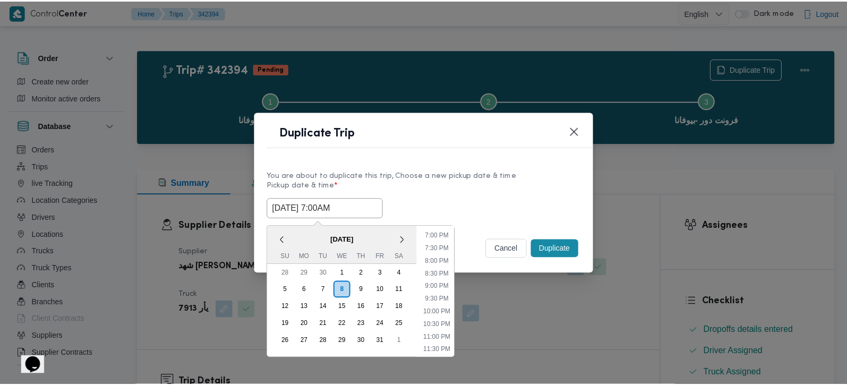
scroll to position [482, 0]
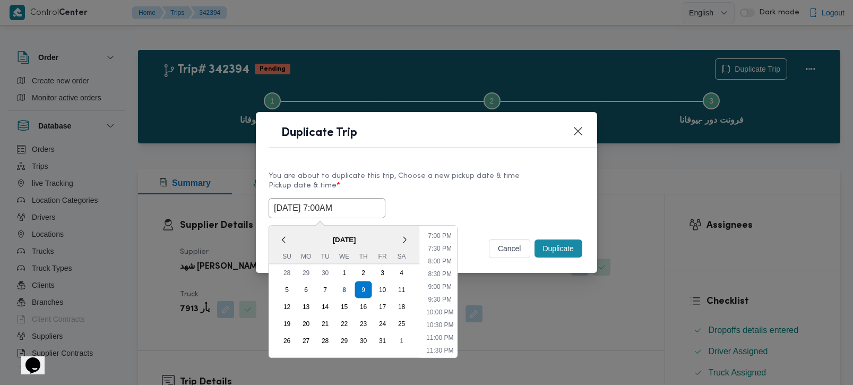
type input "[DATE] 7:00AM"
drag, startPoint x: 415, startPoint y: 175, endPoint x: 399, endPoint y: 194, distance: 25.2
click at [415, 175] on div "You are about to duplicate this trip, Choose a new pickup date & time" at bounding box center [427, 175] width 316 height 11
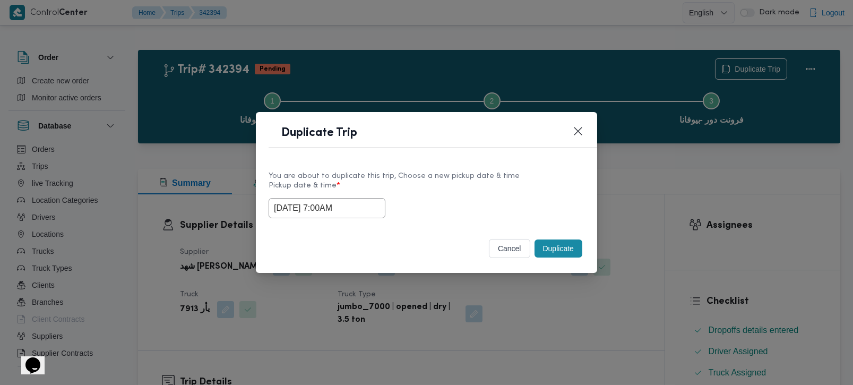
click at [564, 245] on button "Duplicate" at bounding box center [558, 248] width 48 height 18
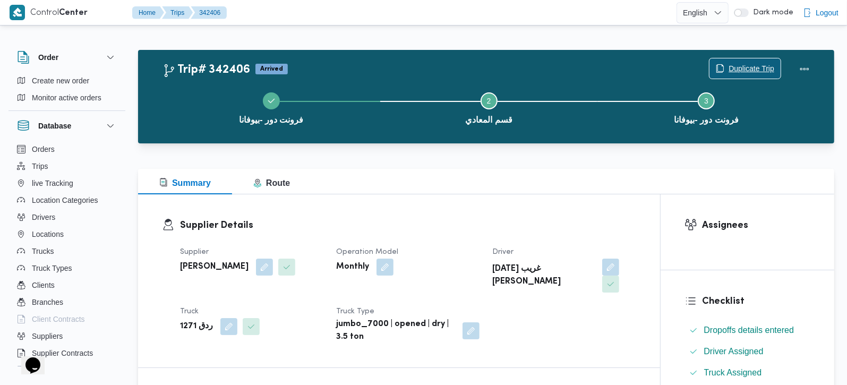
click at [724, 63] on span "Duplicate Trip" at bounding box center [744, 68] width 71 height 20
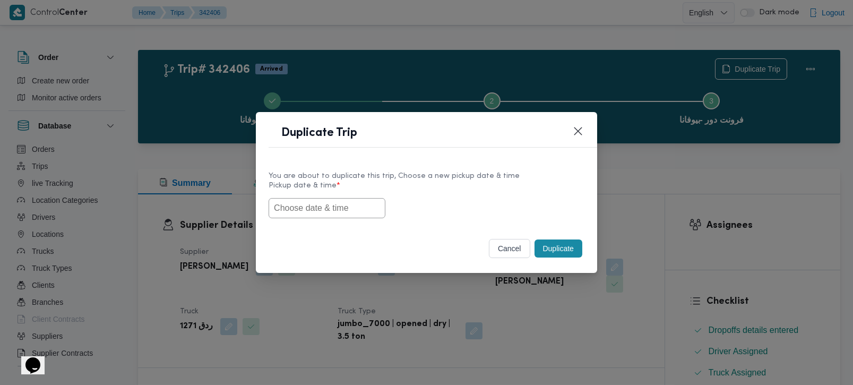
click at [339, 210] on input "text" at bounding box center [327, 208] width 117 height 20
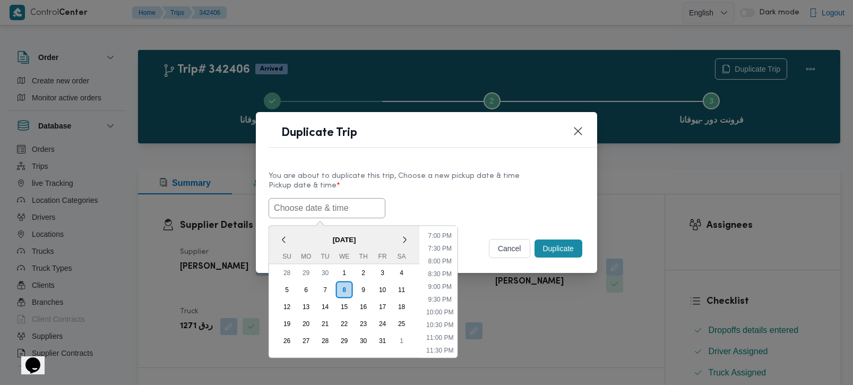
paste input "[DATE] 7:00AM"
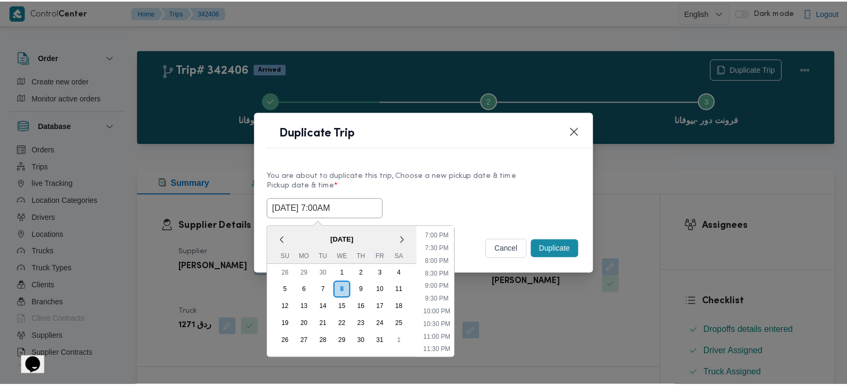
scroll to position [482, 0]
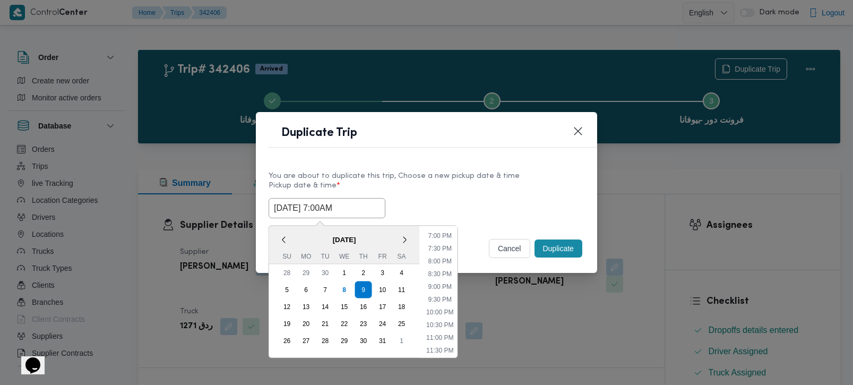
type input "[DATE] 7:00AM"
drag, startPoint x: 436, startPoint y: 185, endPoint x: 451, endPoint y: 186, distance: 14.9
click at [436, 185] on label "Pickup date & time *" at bounding box center [427, 190] width 316 height 16
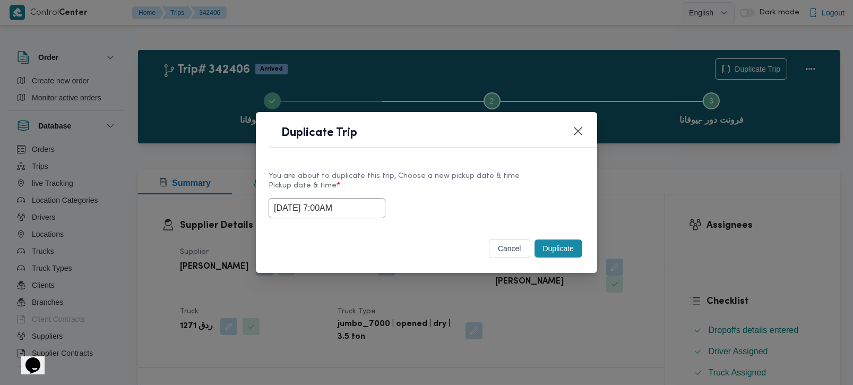
click at [570, 250] on button "Duplicate" at bounding box center [558, 248] width 48 height 18
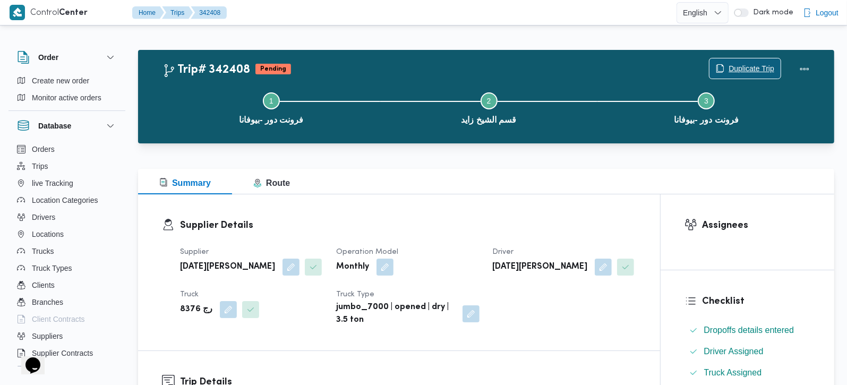
click at [753, 65] on span "Duplicate Trip" at bounding box center [751, 68] width 46 height 13
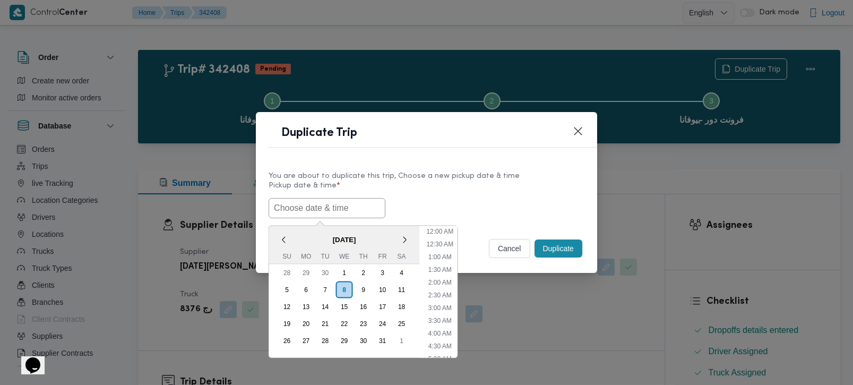
click at [287, 213] on input "text" at bounding box center [327, 208] width 117 height 20
paste input "[DATE] 7:00AM"
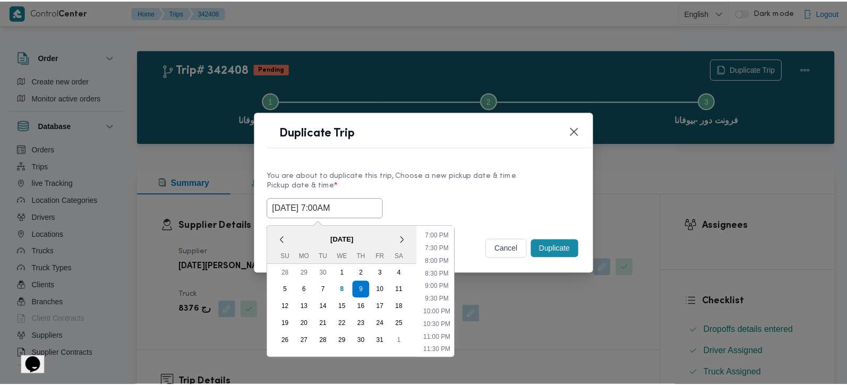
scroll to position [482, 0]
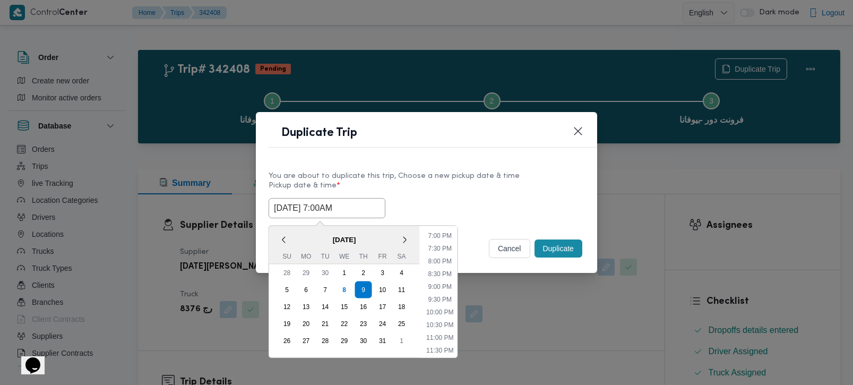
type input "[DATE] 7:00AM"
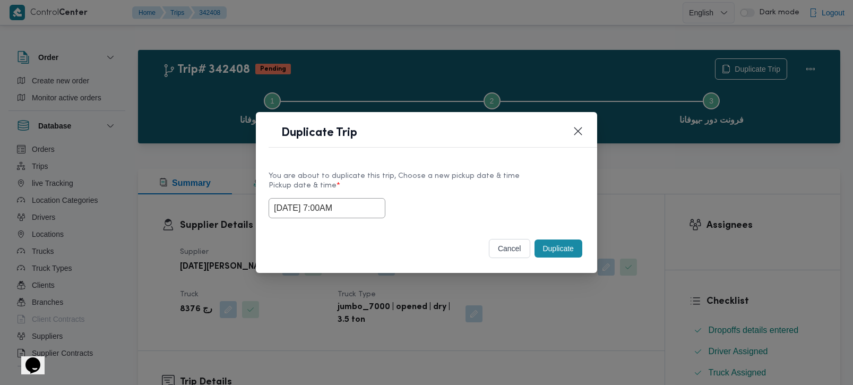
click at [462, 212] on div "[DATE] 7:00AM" at bounding box center [427, 208] width 316 height 20
click at [567, 243] on button "Duplicate" at bounding box center [558, 248] width 48 height 18
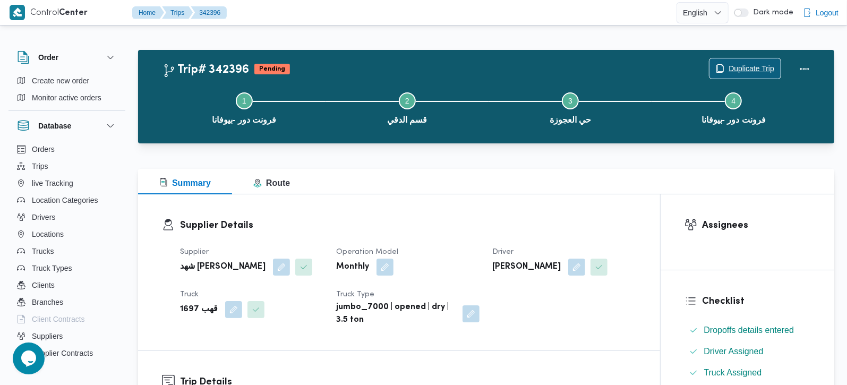
click at [752, 67] on span "Duplicate Trip" at bounding box center [751, 68] width 46 height 13
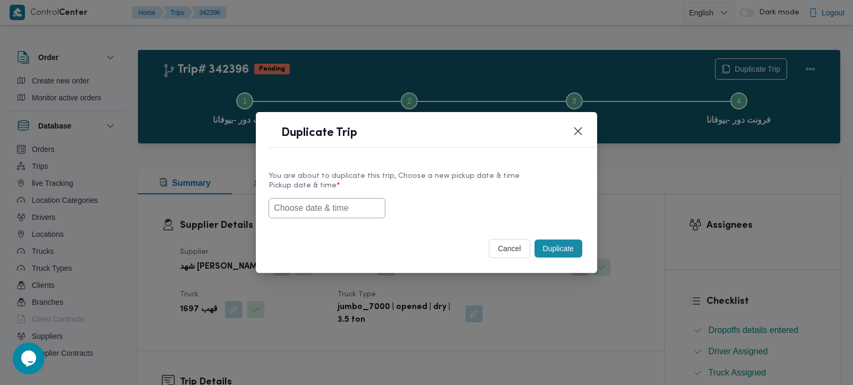
click at [337, 210] on input "text" at bounding box center [327, 208] width 117 height 20
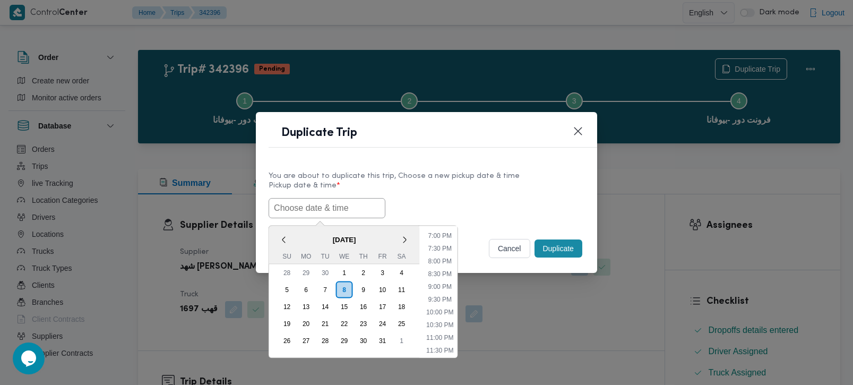
paste input "[DATE] 7:00AM"
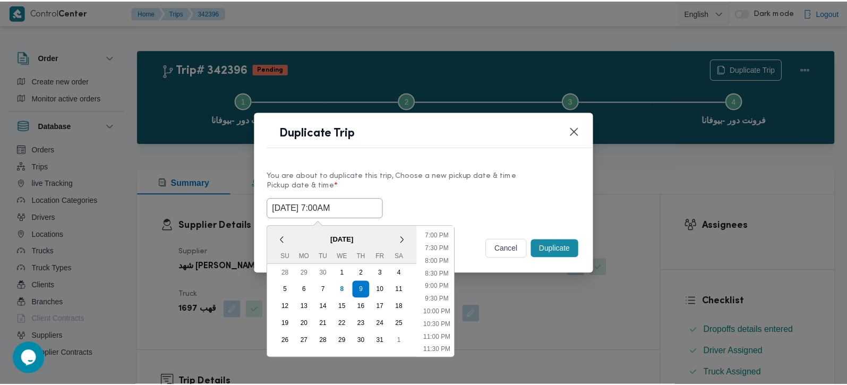
scroll to position [482, 0]
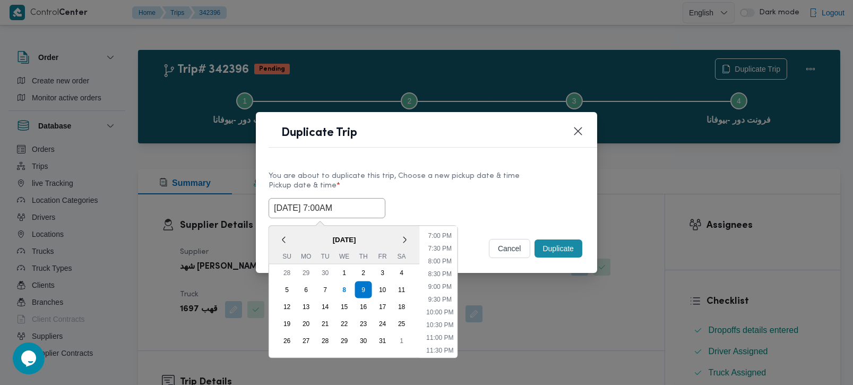
type input "[DATE] 7:00AM"
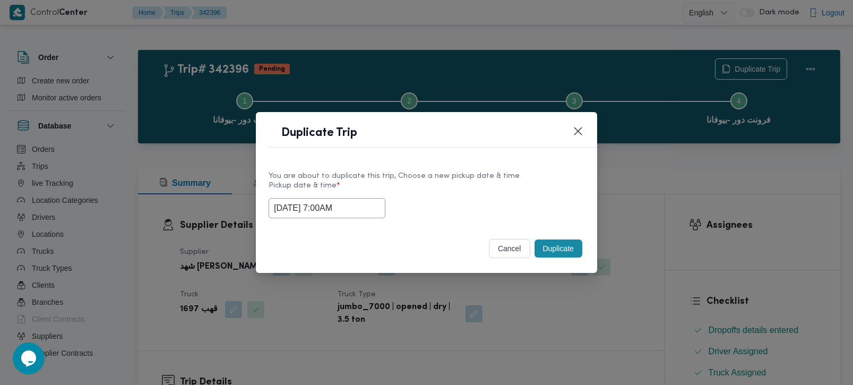
click at [478, 209] on div "[DATE] 7:00AM" at bounding box center [427, 208] width 316 height 20
click at [560, 242] on button "Duplicate" at bounding box center [558, 248] width 48 height 18
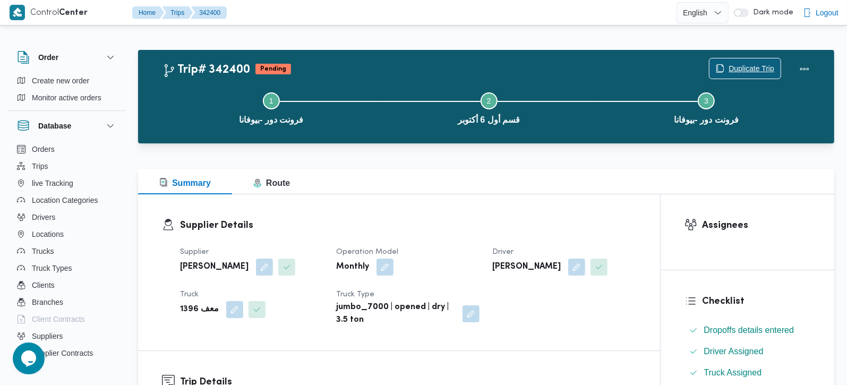
click at [740, 66] on span "Duplicate Trip" at bounding box center [751, 68] width 46 height 13
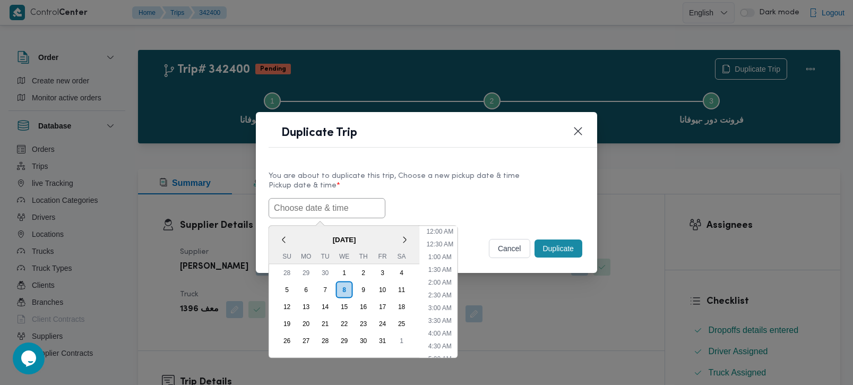
click at [342, 214] on input "text" at bounding box center [327, 208] width 117 height 20
paste input "[DATE] 7:00AM"
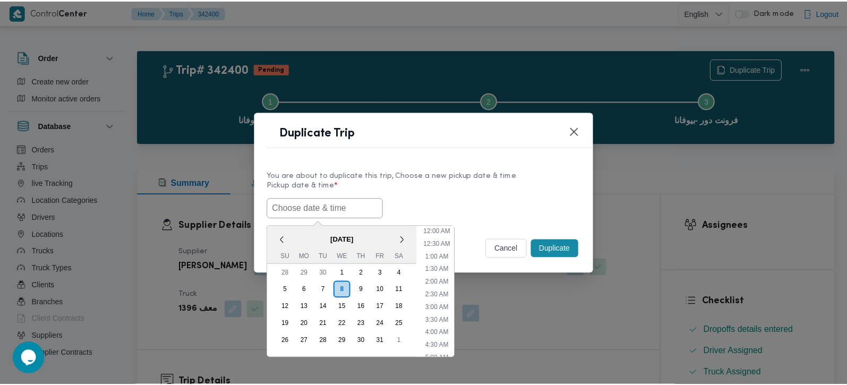
scroll to position [482, 0]
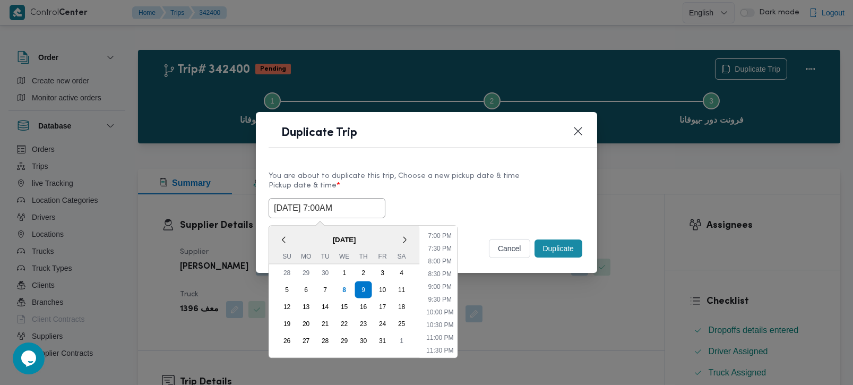
type input "[DATE] 7:00AM"
click at [458, 186] on label "Pickup date & time *" at bounding box center [427, 190] width 316 height 16
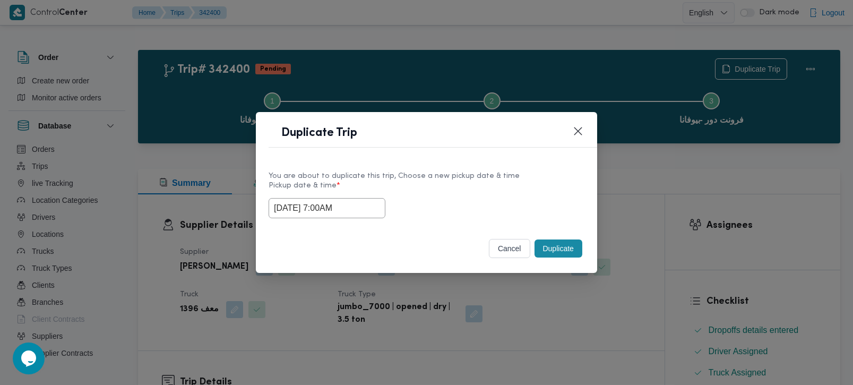
click at [565, 248] on button "Duplicate" at bounding box center [558, 248] width 48 height 18
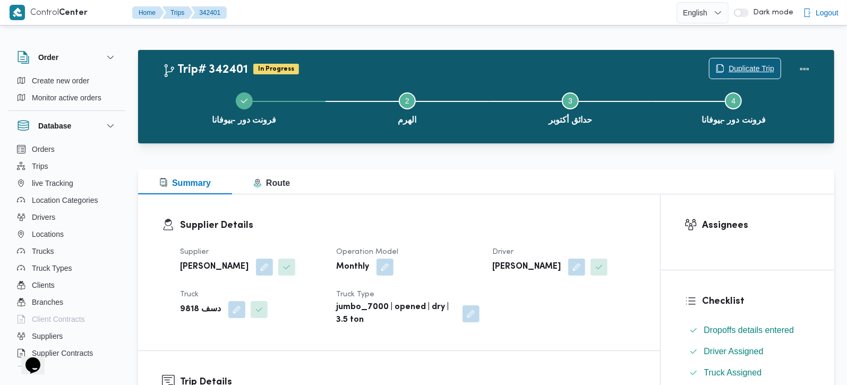
click at [775, 63] on span "Duplicate Trip" at bounding box center [744, 68] width 71 height 20
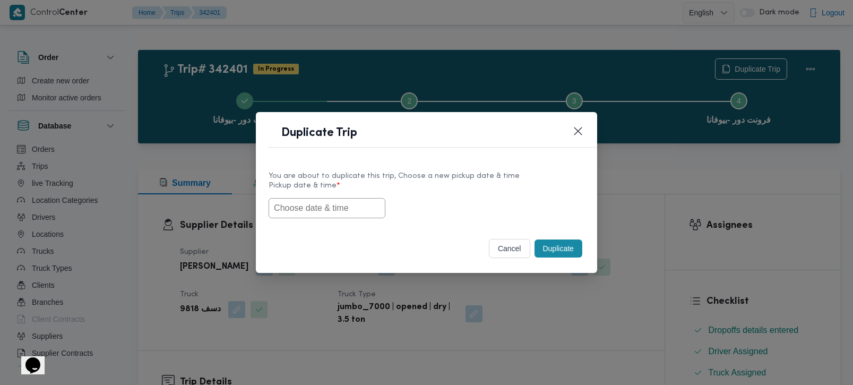
click at [304, 206] on input "text" at bounding box center [327, 208] width 117 height 20
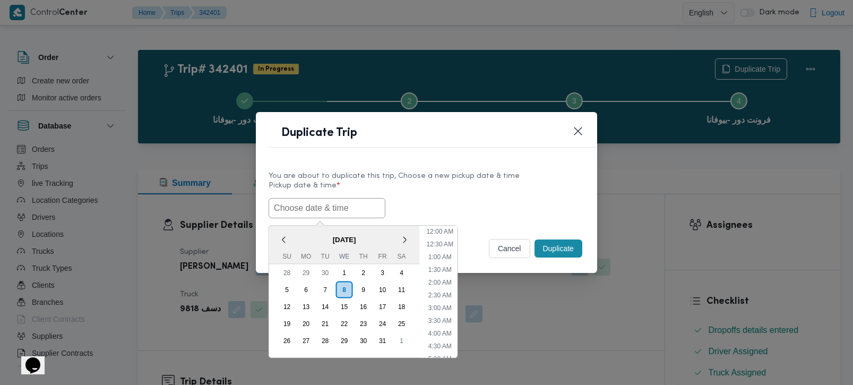
paste input "[DATE] 7:00AM"
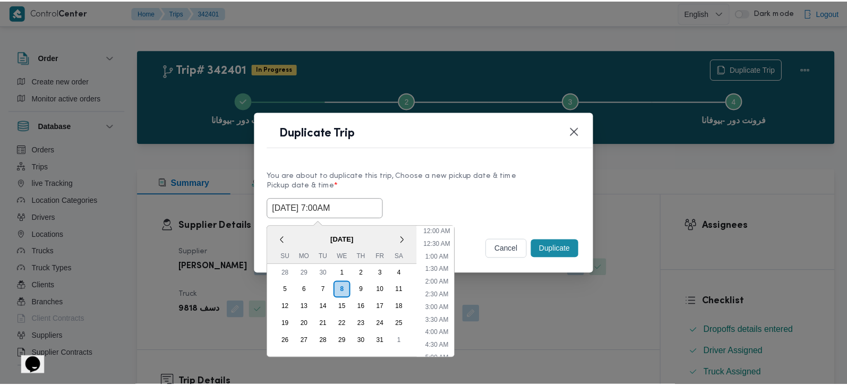
scroll to position [482, 0]
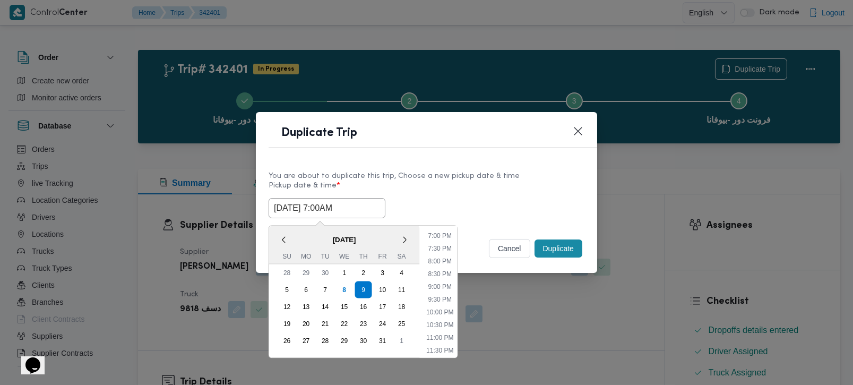
type input "[DATE] 7:00AM"
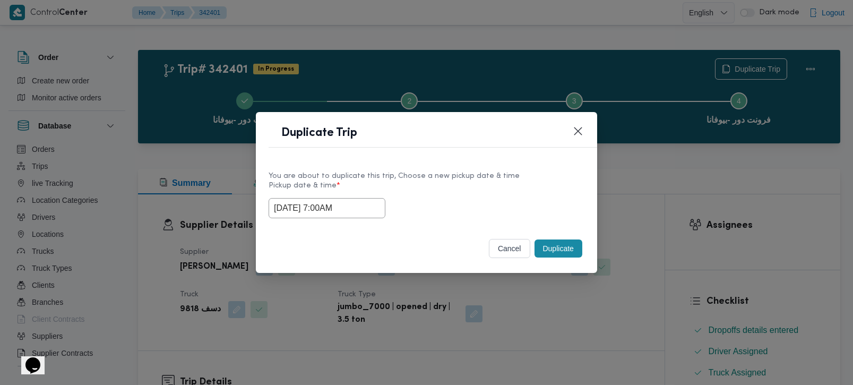
click at [434, 206] on div "[DATE] 7:00AM" at bounding box center [427, 208] width 316 height 20
click at [558, 240] on button "Duplicate" at bounding box center [558, 248] width 48 height 18
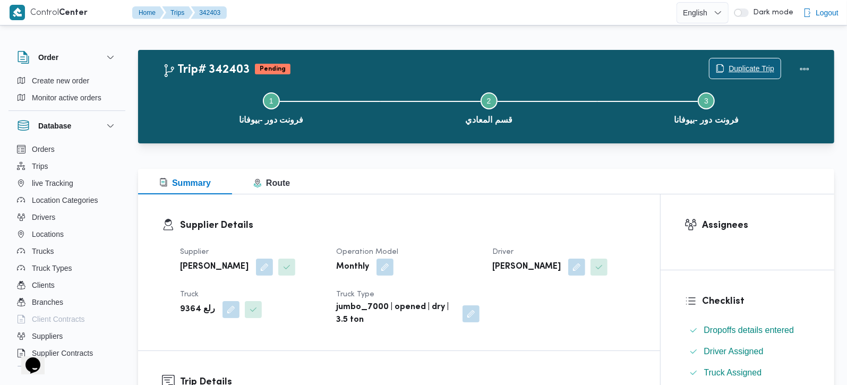
click at [752, 70] on span "Duplicate Trip" at bounding box center [751, 68] width 46 height 13
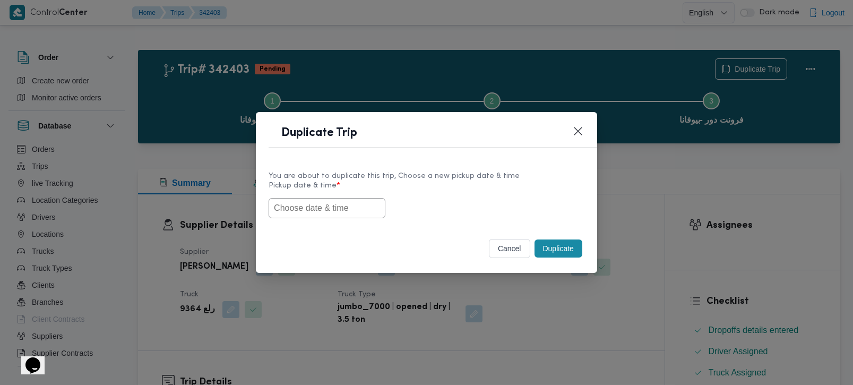
click at [363, 210] on input "text" at bounding box center [327, 208] width 117 height 20
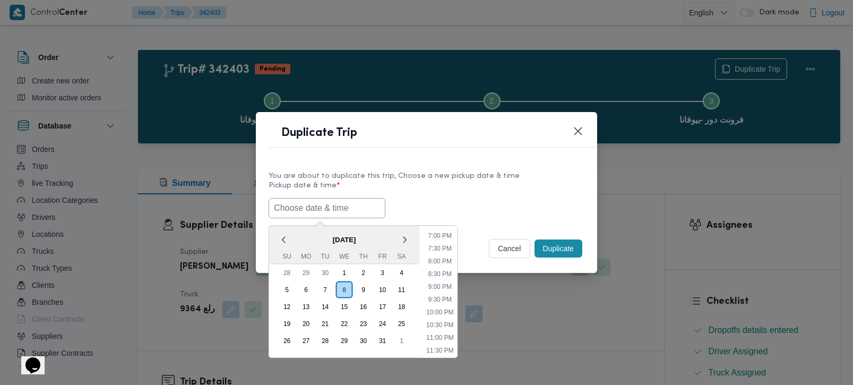
paste input "09/10/2025 7:00AM"
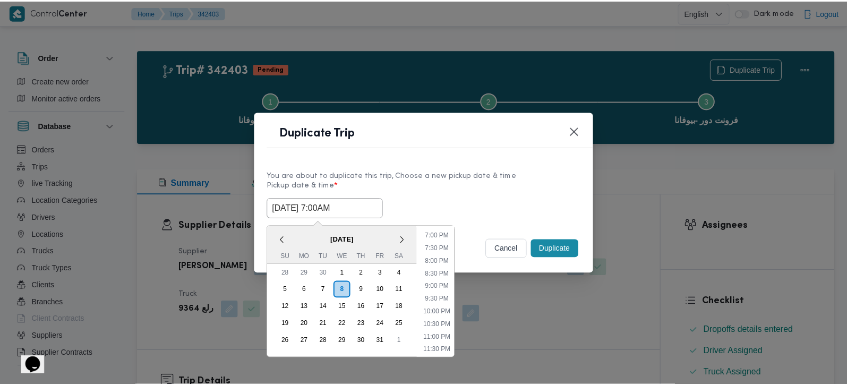
scroll to position [482, 0]
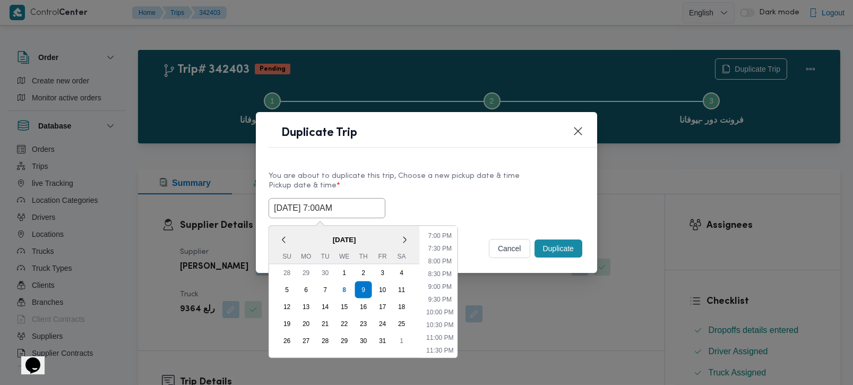
type input "09/10/2025 7:00AM"
click at [476, 195] on label "Pickup date & time *" at bounding box center [427, 190] width 316 height 16
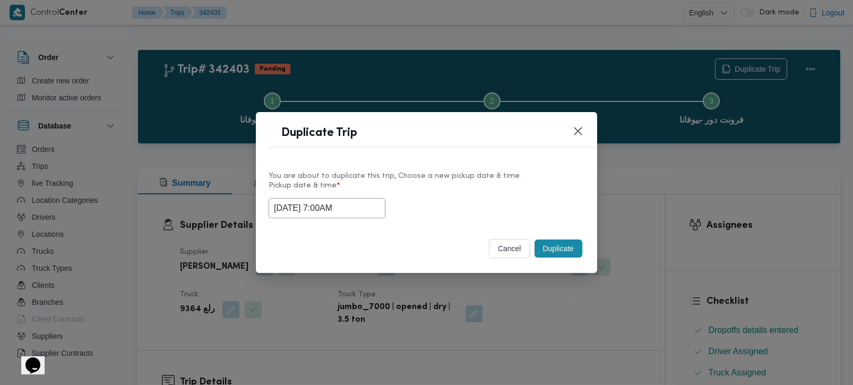
click at [549, 250] on button "Duplicate" at bounding box center [558, 248] width 48 height 18
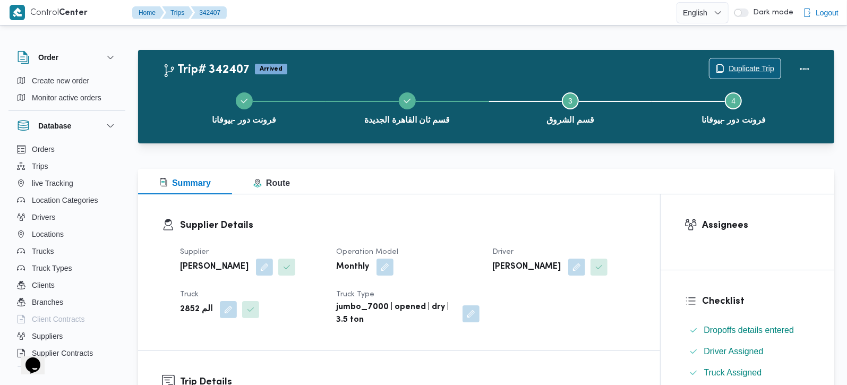
click at [763, 68] on span "Duplicate Trip" at bounding box center [751, 68] width 46 height 13
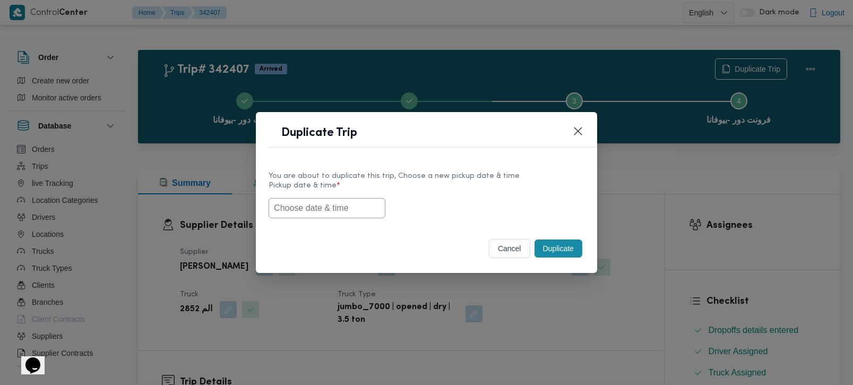
click at [330, 204] on input "text" at bounding box center [327, 208] width 117 height 20
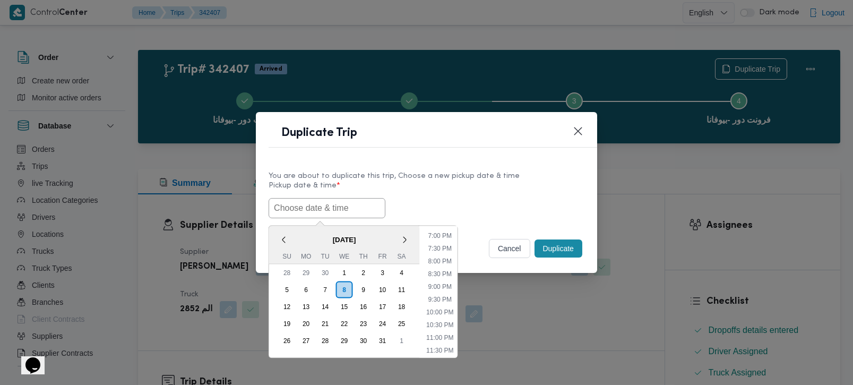
paste input "09/10/2025 7:00AM"
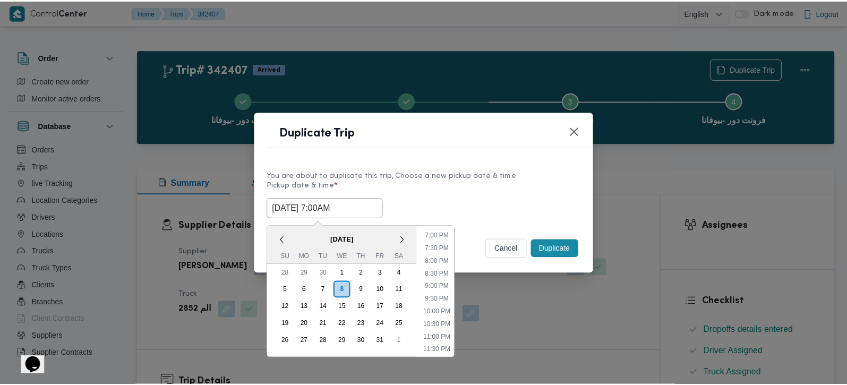
scroll to position [482, 0]
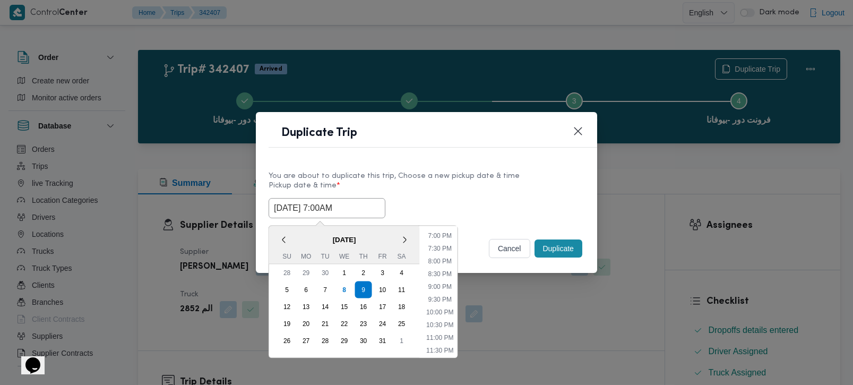
type input "09/10/2025 7:00AM"
drag, startPoint x: 418, startPoint y: 193, endPoint x: 512, endPoint y: 230, distance: 100.5
click at [418, 193] on label "Pickup date & time *" at bounding box center [427, 190] width 316 height 16
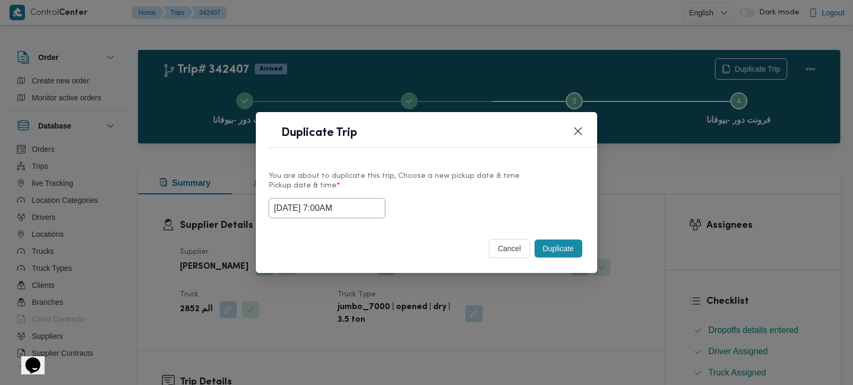
click at [566, 253] on button "Duplicate" at bounding box center [558, 248] width 48 height 18
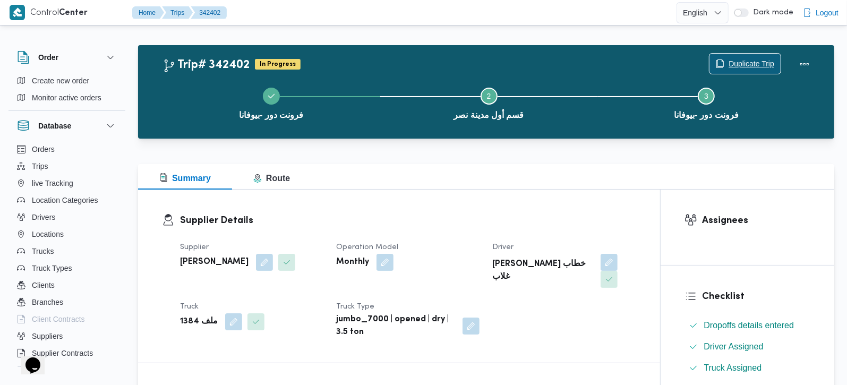
click at [754, 52] on div "Duplicate Trip" at bounding box center [761, 64] width 119 height 34
click at [736, 58] on span "Duplicate Trip" at bounding box center [751, 63] width 46 height 13
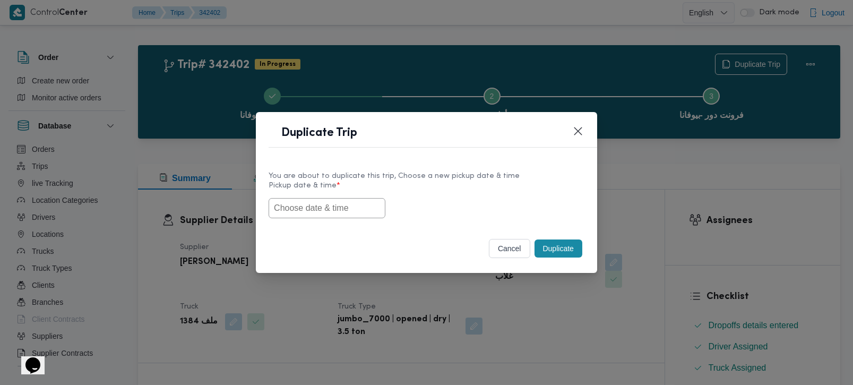
click at [306, 213] on input "text" at bounding box center [327, 208] width 117 height 20
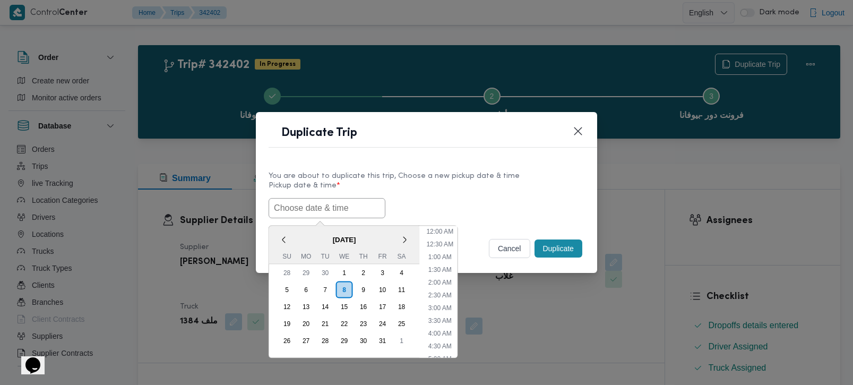
paste input "[DATE] 7:00AM"
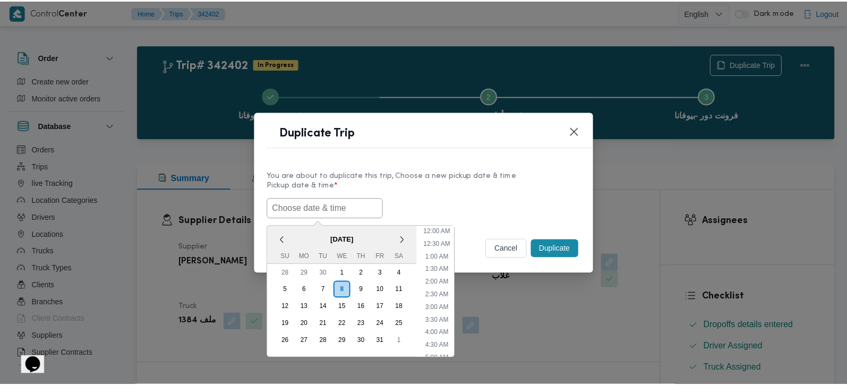
scroll to position [482, 0]
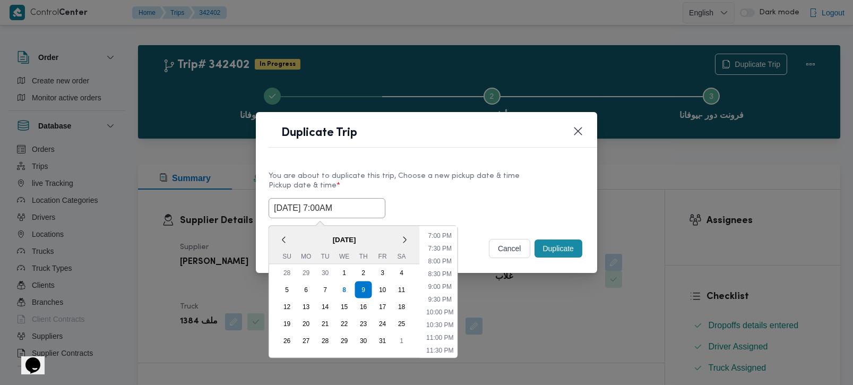
type input "[DATE] 7:00AM"
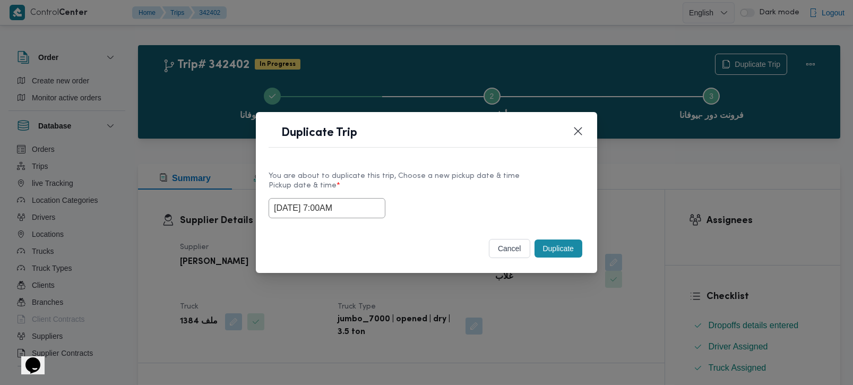
click at [453, 199] on div "09/10/2025 7:00AM" at bounding box center [427, 208] width 316 height 20
click at [557, 248] on button "Duplicate" at bounding box center [558, 248] width 48 height 18
